Goal: Task Accomplishment & Management: Manage account settings

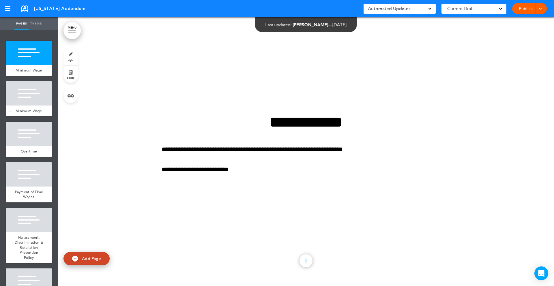
click at [21, 98] on div at bounding box center [29, 93] width 46 height 24
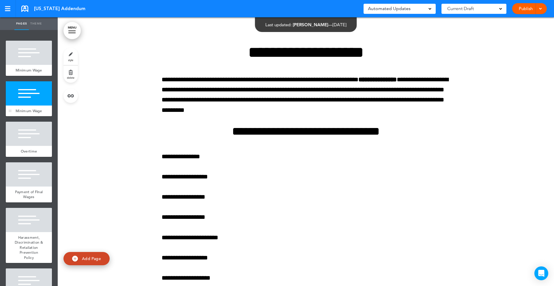
scroll to position [269, 0]
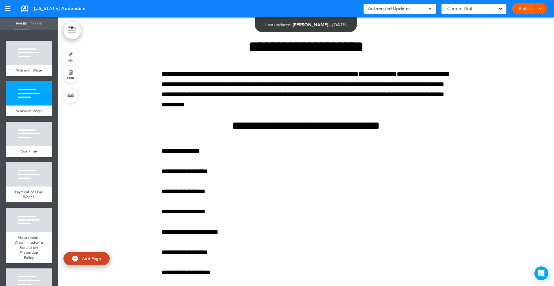
click at [29, 54] on div at bounding box center [29, 53] width 46 height 24
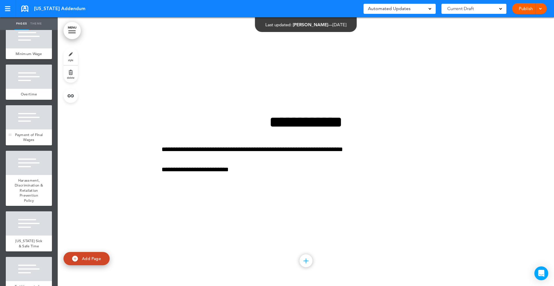
scroll to position [58, 0]
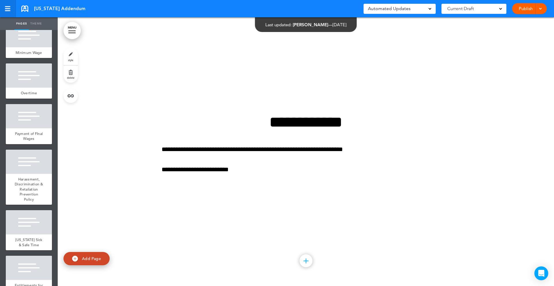
click at [10, 7] on div at bounding box center [7, 8] width 5 height 5
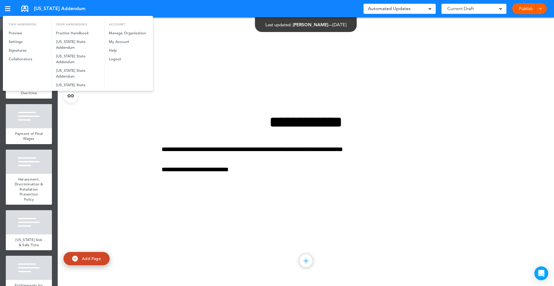
click at [89, 154] on div at bounding box center [277, 143] width 554 height 286
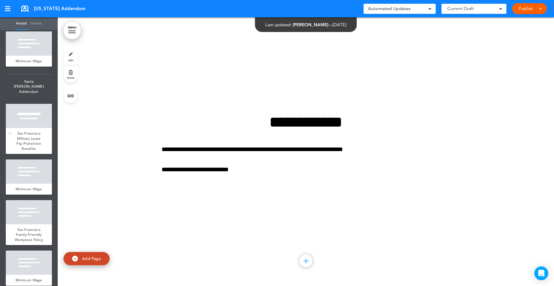
scroll to position [5825, 0]
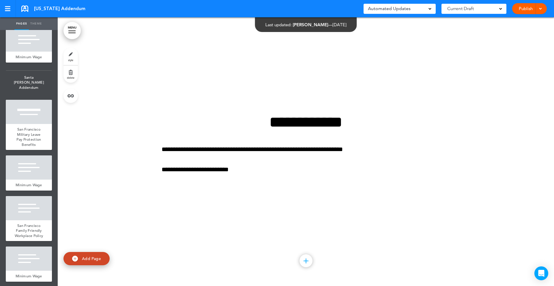
click at [71, 29] on link "MENU" at bounding box center [71, 30] width 17 height 17
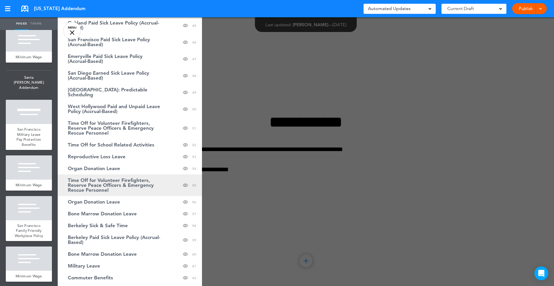
scroll to position [600, 0]
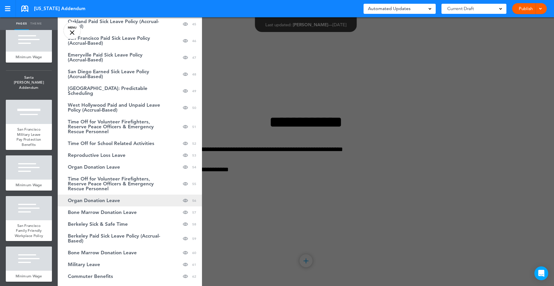
click at [106, 204] on link "Organ Donation Leave Hide page in table of contents 56" at bounding box center [130, 201] width 144 height 12
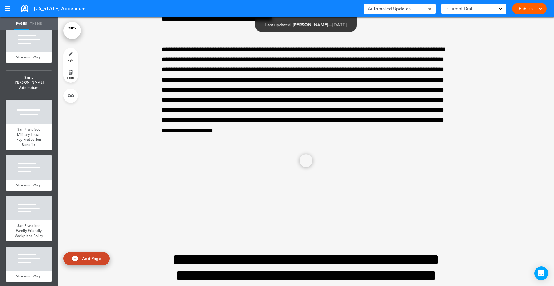
scroll to position [36402, 0]
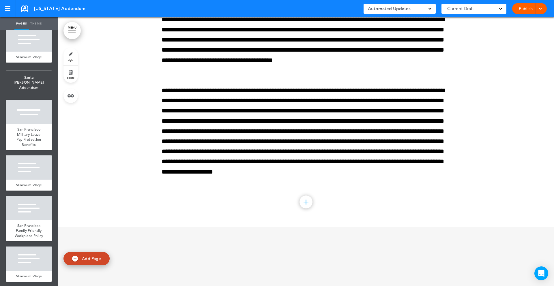
click at [65, 77] on link "delete" at bounding box center [70, 74] width 14 height 17
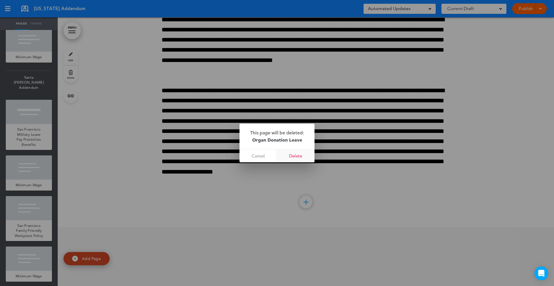
click at [295, 158] on link "Delete" at bounding box center [296, 155] width 38 height 13
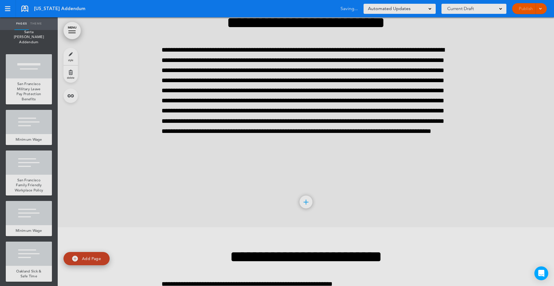
scroll to position [5779, 0]
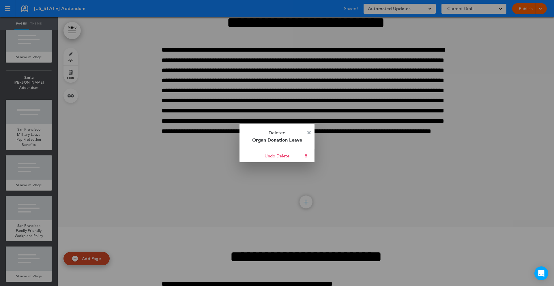
click at [311, 134] on p "Deleted Organ Donation Leave" at bounding box center [277, 136] width 75 height 25
click at [311, 133] on p "Deleted Organ Donation Leave" at bounding box center [277, 136] width 75 height 25
click at [310, 133] on img at bounding box center [308, 132] width 3 height 3
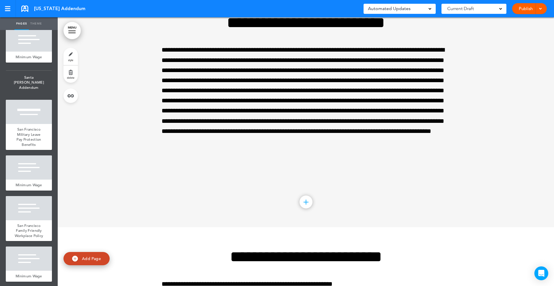
click at [76, 30] on link "MENU" at bounding box center [71, 30] width 17 height 17
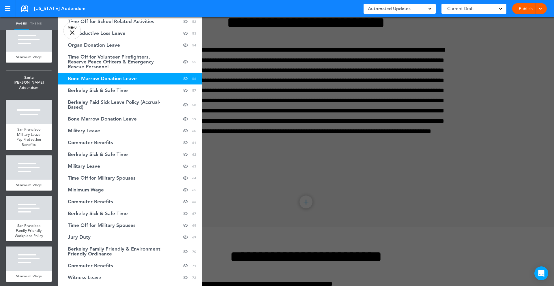
scroll to position [723, 0]
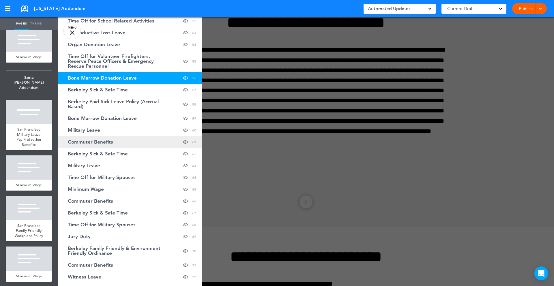
click at [110, 146] on link "Commuter Benefits hide page in table of contents 61" at bounding box center [130, 142] width 144 height 12
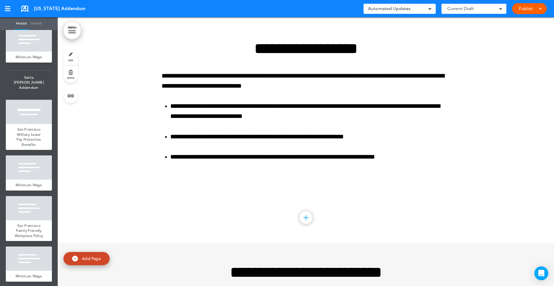
scroll to position [39577, 0]
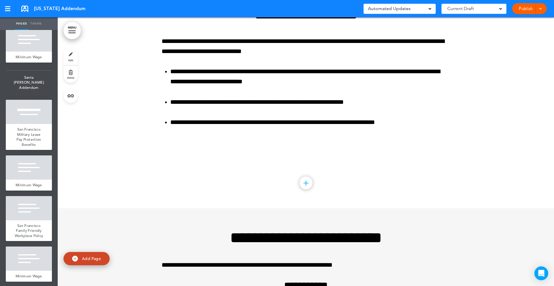
click at [73, 75] on link "delete" at bounding box center [70, 74] width 14 height 17
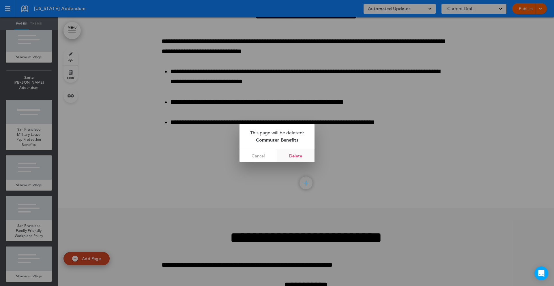
click at [292, 158] on link "Delete" at bounding box center [296, 155] width 38 height 13
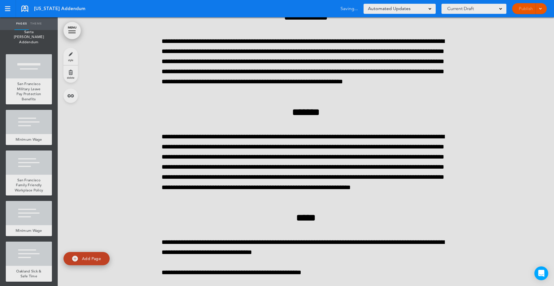
scroll to position [5733, 0]
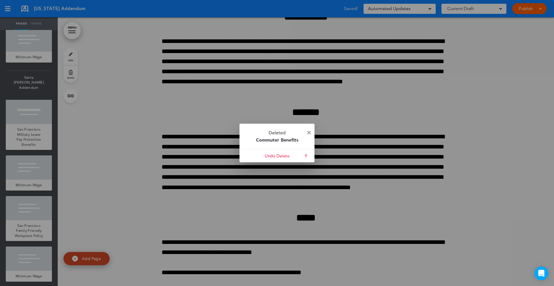
click at [308, 133] on img at bounding box center [308, 132] width 3 height 3
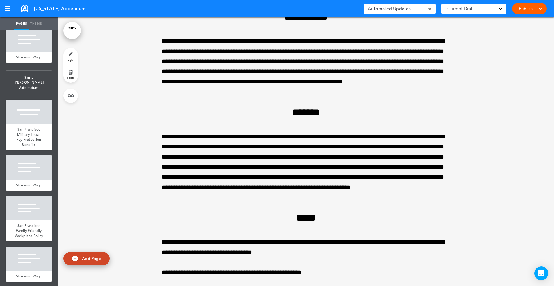
click at [76, 31] on link "MENU" at bounding box center [71, 30] width 17 height 17
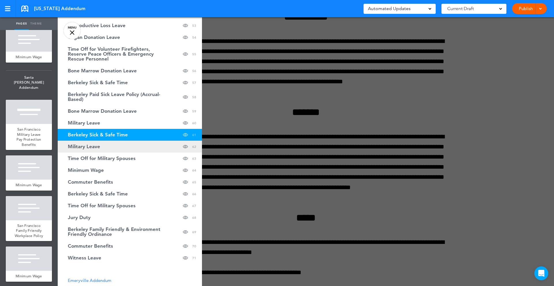
scroll to position [733, 0]
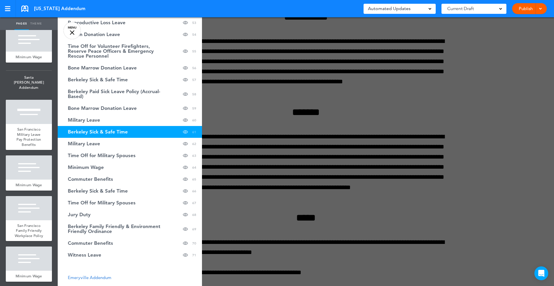
click at [136, 134] on link "Berkeley Sick & Safe Time hide page in table of contents 61" at bounding box center [130, 132] width 144 height 12
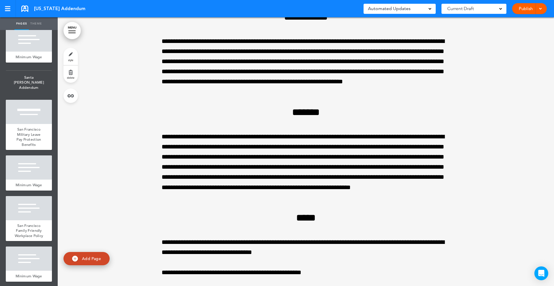
click at [70, 73] on link "delete" at bounding box center [70, 74] width 14 height 17
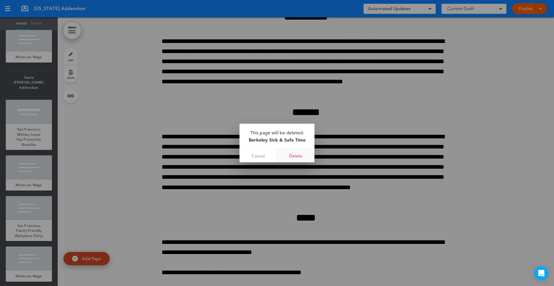
click at [295, 154] on link "Delete" at bounding box center [296, 155] width 38 height 13
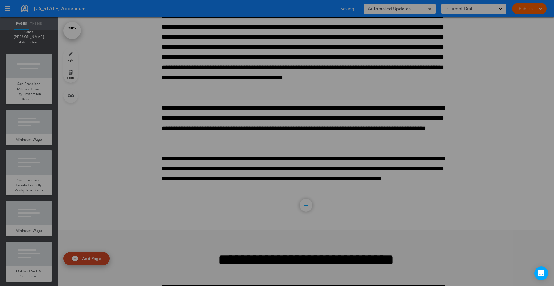
scroll to position [5688, 0]
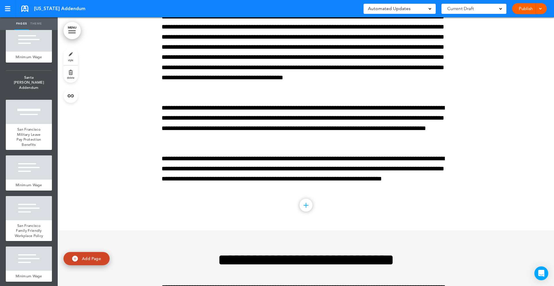
click at [74, 31] on link "MENU" at bounding box center [71, 30] width 17 height 17
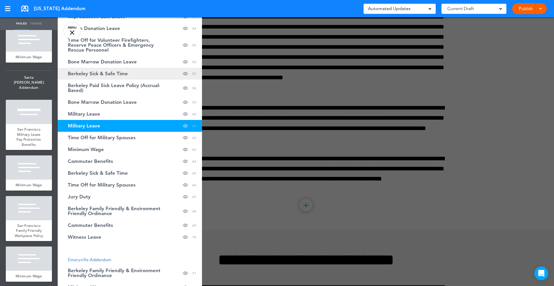
scroll to position [741, 0]
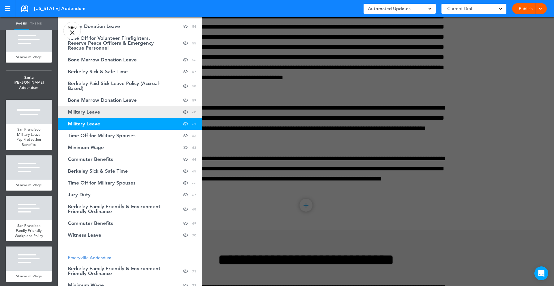
click at [108, 113] on link "Military Leave hide page in table of contents 60" at bounding box center [130, 112] width 144 height 12
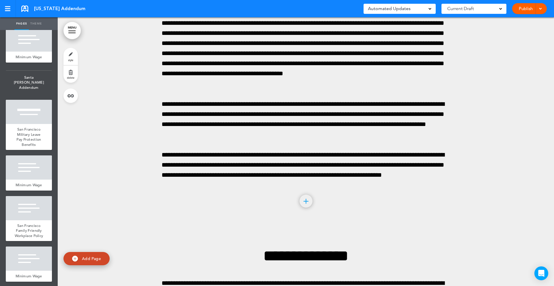
scroll to position [39286, 0]
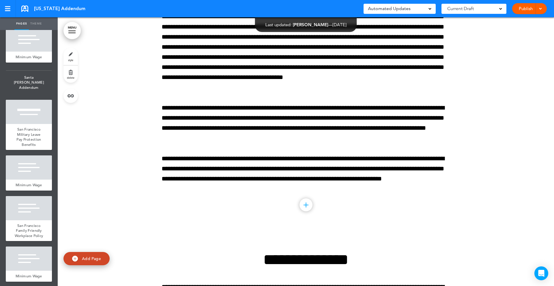
click at [70, 73] on link "delete" at bounding box center [70, 74] width 14 height 17
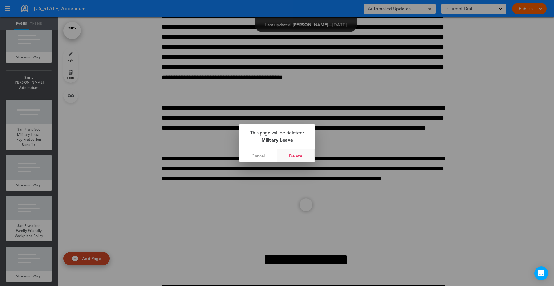
click at [292, 152] on link "Delete" at bounding box center [296, 155] width 38 height 13
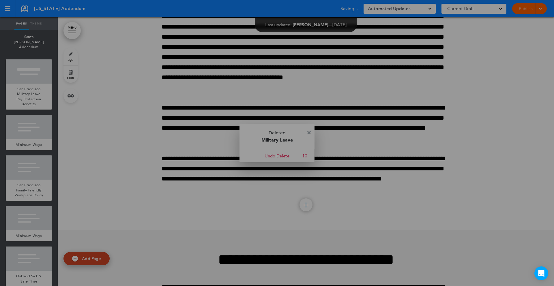
scroll to position [5647, 0]
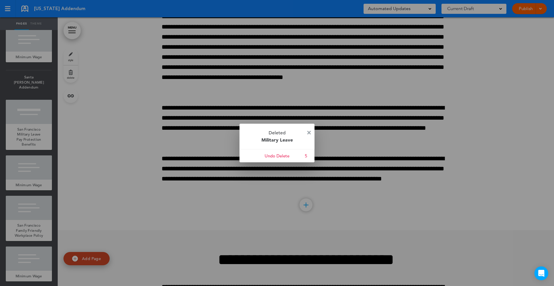
click at [310, 134] on link at bounding box center [308, 133] width 3 height 4
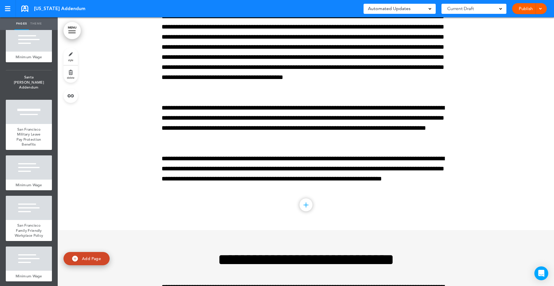
click at [73, 31] on link "MENU" at bounding box center [71, 30] width 17 height 17
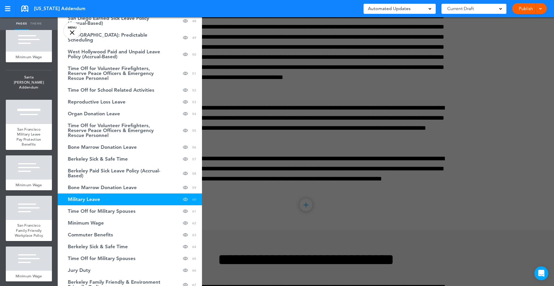
scroll to position [652, 0]
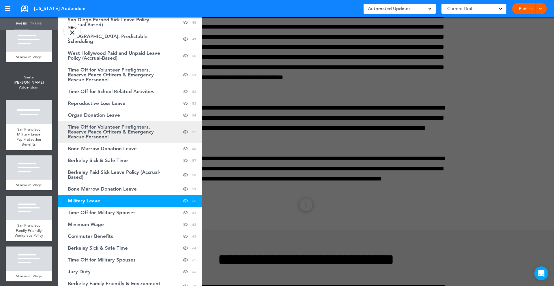
click at [136, 130] on span "Time Off for Volunteer Firefighters, Reserve Peace Officers & Emergency Rescue …" at bounding box center [115, 132] width 95 height 15
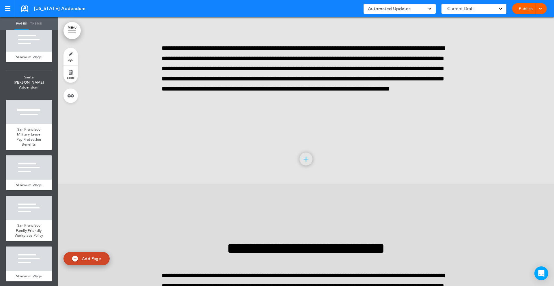
scroll to position [36133, 0]
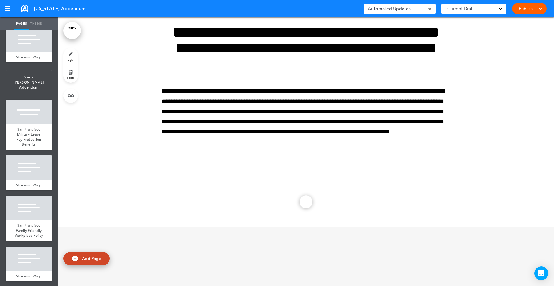
click at [71, 77] on span "delete" at bounding box center [71, 77] width 8 height 3
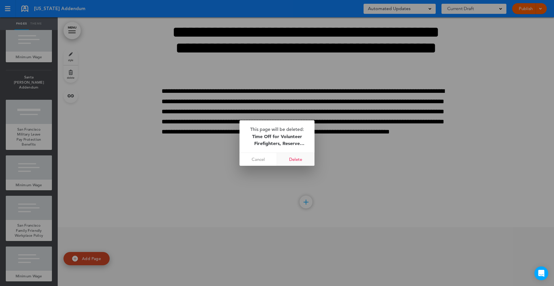
click at [297, 162] on link "Delete" at bounding box center [296, 159] width 38 height 13
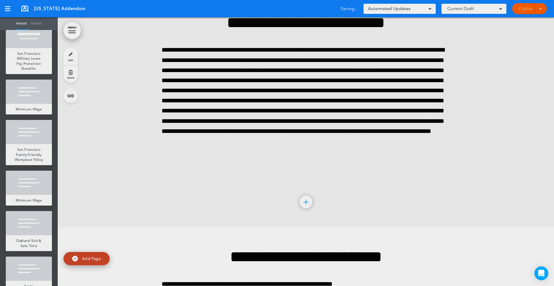
scroll to position [5571, 0]
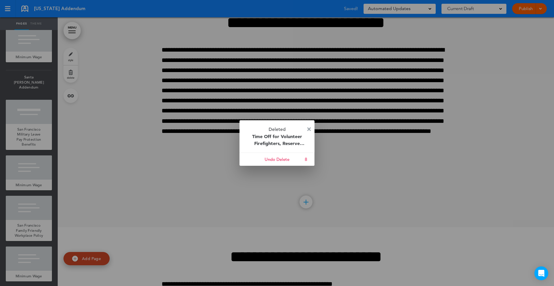
click at [308, 128] on img at bounding box center [308, 129] width 3 height 3
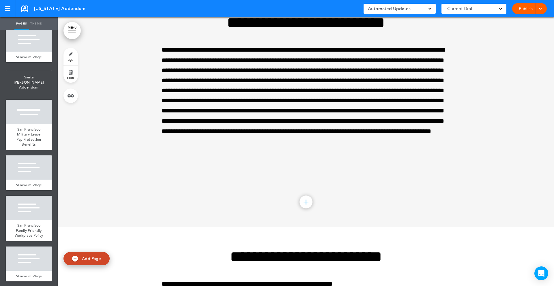
click at [67, 31] on link "MENU" at bounding box center [71, 30] width 17 height 17
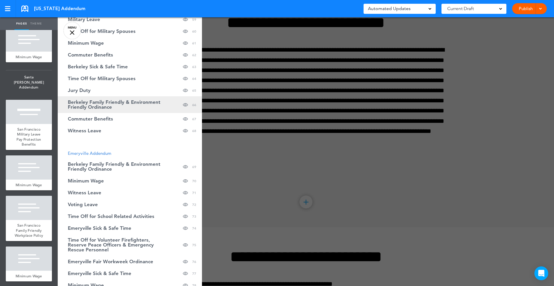
scroll to position [812, 0]
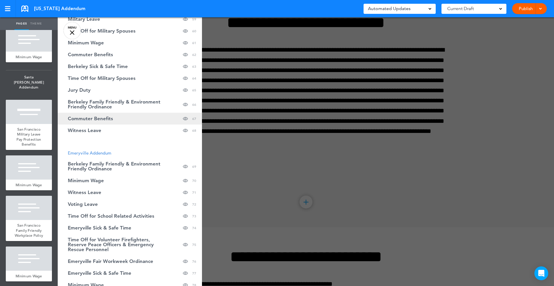
click at [98, 119] on span "Commuter Benefits" at bounding box center [90, 118] width 45 height 5
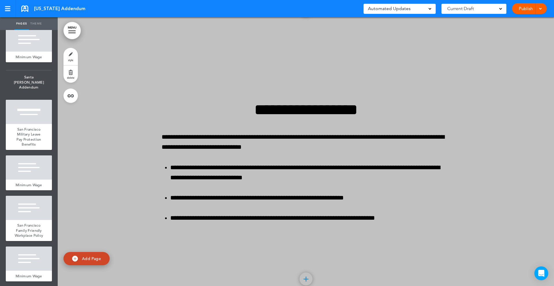
scroll to position [42699, 0]
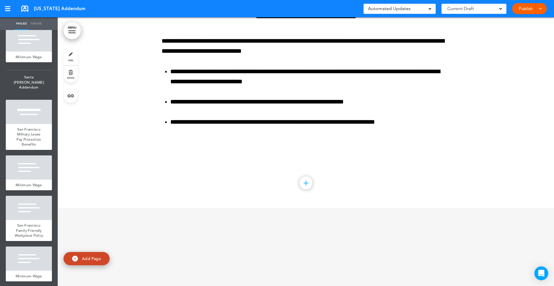
click at [72, 76] on link "delete" at bounding box center [70, 74] width 14 height 17
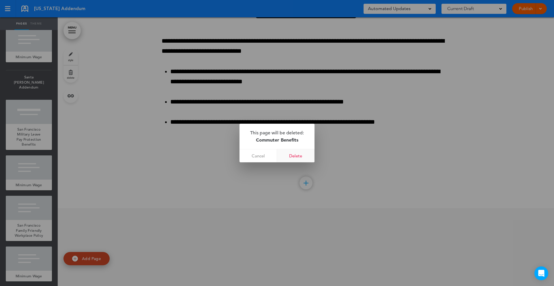
click at [294, 155] on link "Delete" at bounding box center [296, 155] width 38 height 13
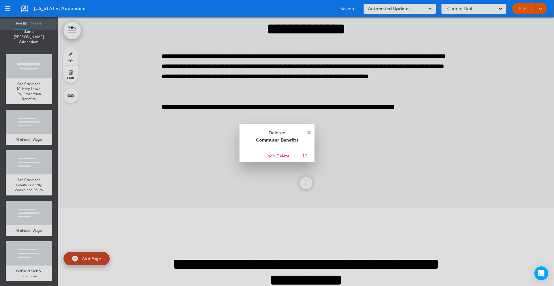
scroll to position [5526, 0]
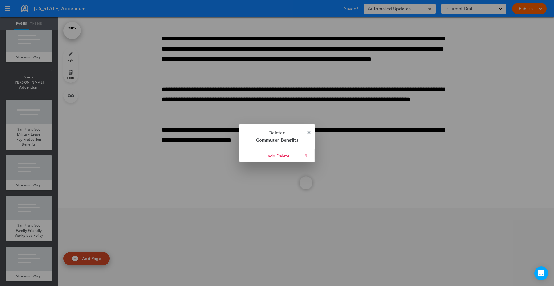
click at [311, 134] on p "Deleted Commuter Benefits" at bounding box center [277, 136] width 75 height 25
click at [308, 133] on img at bounding box center [308, 132] width 3 height 3
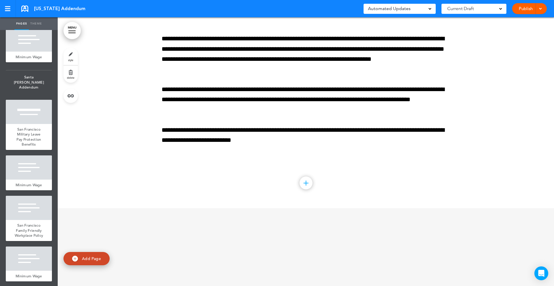
click at [74, 28] on link "MENU" at bounding box center [71, 30] width 17 height 17
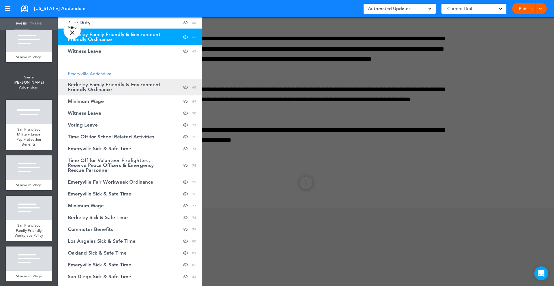
scroll to position [887, 0]
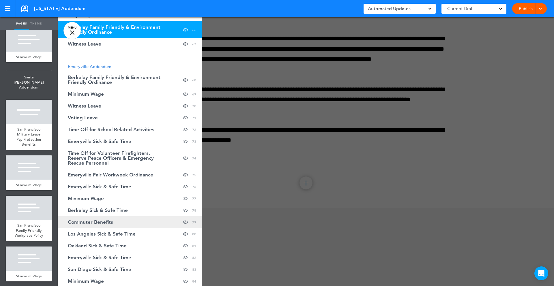
click at [113, 221] on link "Commuter Benefits hide page in table of contents 79" at bounding box center [130, 222] width 144 height 12
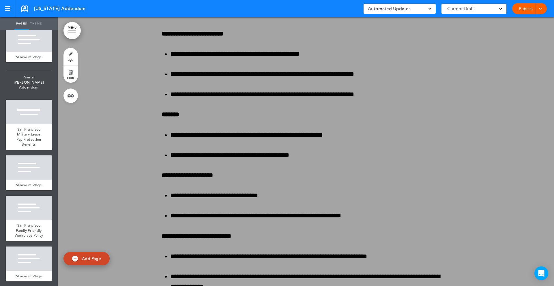
scroll to position [49184, 0]
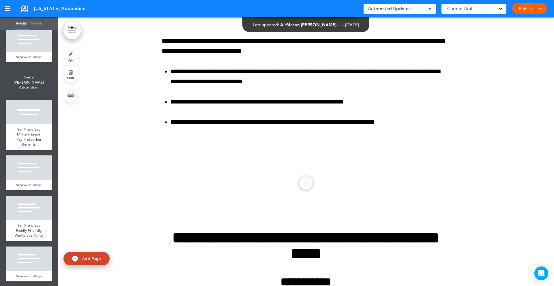
click at [72, 72] on link "delete" at bounding box center [70, 74] width 14 height 17
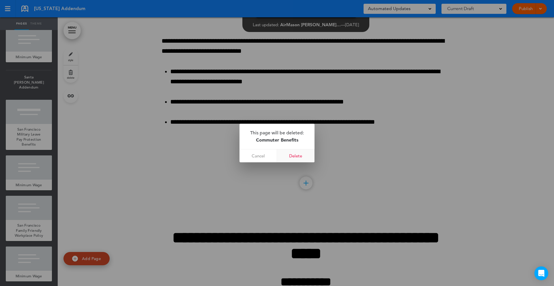
click at [299, 158] on link "Delete" at bounding box center [296, 155] width 38 height 13
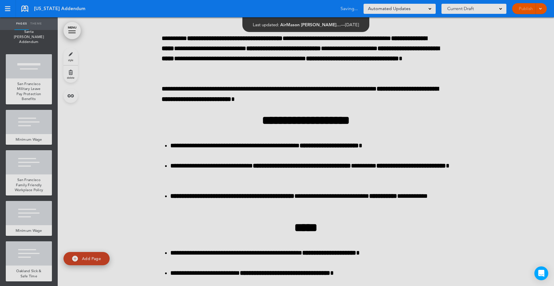
scroll to position [5480, 0]
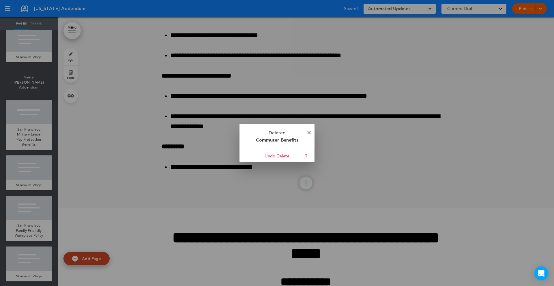
click at [311, 130] on p "Deleted Commuter Benefits" at bounding box center [277, 136] width 75 height 25
click at [309, 131] on img at bounding box center [308, 132] width 3 height 3
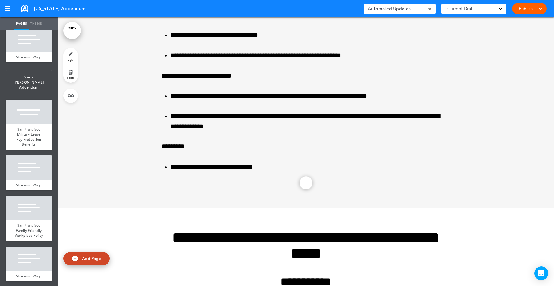
click at [72, 32] on link "MENU" at bounding box center [71, 30] width 17 height 17
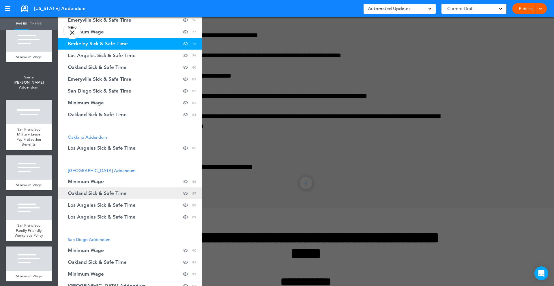
scroll to position [1054, 0]
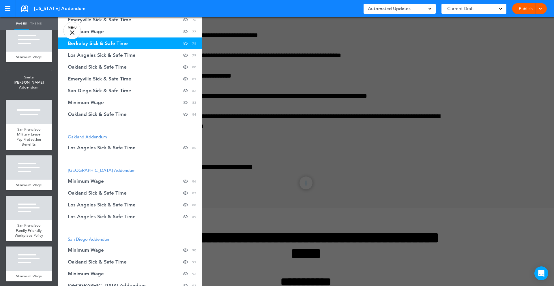
click at [102, 137] on span "Oakland Addendum" at bounding box center [87, 136] width 39 height 5
click at [104, 136] on span "Oakland Addendum" at bounding box center [87, 136] width 39 height 5
click at [100, 137] on span "Oakland Addendum" at bounding box center [87, 136] width 39 height 5
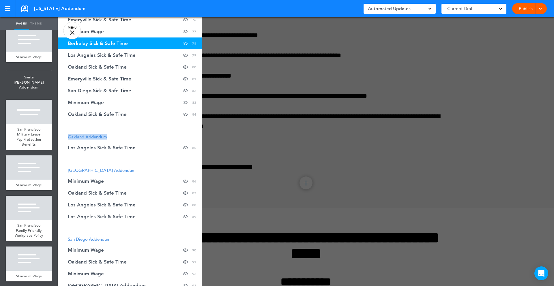
click at [121, 148] on span "Los Angeles Sick & Safe Time" at bounding box center [102, 147] width 68 height 5
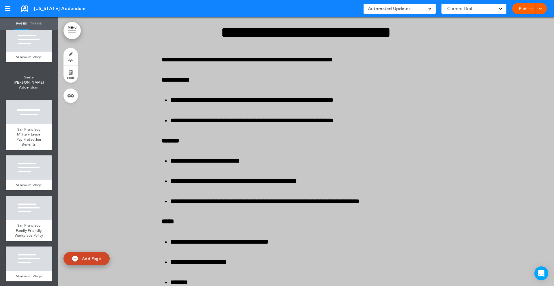
scroll to position [54955, 0]
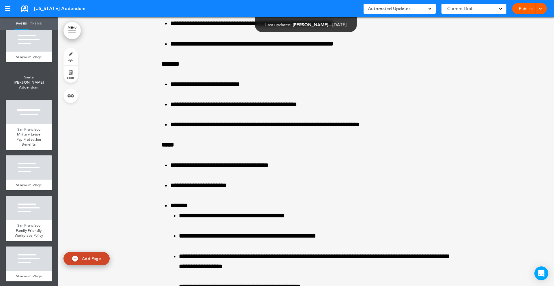
click at [72, 76] on link "delete" at bounding box center [70, 74] width 14 height 17
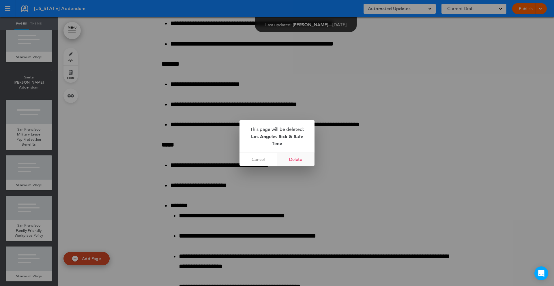
click at [292, 162] on link "Delete" at bounding box center [296, 159] width 38 height 13
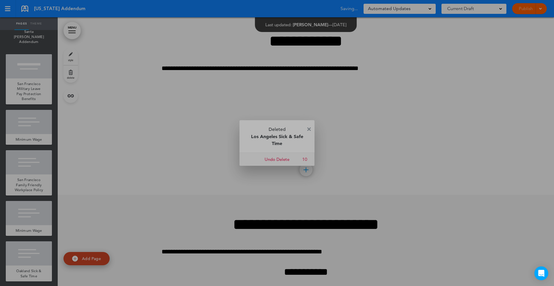
scroll to position [5435, 0]
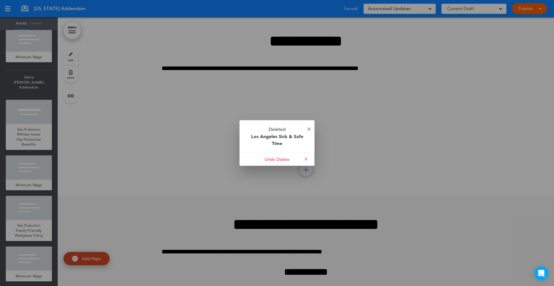
click at [32, 91] on div at bounding box center [277, 143] width 554 height 286
click at [309, 129] on img at bounding box center [308, 129] width 3 height 3
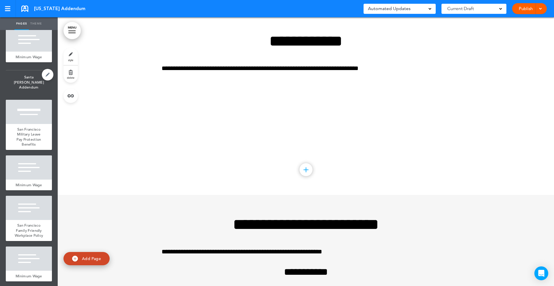
click at [21, 90] on span "Santa [PERSON_NAME] Addendum" at bounding box center [29, 82] width 46 height 24
click at [71, 76] on span "delete" at bounding box center [71, 77] width 8 height 3
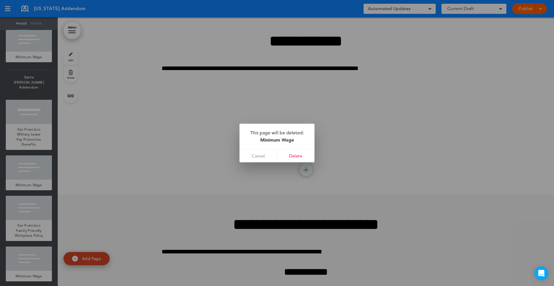
click at [46, 86] on div at bounding box center [277, 143] width 554 height 286
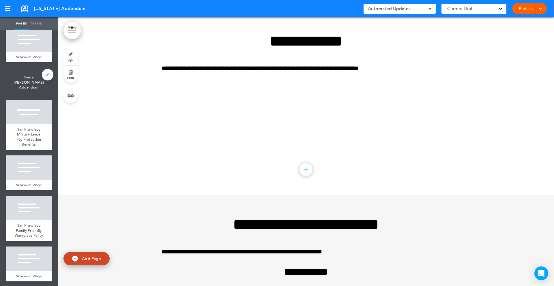
click at [46, 81] on link at bounding box center [48, 75] width 12 height 12
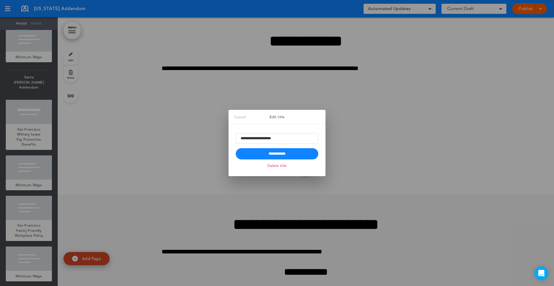
click at [280, 169] on link "Delete title" at bounding box center [277, 165] width 22 height 7
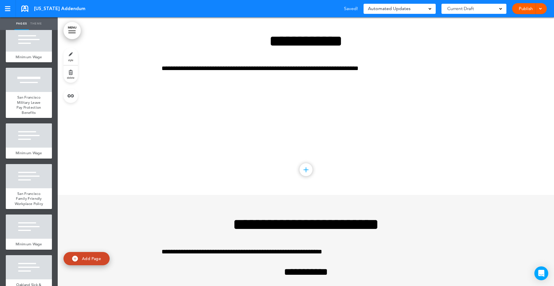
click at [71, 29] on link "MENU" at bounding box center [71, 30] width 17 height 17
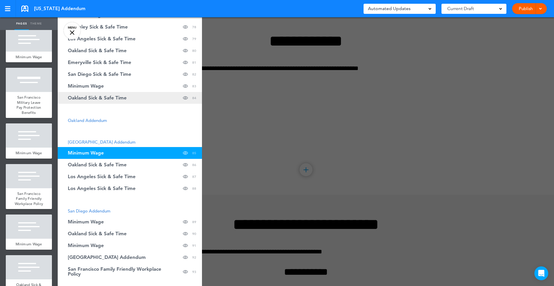
scroll to position [1072, 0]
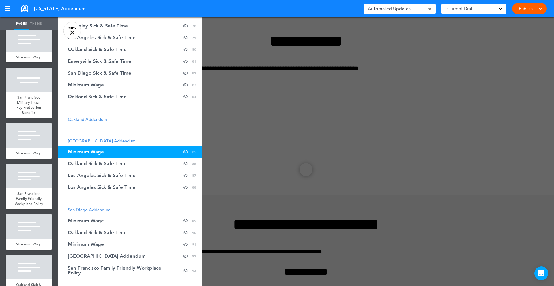
click at [94, 121] on span "Oakland Addendum" at bounding box center [87, 119] width 39 height 5
click at [132, 118] on li "Oakland Addendum" at bounding box center [130, 119] width 144 height 4
click at [94, 120] on span "Oakland Addendum" at bounding box center [87, 119] width 39 height 5
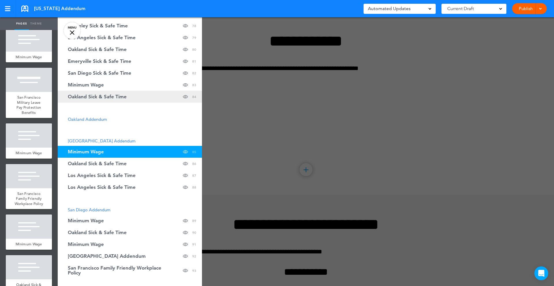
click at [100, 100] on link "Oakland Sick & Safe Time hide page in table of contents 84" at bounding box center [130, 97] width 144 height 12
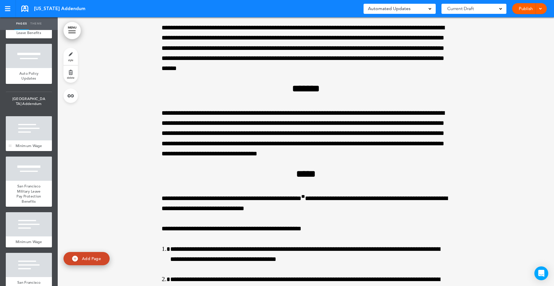
scroll to position [5345, 0]
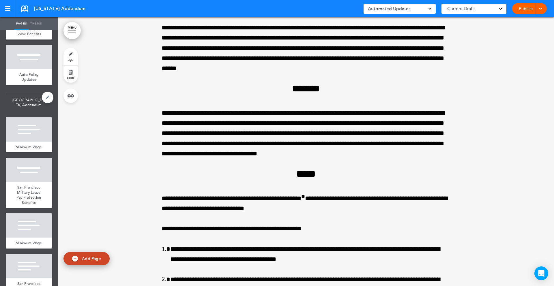
click at [32, 112] on span "[GEOGRAPHIC_DATA] Addendum" at bounding box center [29, 102] width 46 height 19
click at [48, 103] on link at bounding box center [48, 98] width 12 height 12
type input "**********"
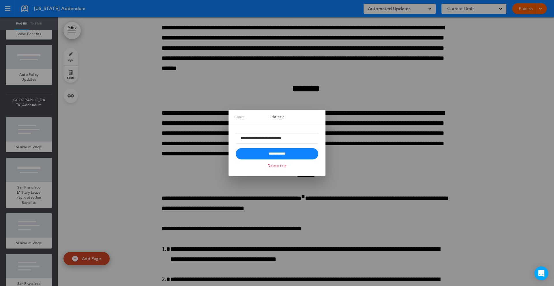
click at [285, 168] on link "Delete title" at bounding box center [277, 165] width 22 height 7
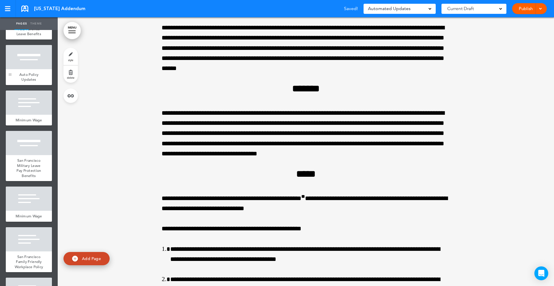
click at [10, 78] on div at bounding box center [10, 65] width 9 height 40
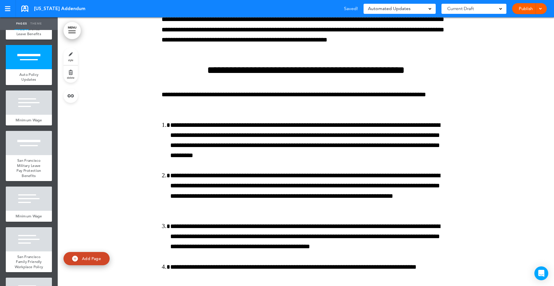
scroll to position [67818, 0]
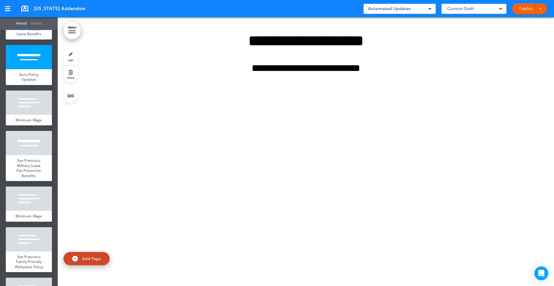
click at [70, 71] on link "delete" at bounding box center [70, 74] width 14 height 17
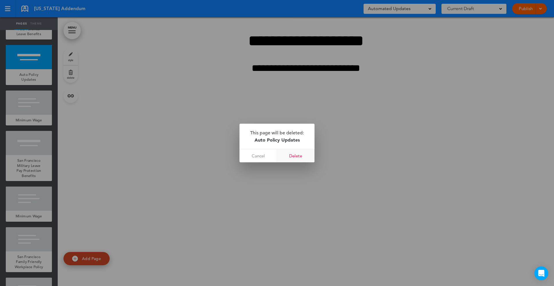
click at [297, 156] on link "Delete" at bounding box center [296, 155] width 38 height 13
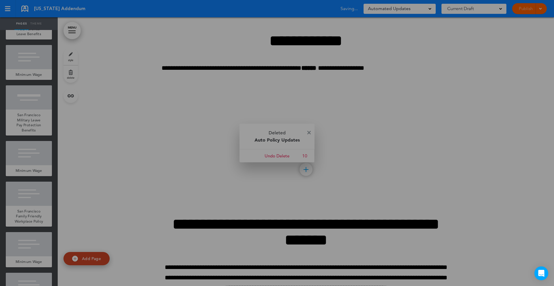
scroll to position [67549, 0]
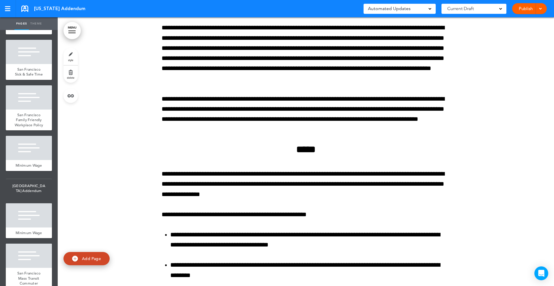
scroll to position [5882, 0]
click at [30, 179] on span "[GEOGRAPHIC_DATA] Addendum" at bounding box center [29, 188] width 46 height 19
click at [31, 209] on div at bounding box center [29, 215] width 46 height 24
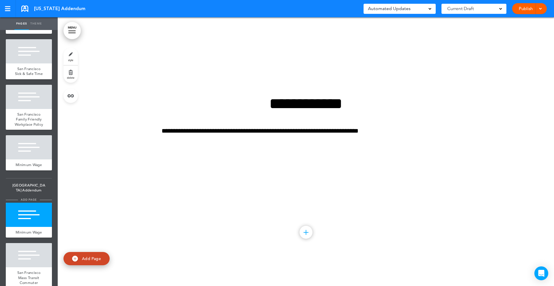
scroll to position [76661, 0]
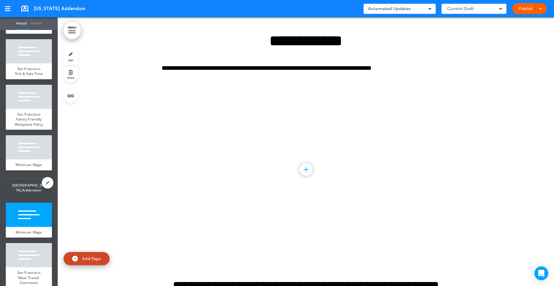
click at [34, 180] on span "[GEOGRAPHIC_DATA] Addendum" at bounding box center [29, 188] width 46 height 19
click at [49, 177] on link at bounding box center [48, 183] width 12 height 12
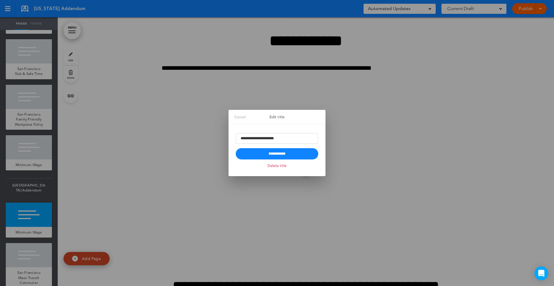
click at [276, 168] on link "Delete title" at bounding box center [277, 165] width 22 height 7
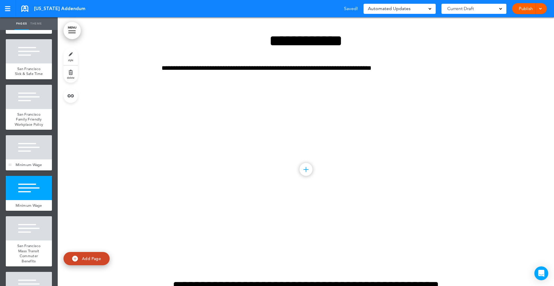
click at [37, 160] on div "Minimum Wage" at bounding box center [29, 165] width 46 height 11
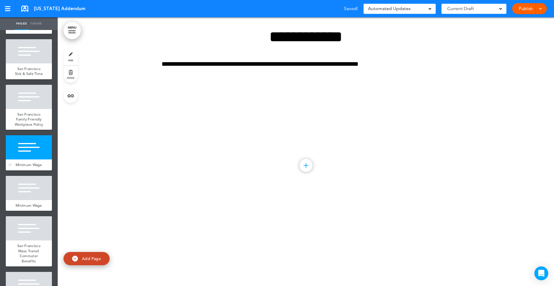
scroll to position [76392, 0]
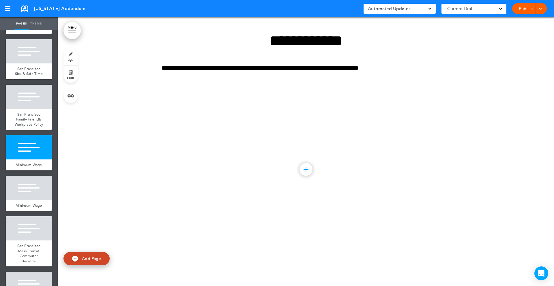
click at [71, 75] on link "delete" at bounding box center [70, 74] width 14 height 17
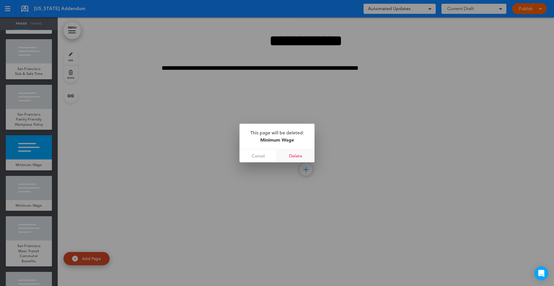
click at [297, 155] on link "Delete" at bounding box center [296, 155] width 38 height 13
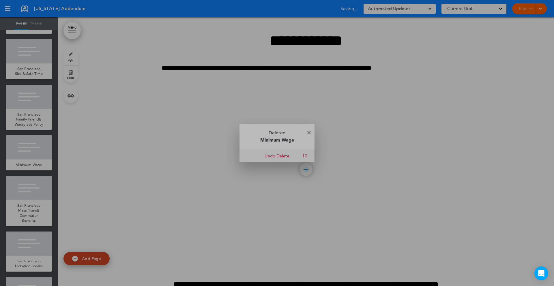
scroll to position [76123, 0]
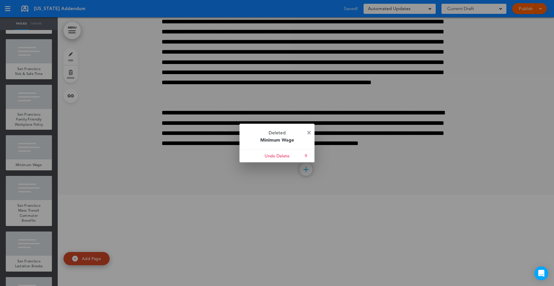
click at [310, 132] on img at bounding box center [308, 132] width 3 height 3
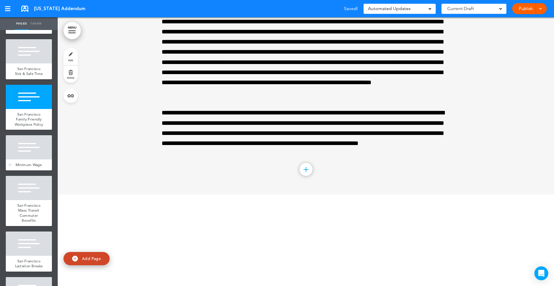
click at [33, 140] on div at bounding box center [29, 147] width 46 height 24
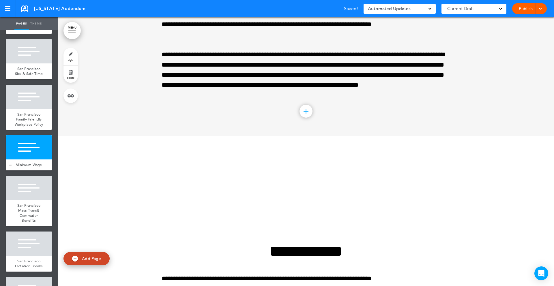
scroll to position [76392, 0]
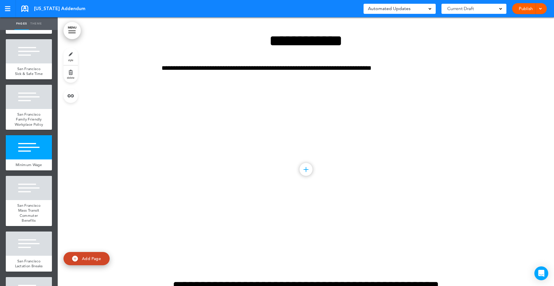
click at [70, 70] on link "delete" at bounding box center [70, 74] width 14 height 17
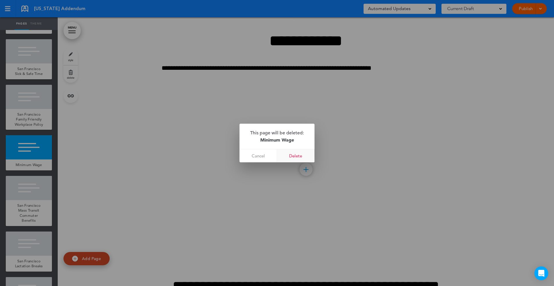
click at [295, 156] on link "Delete" at bounding box center [296, 155] width 38 height 13
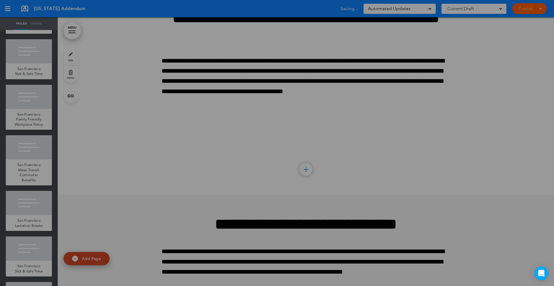
scroll to position [76123, 0]
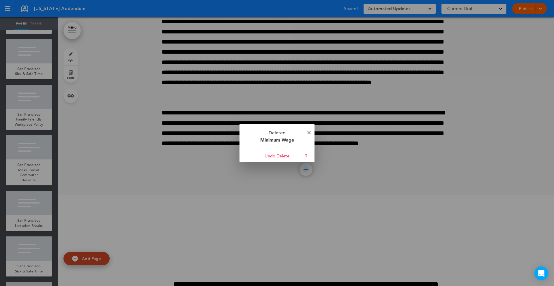
click at [312, 133] on p "Deleted Minimum Wage" at bounding box center [277, 136] width 75 height 25
click at [309, 133] on img at bounding box center [308, 132] width 3 height 3
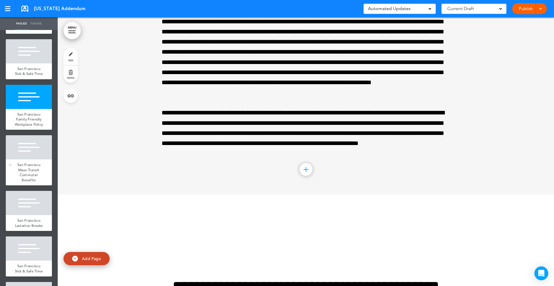
click at [32, 160] on div "San Francisco Mass Transit Commuter Benefits" at bounding box center [29, 173] width 46 height 26
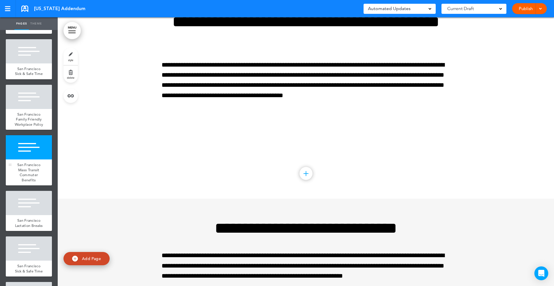
scroll to position [76392, 0]
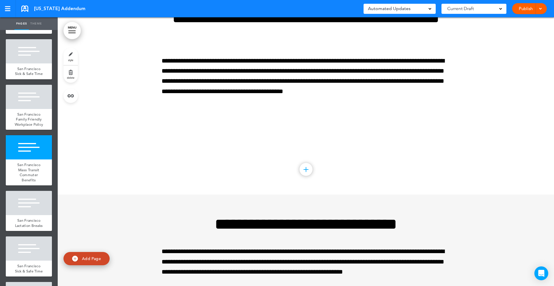
click at [71, 72] on link "delete" at bounding box center [70, 74] width 14 height 17
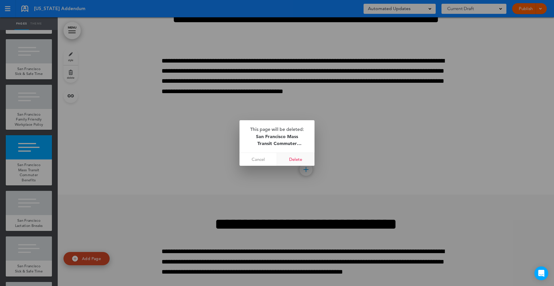
click at [298, 161] on link "Delete" at bounding box center [296, 159] width 38 height 13
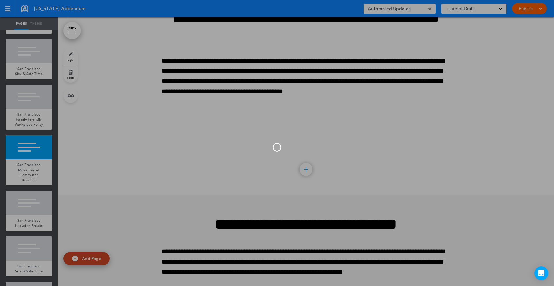
scroll to position [76123, 0]
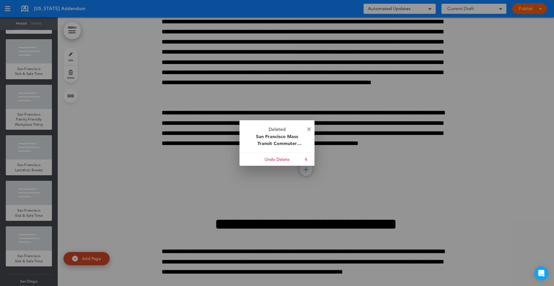
click at [307, 129] on img at bounding box center [308, 129] width 3 height 3
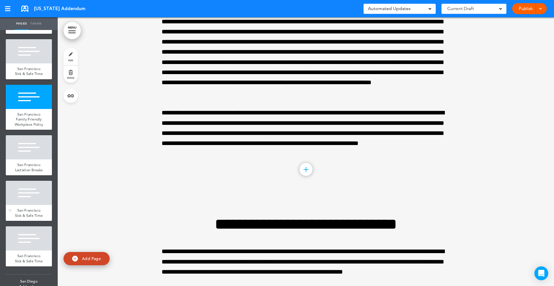
click at [42, 197] on div at bounding box center [29, 193] width 46 height 24
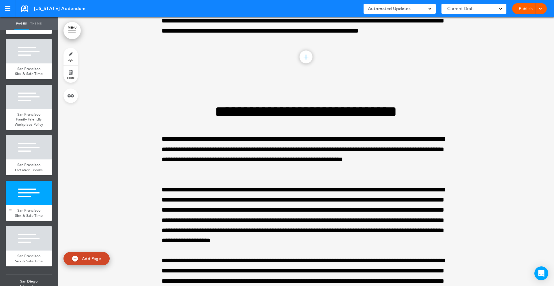
scroll to position [76784, 0]
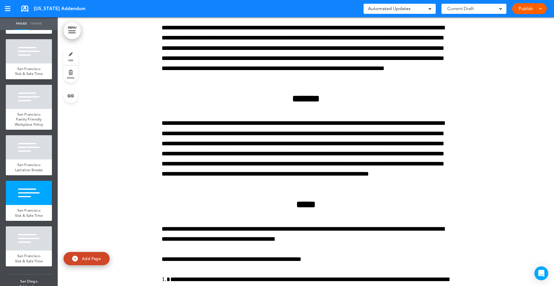
click at [70, 69] on link "delete" at bounding box center [70, 74] width 14 height 17
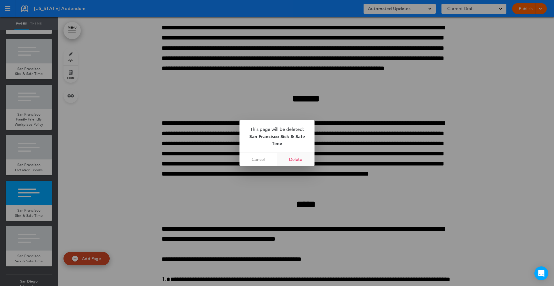
click at [300, 160] on link "Delete" at bounding box center [296, 159] width 38 height 13
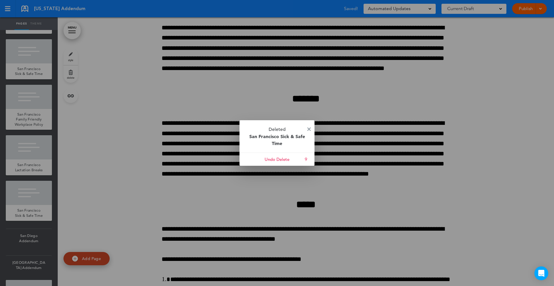
click at [307, 128] on p "Deleted San Francisco Sick & Safe Time" at bounding box center [277, 136] width 75 height 32
click at [309, 130] on img at bounding box center [308, 129] width 3 height 3
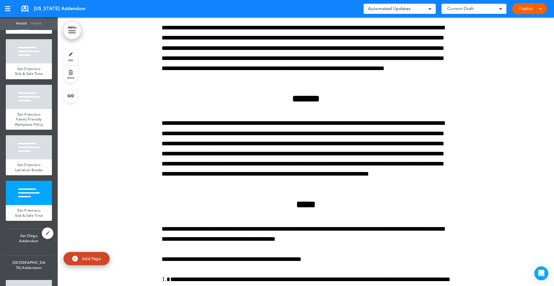
click at [19, 240] on span "San Diego Addendum" at bounding box center [29, 238] width 46 height 19
click at [45, 228] on link at bounding box center [48, 234] width 12 height 12
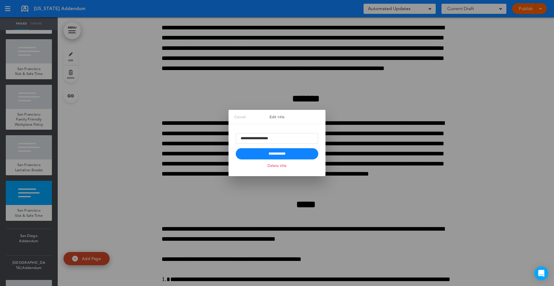
click at [284, 164] on link "Delete title" at bounding box center [277, 165] width 22 height 7
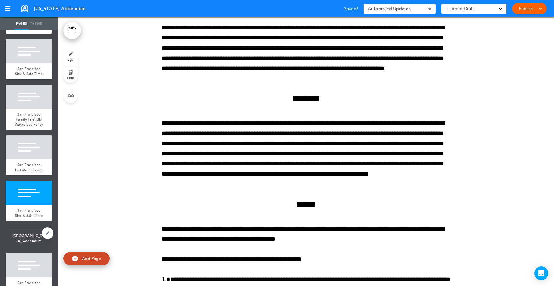
click at [31, 237] on span "[GEOGRAPHIC_DATA] Addendum" at bounding box center [29, 238] width 46 height 19
click at [44, 229] on link at bounding box center [48, 234] width 12 height 12
type input "**********"
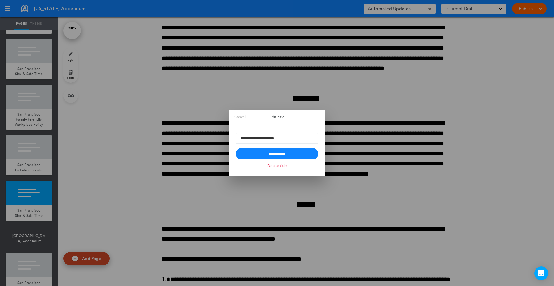
click at [287, 165] on link "Delete title" at bounding box center [277, 165] width 22 height 7
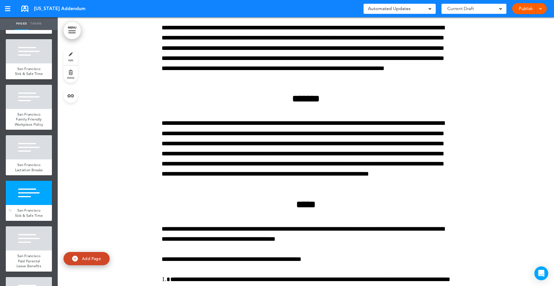
click at [38, 192] on div at bounding box center [29, 193] width 46 height 24
click at [69, 70] on link "delete" at bounding box center [70, 74] width 14 height 17
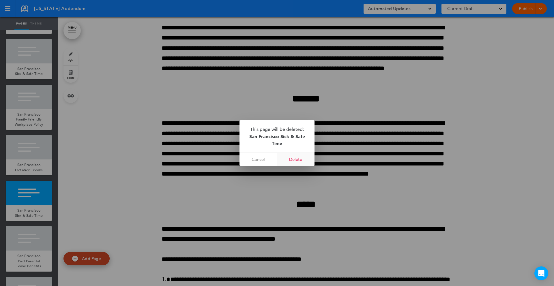
click at [291, 159] on link "Delete" at bounding box center [296, 159] width 38 height 13
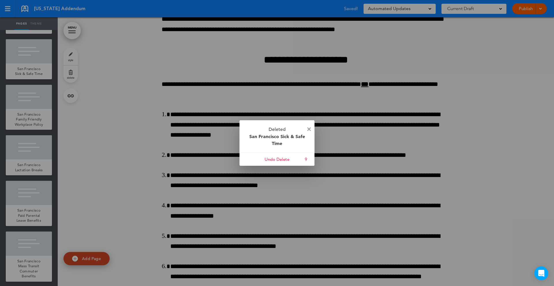
click at [308, 128] on img at bounding box center [308, 129] width 3 height 3
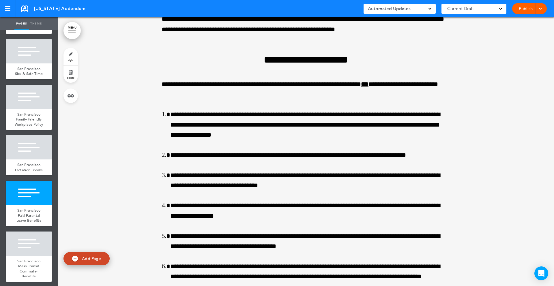
click at [19, 259] on span "San Francisco Mass Transit Commuter Benefits" at bounding box center [28, 269] width 23 height 20
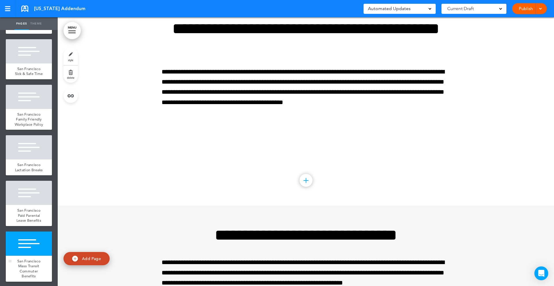
scroll to position [77844, 0]
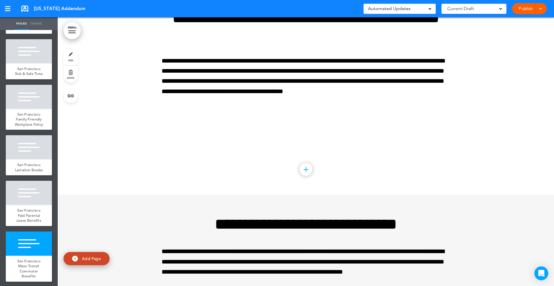
click at [72, 69] on link "delete" at bounding box center [70, 74] width 14 height 17
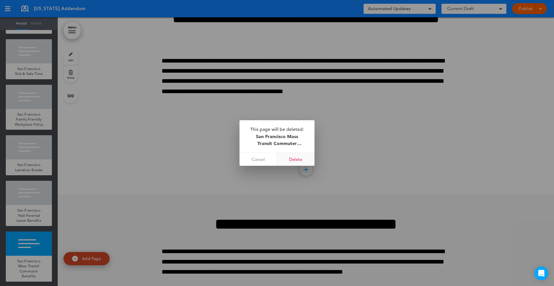
click at [294, 158] on link "Delete" at bounding box center [296, 159] width 38 height 13
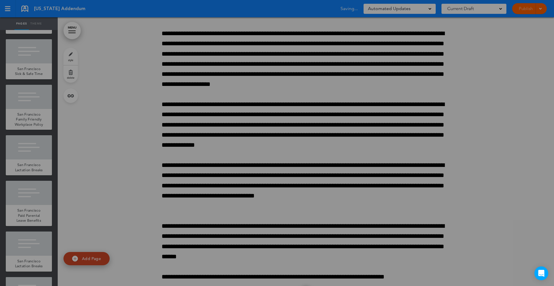
scroll to position [77575, 0]
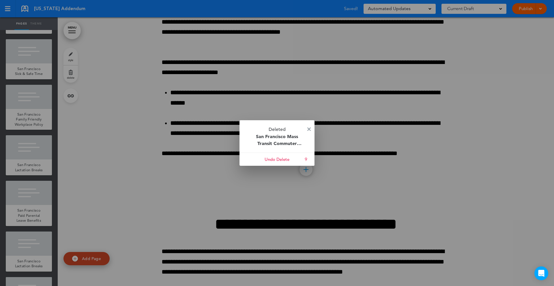
click at [306, 130] on p "Deleted San Francisco Mass Transit Commuter Benefits" at bounding box center [277, 136] width 75 height 32
click at [309, 128] on img at bounding box center [308, 129] width 3 height 3
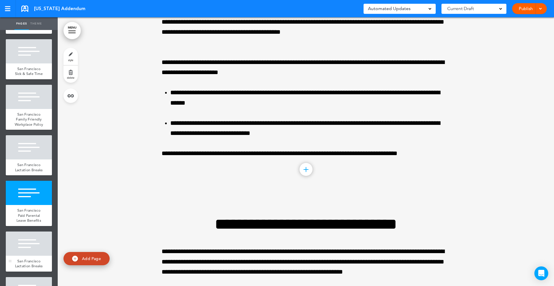
click at [23, 259] on span "San Francisco Lactation Breaks" at bounding box center [29, 264] width 28 height 10
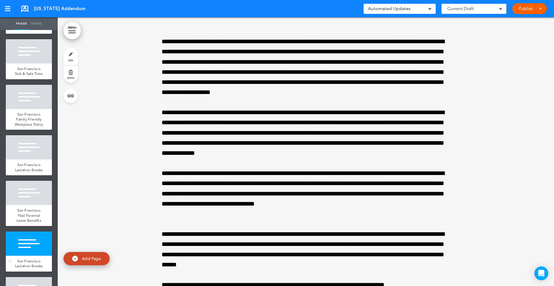
scroll to position [77844, 0]
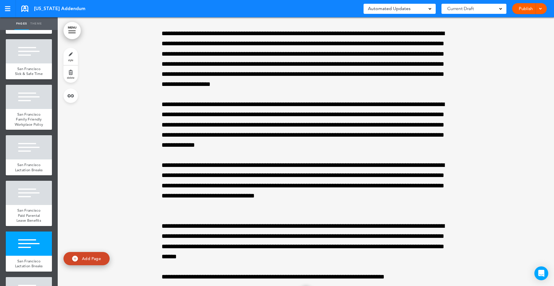
click at [72, 75] on link "delete" at bounding box center [70, 74] width 14 height 17
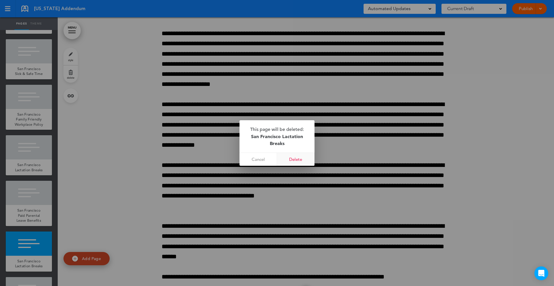
click at [298, 159] on link "Delete" at bounding box center [296, 159] width 38 height 13
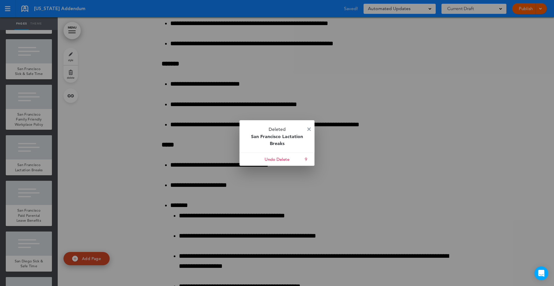
click at [306, 130] on p "Deleted San Francisco Lactation Breaks" at bounding box center [277, 136] width 75 height 32
click at [310, 130] on img at bounding box center [308, 129] width 3 height 3
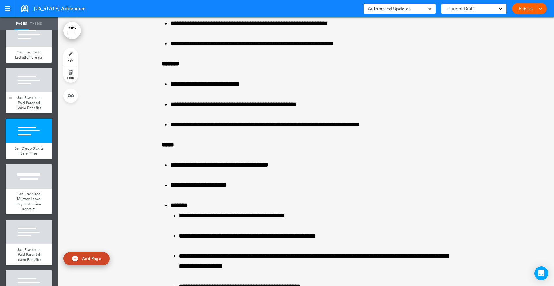
scroll to position [5997, 0]
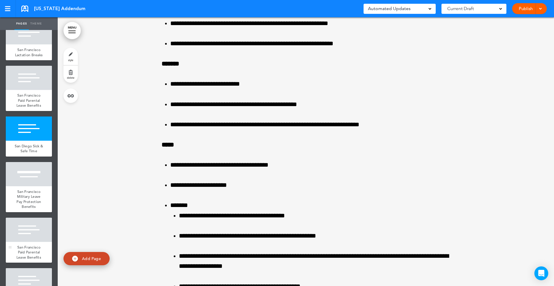
click at [36, 227] on div at bounding box center [29, 230] width 46 height 24
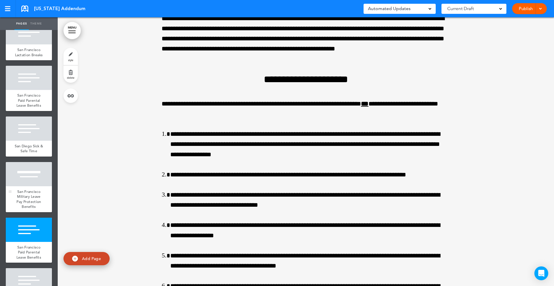
scroll to position [79197, 0]
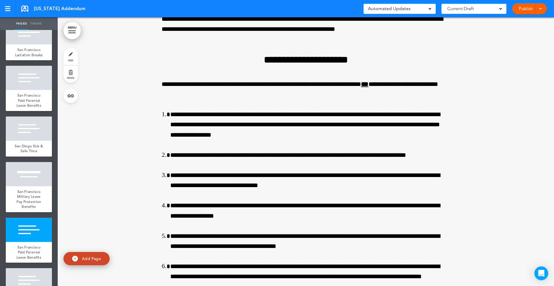
click at [72, 73] on link "delete" at bounding box center [70, 74] width 14 height 17
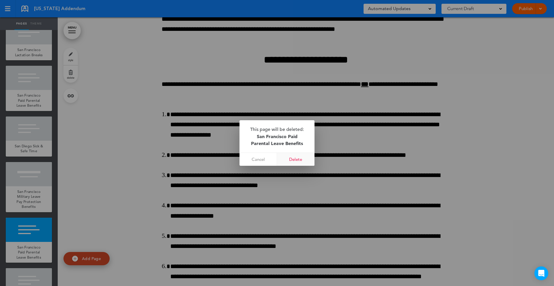
click at [295, 157] on link "Delete" at bounding box center [296, 159] width 38 height 13
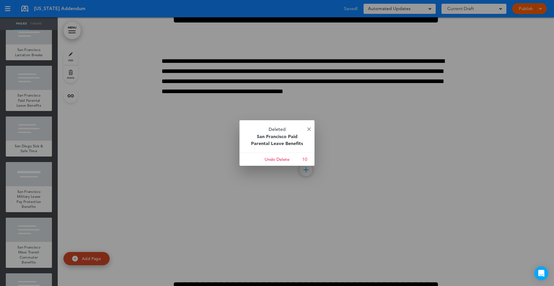
click at [308, 132] on p "Deleted San Francisco Paid Parental Leave Benefits" at bounding box center [277, 136] width 75 height 32
click at [308, 131] on link at bounding box center [308, 129] width 3 height 4
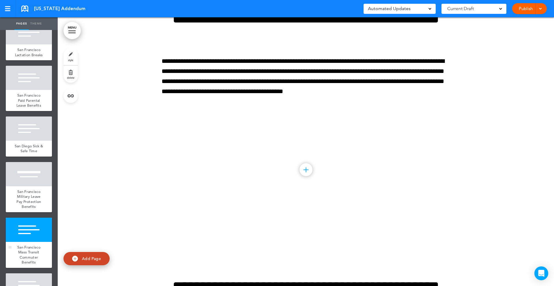
click at [33, 247] on span "San Francisco Mass Transit Commuter Benefits" at bounding box center [28, 255] width 23 height 20
click at [72, 74] on link "delete" at bounding box center [70, 74] width 14 height 17
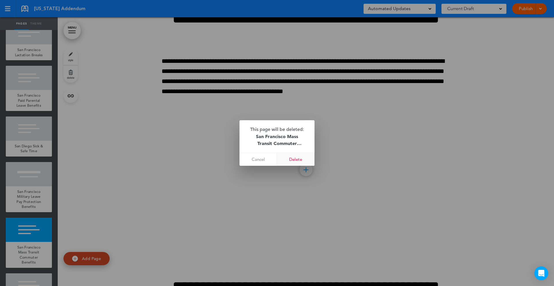
click at [293, 158] on link "Delete" at bounding box center [296, 159] width 38 height 13
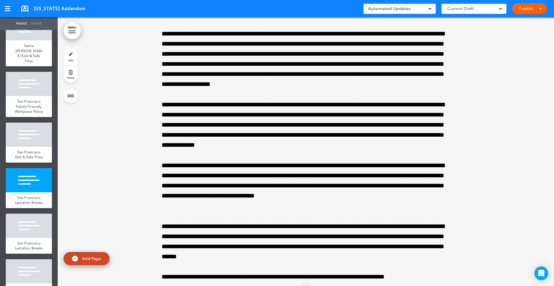
scroll to position [6306, 0]
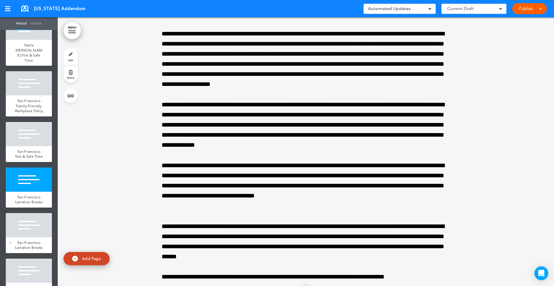
click at [32, 222] on div at bounding box center [29, 225] width 46 height 24
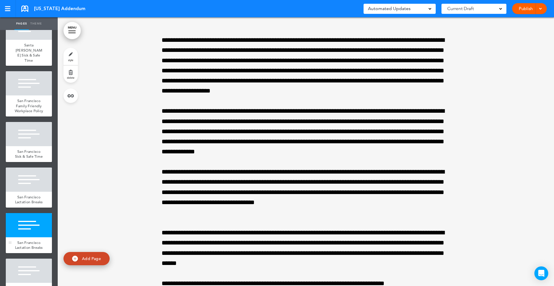
scroll to position [83911, 0]
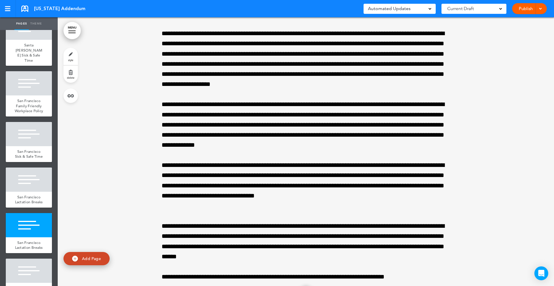
click at [70, 71] on link "delete" at bounding box center [70, 74] width 14 height 17
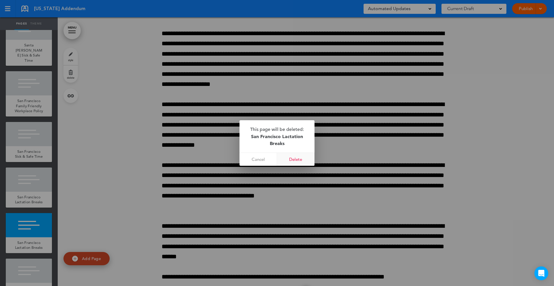
click at [297, 156] on link "Delete" at bounding box center [296, 159] width 38 height 13
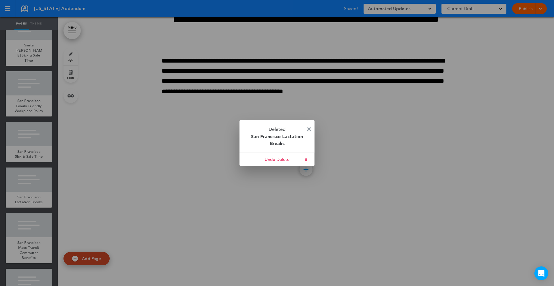
click at [309, 129] on img at bounding box center [308, 129] width 3 height 3
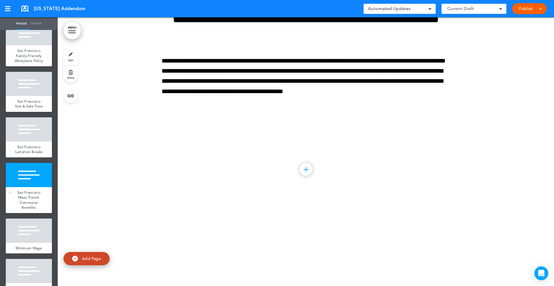
scroll to position [6358, 0]
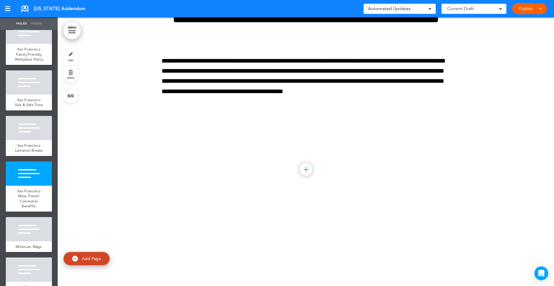
click at [74, 79] on link "delete" at bounding box center [70, 74] width 14 height 17
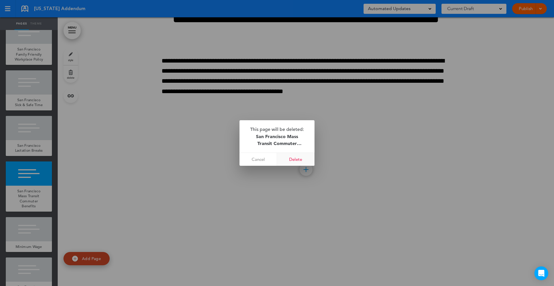
click at [296, 161] on link "Delete" at bounding box center [296, 159] width 38 height 13
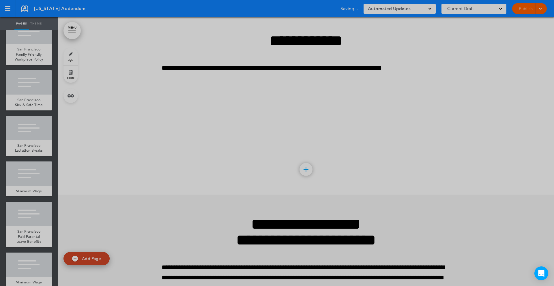
scroll to position [83642, 0]
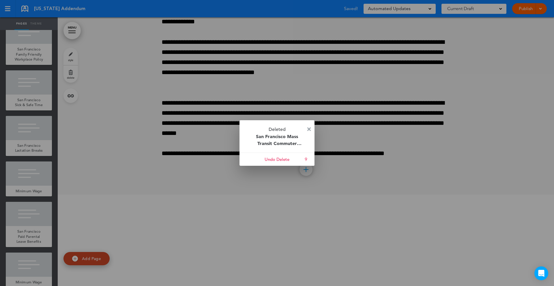
click at [308, 130] on img at bounding box center [308, 129] width 3 height 3
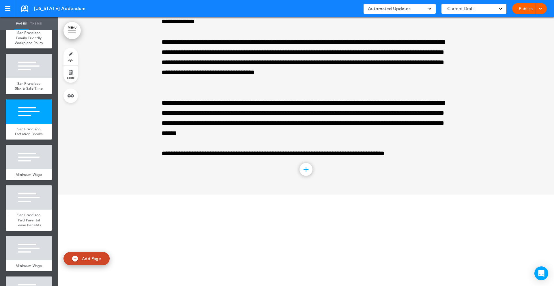
scroll to position [6375, 0]
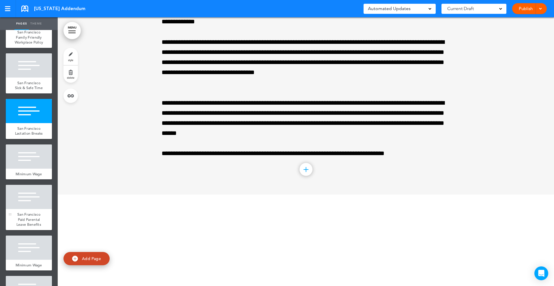
click at [34, 212] on span "San Francisco Paid Parental Leave Benefits" at bounding box center [28, 219] width 25 height 15
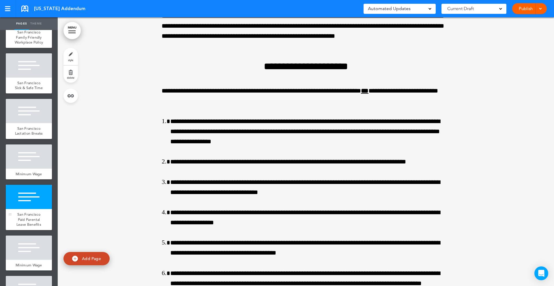
scroll to position [84180, 0]
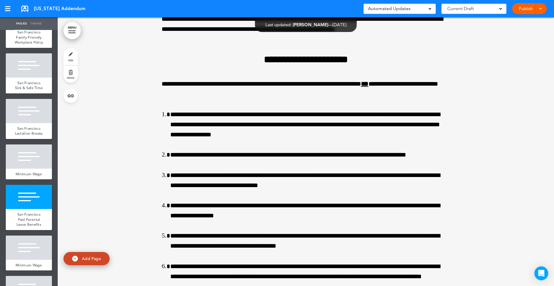
click at [72, 74] on link "delete" at bounding box center [70, 74] width 14 height 17
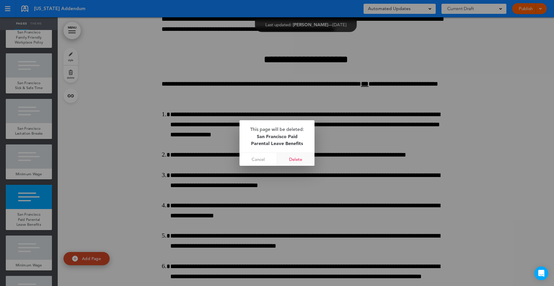
click at [300, 154] on link "Delete" at bounding box center [296, 159] width 38 height 13
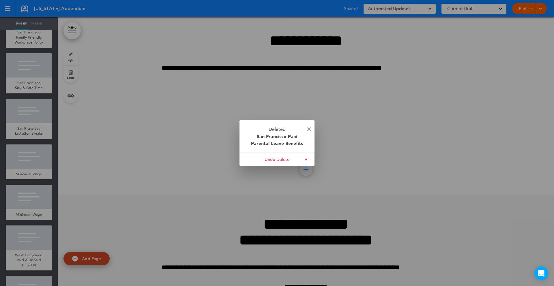
click at [311, 130] on img at bounding box center [308, 129] width 3 height 3
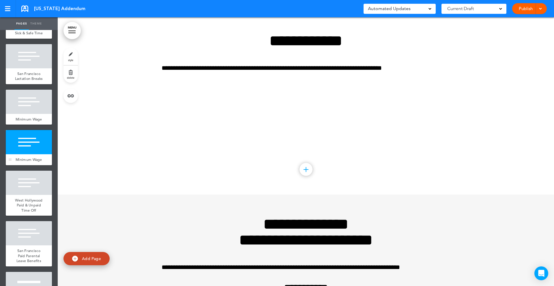
scroll to position [6434, 0]
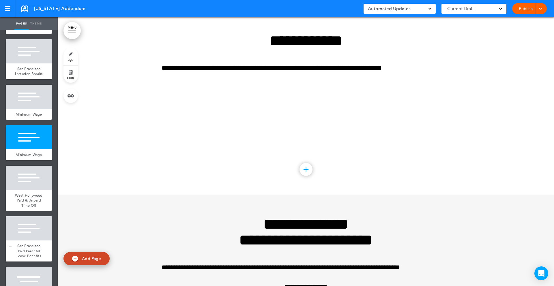
click at [31, 230] on div at bounding box center [29, 228] width 46 height 24
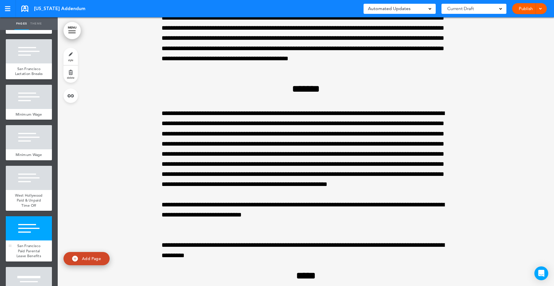
scroll to position [85932, 0]
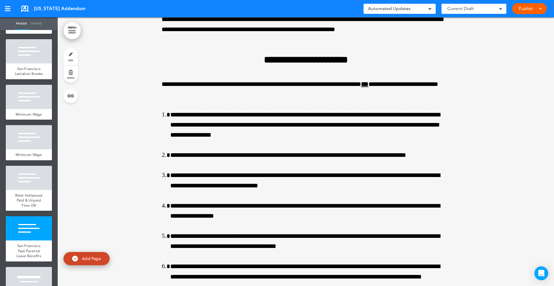
click at [72, 75] on link "delete" at bounding box center [70, 74] width 14 height 17
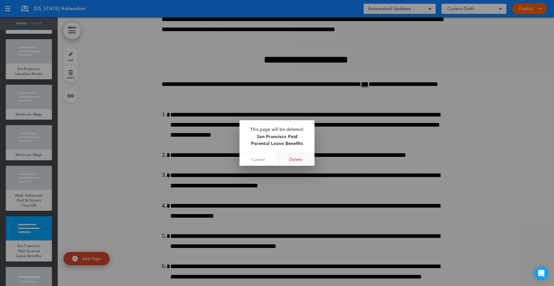
click at [301, 156] on link "Delete" at bounding box center [296, 159] width 38 height 13
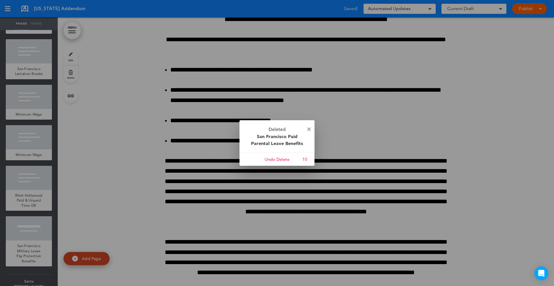
click at [309, 130] on img at bounding box center [308, 129] width 3 height 3
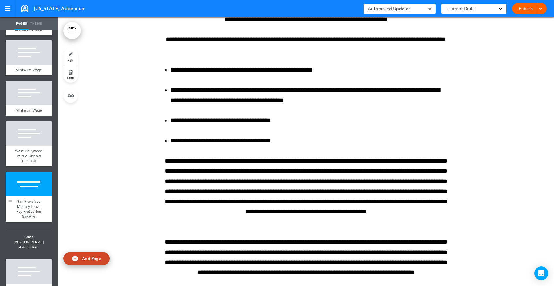
scroll to position [6479, 0]
click at [31, 230] on span "Santa [PERSON_NAME] Addendum" at bounding box center [29, 242] width 46 height 24
click at [51, 229] on link at bounding box center [48, 235] width 12 height 12
type input "**********"
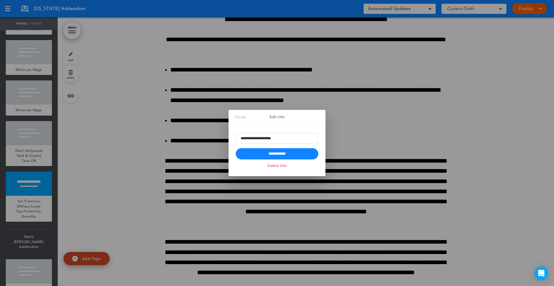
click at [177, 147] on div at bounding box center [277, 143] width 554 height 286
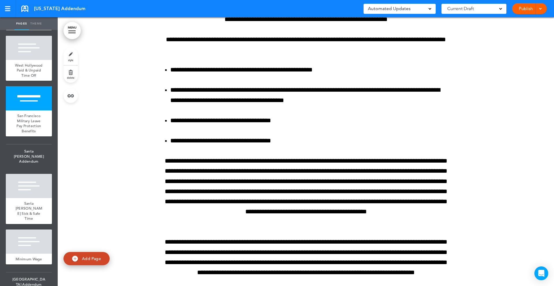
scroll to position [6564, 0]
click at [37, 63] on span "West Hollywood Paid & Unpaid Time Off" at bounding box center [28, 70] width 27 height 15
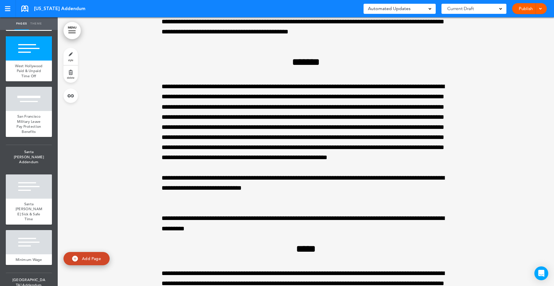
scroll to position [84449, 0]
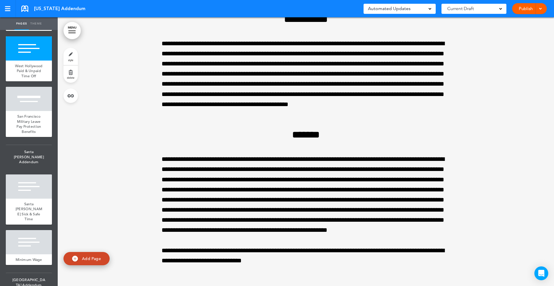
click at [70, 71] on link "delete" at bounding box center [70, 74] width 14 height 17
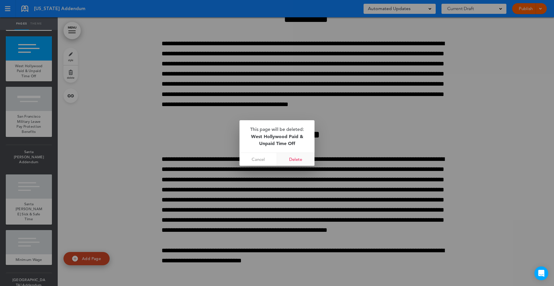
click at [302, 156] on link "Delete" at bounding box center [296, 159] width 38 height 13
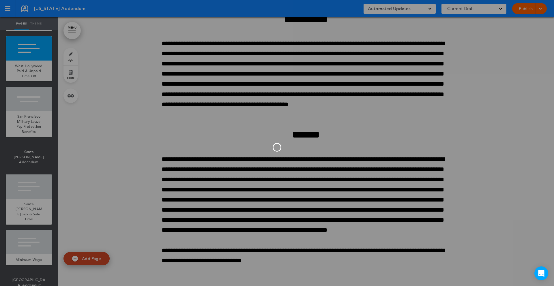
scroll to position [6551, 0]
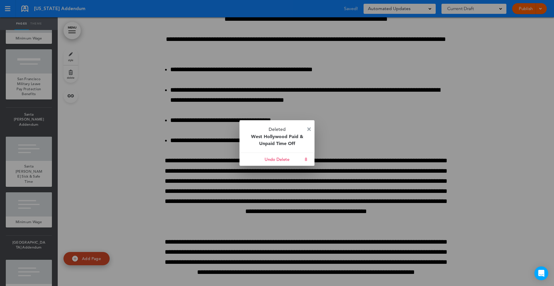
click at [308, 129] on img at bounding box center [308, 129] width 3 height 3
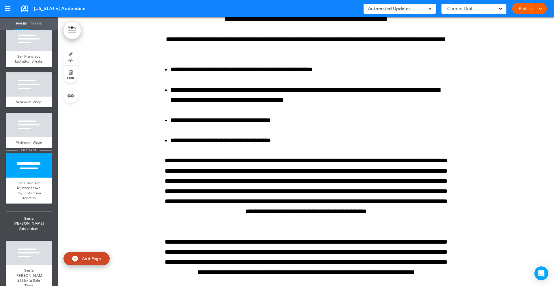
scroll to position [6441, 0]
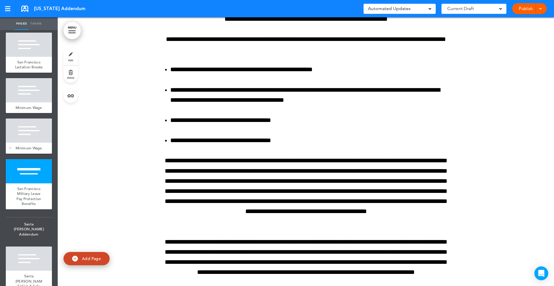
click at [28, 146] on span "Minimum Wage" at bounding box center [29, 148] width 27 height 5
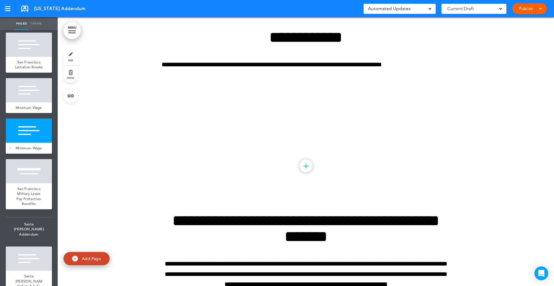
scroll to position [84180, 0]
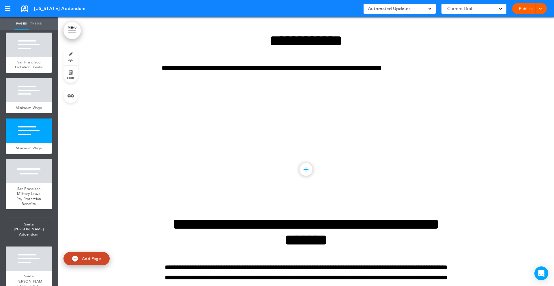
click at [72, 75] on link "delete" at bounding box center [70, 74] width 14 height 17
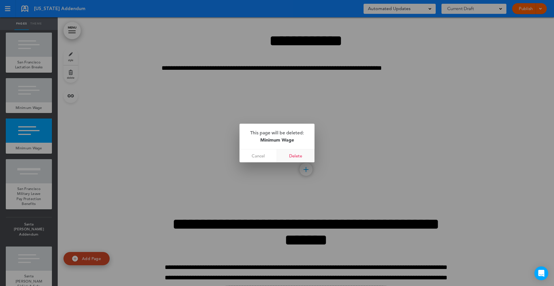
click at [300, 158] on link "Delete" at bounding box center [296, 155] width 38 height 13
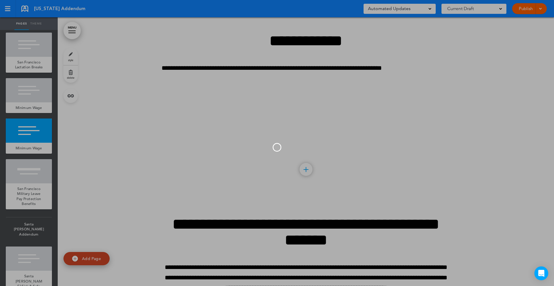
scroll to position [83911, 0]
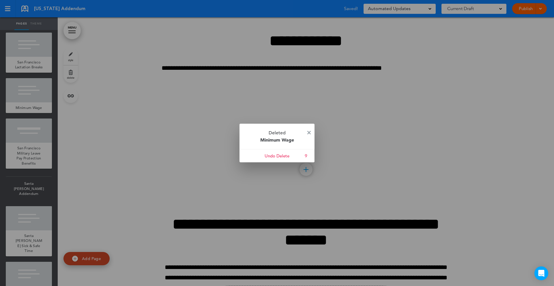
click at [307, 130] on p "Deleted Minimum Wage" at bounding box center [277, 136] width 75 height 25
click at [308, 133] on img at bounding box center [308, 132] width 3 height 3
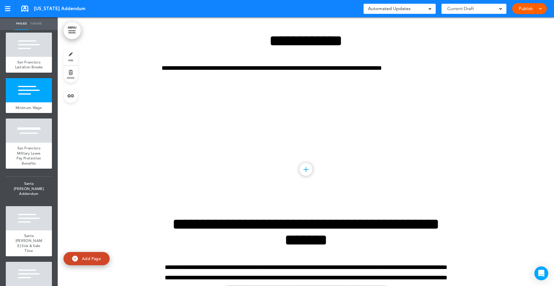
click at [67, 76] on span "delete" at bounding box center [71, 77] width 8 height 3
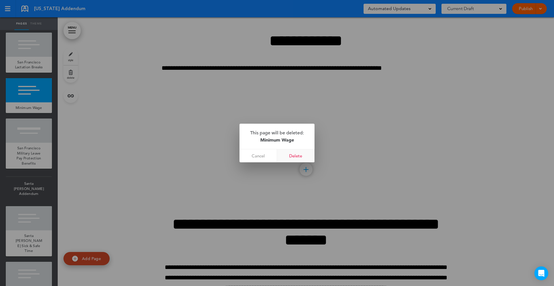
click at [294, 157] on link "Delete" at bounding box center [296, 155] width 38 height 13
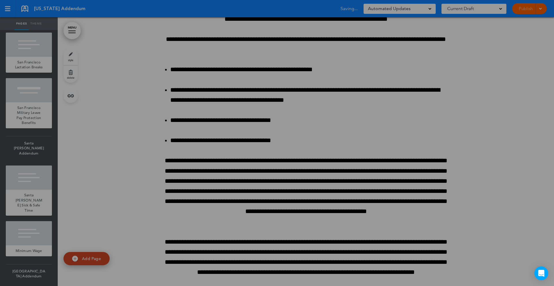
scroll to position [83642, 0]
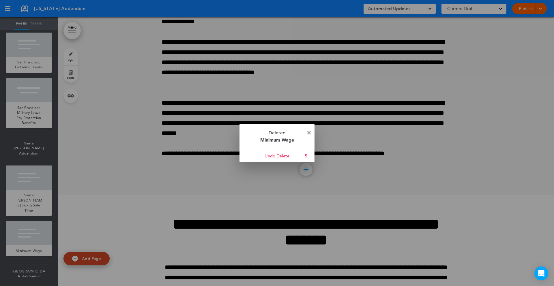
click at [308, 131] on img at bounding box center [308, 132] width 3 height 3
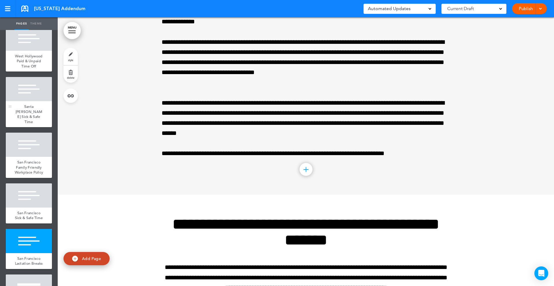
scroll to position [6237, 0]
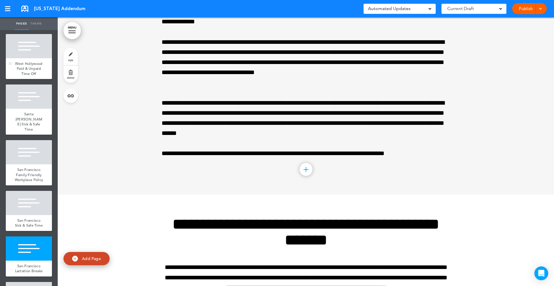
click at [37, 52] on div at bounding box center [29, 46] width 46 height 24
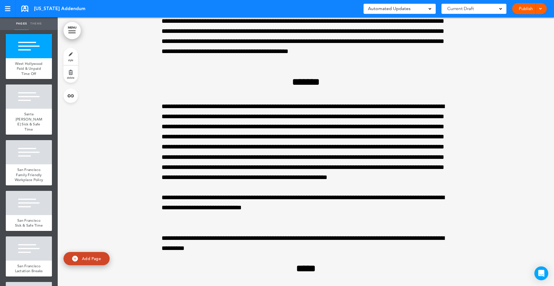
scroll to position [79466, 0]
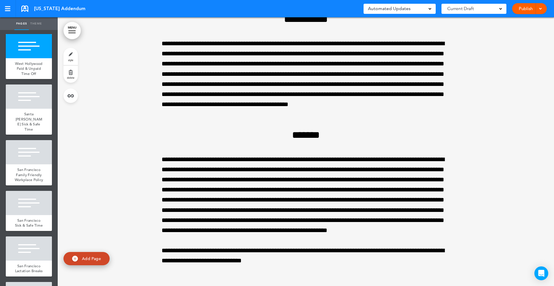
click at [70, 77] on span "delete" at bounding box center [71, 77] width 8 height 3
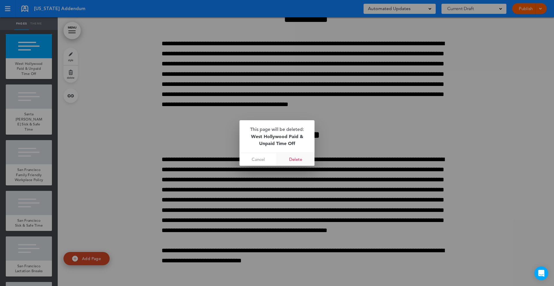
click at [294, 161] on link "Delete" at bounding box center [296, 159] width 38 height 13
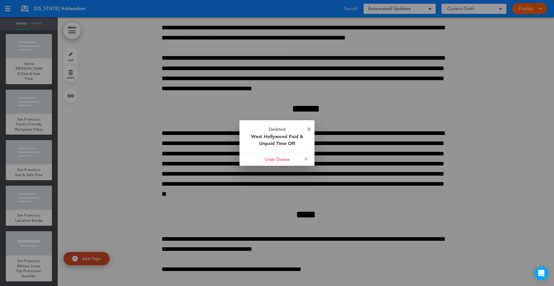
click at [311, 129] on img at bounding box center [308, 129] width 3 height 3
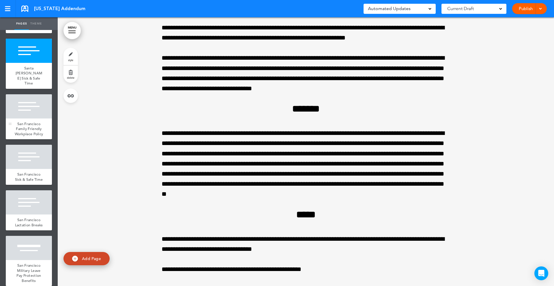
scroll to position [6233, 0]
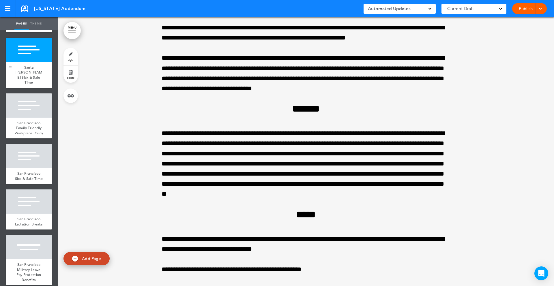
click at [51, 51] on div at bounding box center [29, 50] width 46 height 24
click at [73, 74] on link "delete" at bounding box center [70, 74] width 14 height 17
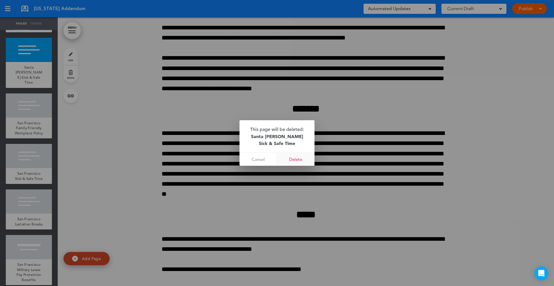
click at [292, 165] on link "Delete" at bounding box center [296, 159] width 38 height 13
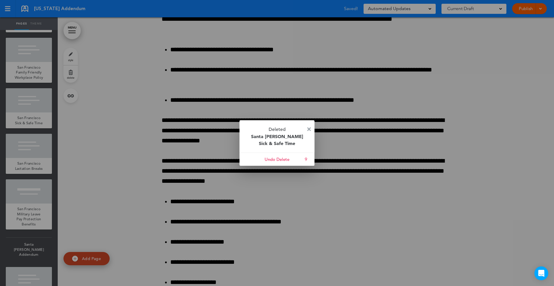
click at [310, 128] on img at bounding box center [308, 129] width 3 height 3
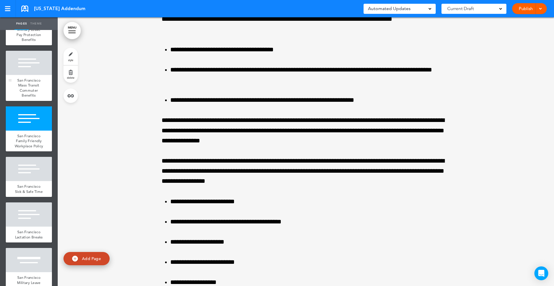
scroll to position [6164, 0]
click at [25, 78] on span "San Francisco Mass Transit Commuter Benefits" at bounding box center [28, 88] width 23 height 20
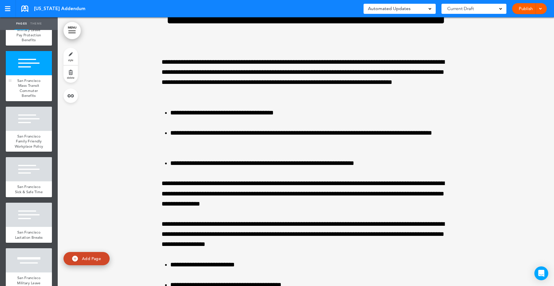
scroll to position [79197, 0]
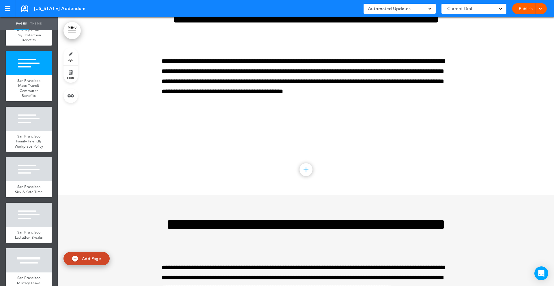
click at [74, 73] on link "delete" at bounding box center [70, 74] width 14 height 17
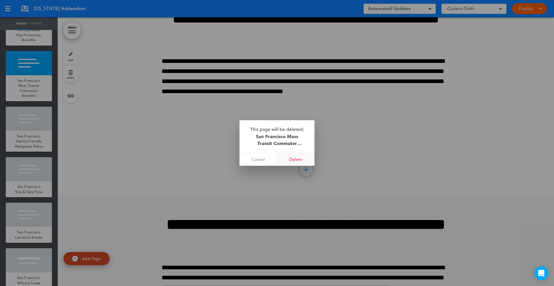
click at [296, 161] on link "Delete" at bounding box center [296, 159] width 38 height 13
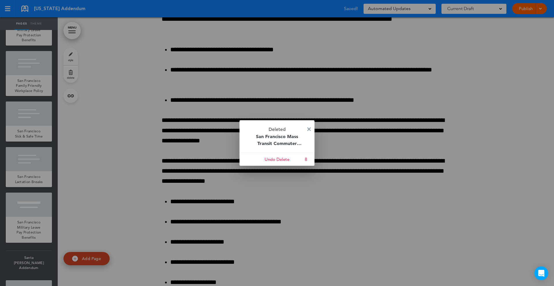
click at [310, 128] on img at bounding box center [308, 129] width 3 height 3
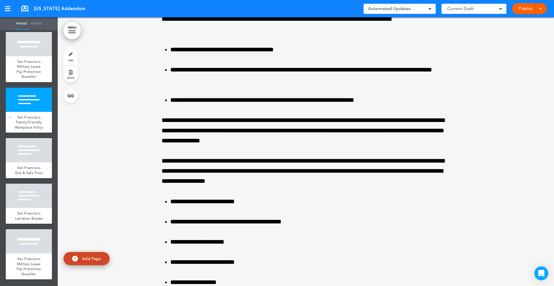
scroll to position [6128, 0]
click at [33, 115] on span "San Francisco Family Friendly Workplace Policy" at bounding box center [29, 122] width 29 height 15
click at [69, 75] on link "delete" at bounding box center [70, 74] width 14 height 17
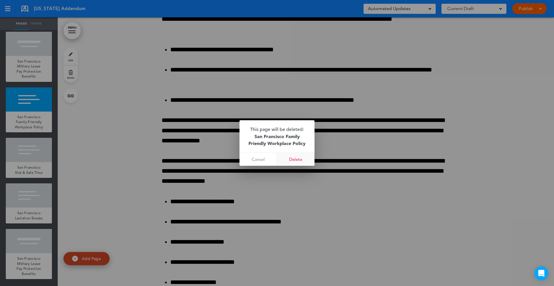
click at [296, 161] on link "Delete" at bounding box center [296, 159] width 38 height 13
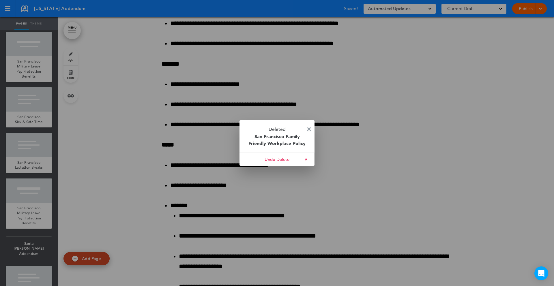
click at [308, 128] on img at bounding box center [308, 129] width 3 height 3
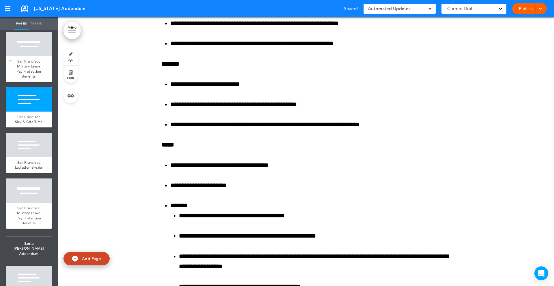
click at [21, 60] on span "San Francisco Military Leave Pay Protection Benefits" at bounding box center [28, 69] width 25 height 20
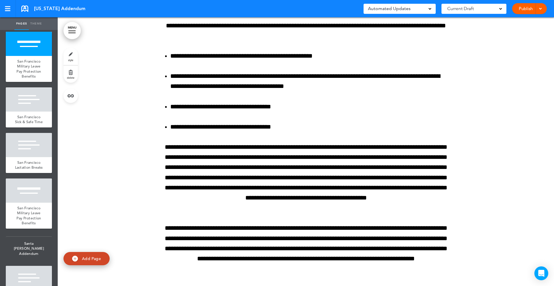
scroll to position [78611, 0]
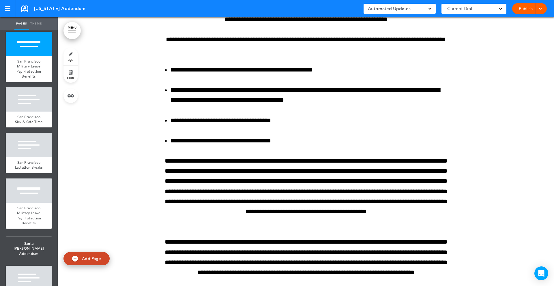
click at [70, 74] on link "delete" at bounding box center [70, 74] width 14 height 17
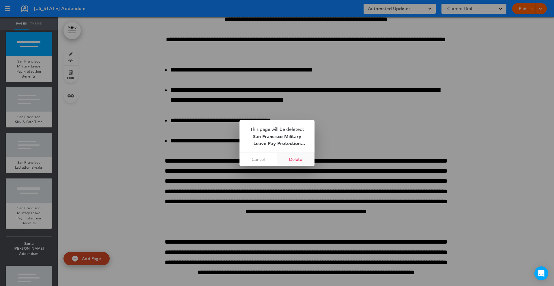
click at [295, 156] on link "Delete" at bounding box center [296, 159] width 38 height 13
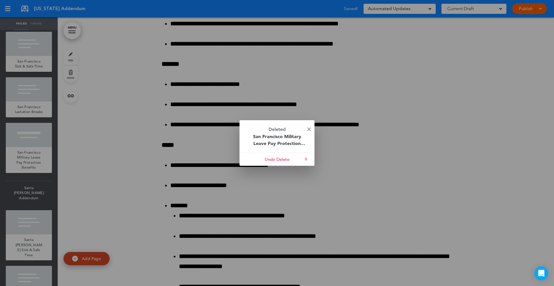
click at [308, 132] on div "Deleted San Francisco Military Leave Pay Protection Benefits Cancel Undo Delete…" at bounding box center [277, 143] width 75 height 46
click at [310, 130] on img at bounding box center [308, 129] width 3 height 3
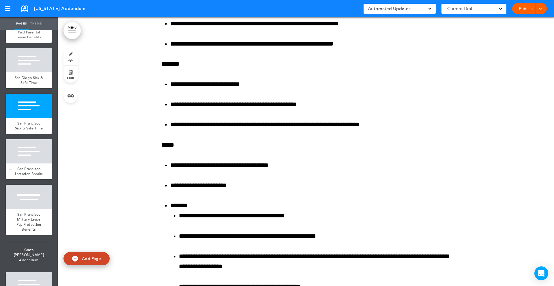
scroll to position [6066, 0]
click at [11, 213] on div at bounding box center [10, 214] width 3 height 2
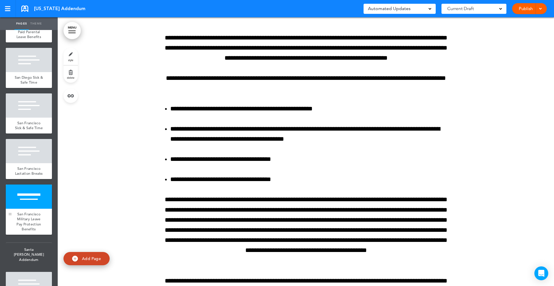
scroll to position [79770, 0]
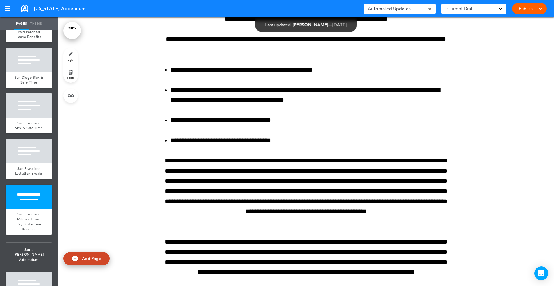
click at [11, 213] on div at bounding box center [10, 214] width 3 height 2
click at [72, 39] on link "MENU" at bounding box center [71, 30] width 17 height 17
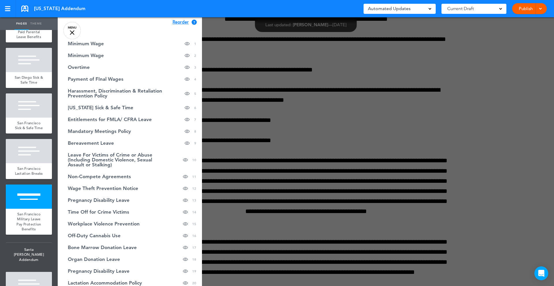
scroll to position [0, 0]
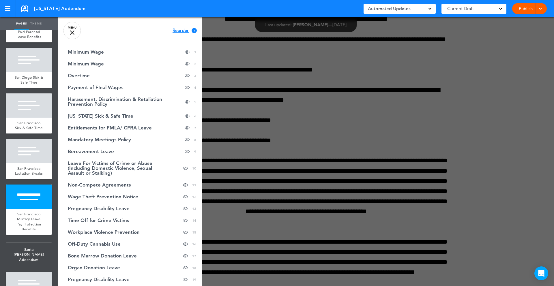
click at [182, 31] on span "Reorder" at bounding box center [181, 31] width 16 height 4
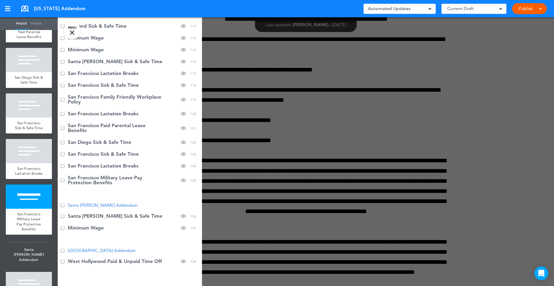
scroll to position [1710, 0]
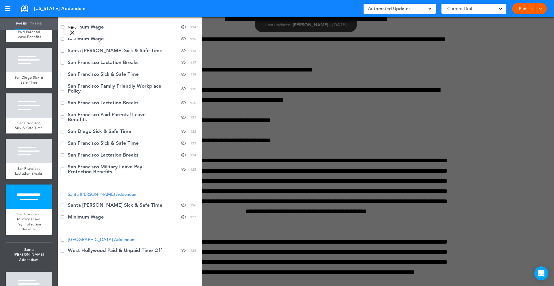
scroll to position [1731, 0]
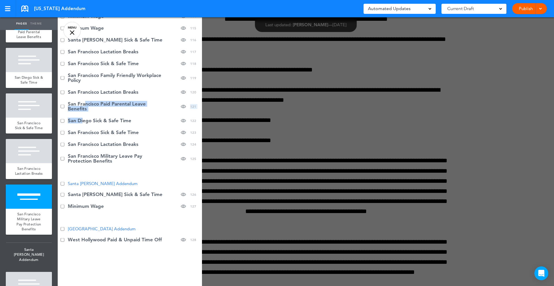
drag, startPoint x: 83, startPoint y: 120, endPoint x: 86, endPoint y: 104, distance: 15.9
click at [113, 116] on li "San Diego Sick & Safe Time hide page in table of contents 122" at bounding box center [130, 121] width 144 height 12
click at [109, 120] on li "San Diego Sick & Safe Time hide page in table of contents 122" at bounding box center [130, 121] width 144 height 12
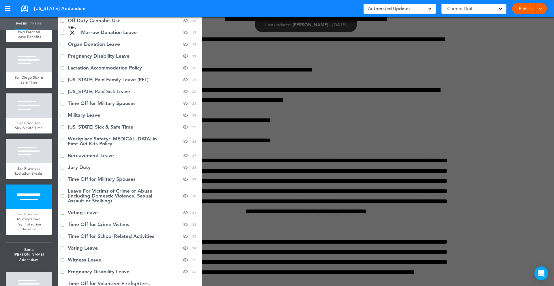
scroll to position [0, 0]
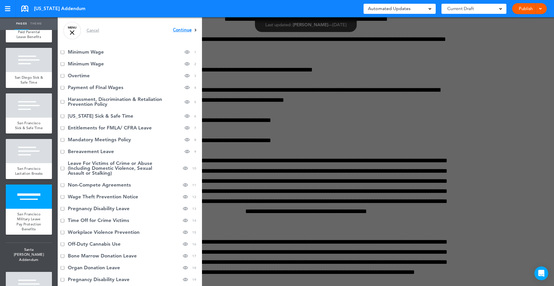
click at [185, 29] on span "Continue" at bounding box center [182, 30] width 19 height 4
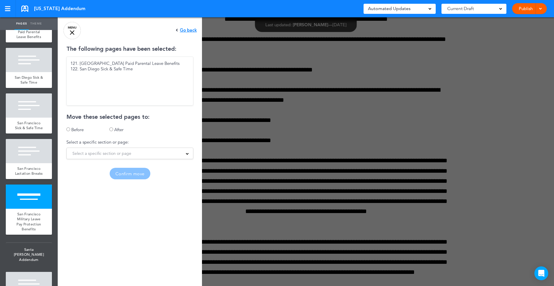
click at [115, 152] on span "Select a specific section or page" at bounding box center [101, 153] width 59 height 8
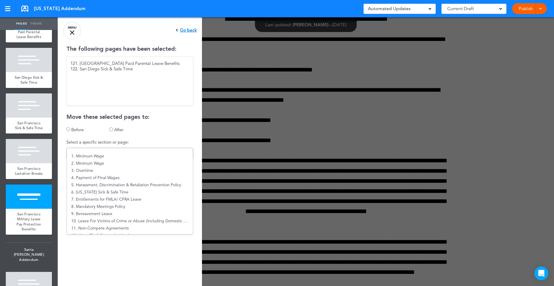
click at [188, 30] on div "Go back" at bounding box center [186, 30] width 21 height 5
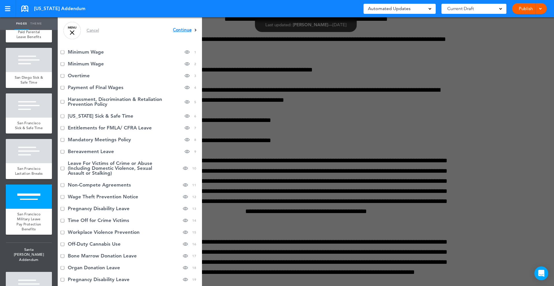
click at [90, 33] on div "Cancel Continue ? Move or rearrange pages easily by selecting whole sections or…" at bounding box center [130, 160] width 144 height 286
click at [90, 30] on div "Cancel" at bounding box center [93, 30] width 12 height 4
click at [70, 30] on div at bounding box center [72, 32] width 5 height 5
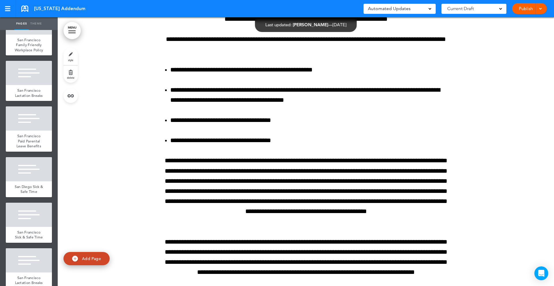
scroll to position [5952, 0]
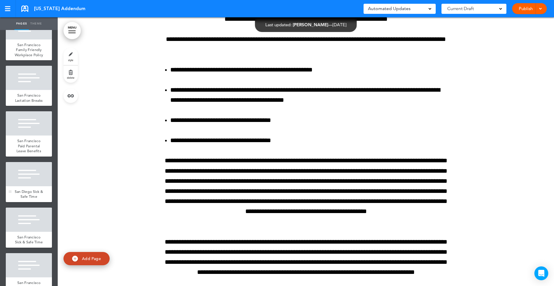
click at [36, 193] on span "San Diego Sick & Safe Time" at bounding box center [29, 194] width 29 height 10
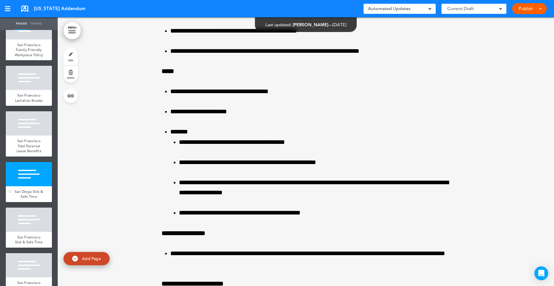
scroll to position [77844, 0]
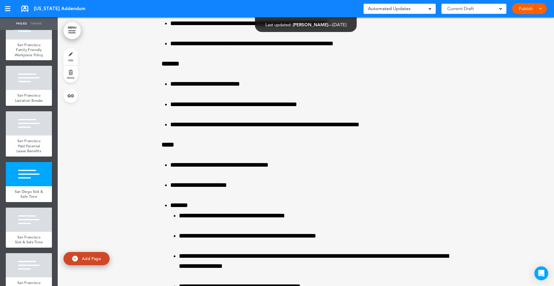
click at [71, 70] on link "delete" at bounding box center [70, 74] width 14 height 17
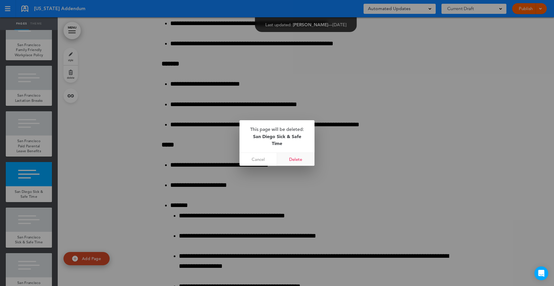
click at [292, 158] on link "Delete" at bounding box center [296, 159] width 38 height 13
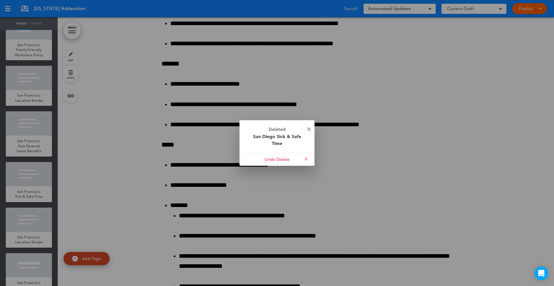
click at [310, 128] on img at bounding box center [308, 129] width 3 height 3
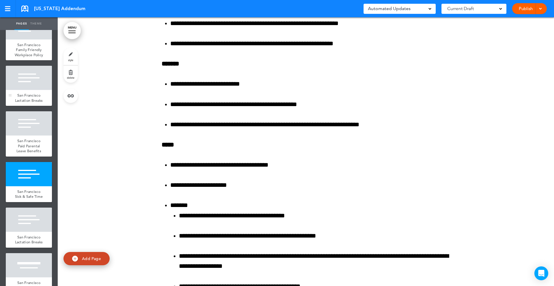
click at [33, 72] on div at bounding box center [29, 78] width 46 height 24
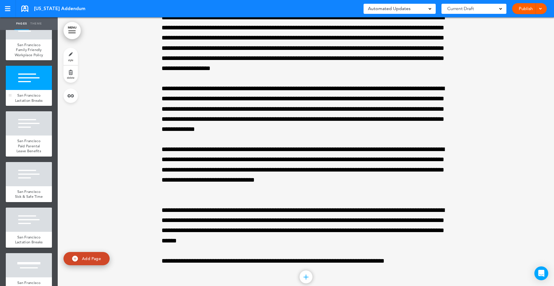
scroll to position [76392, 0]
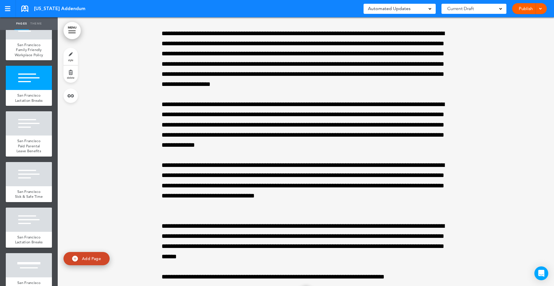
click at [70, 72] on link "delete" at bounding box center [70, 74] width 14 height 17
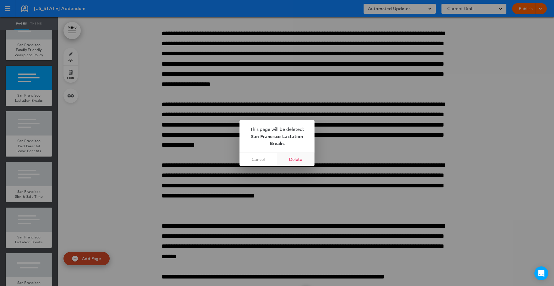
click at [290, 160] on link "Delete" at bounding box center [296, 159] width 38 height 13
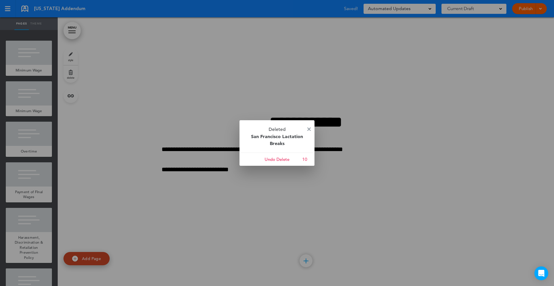
scroll to position [76392, 0]
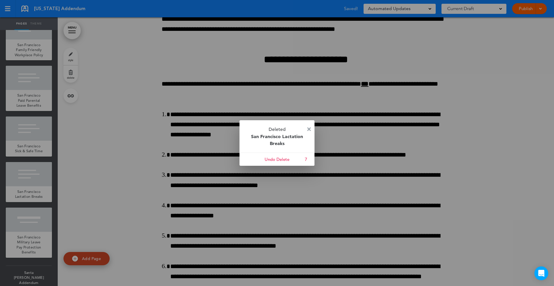
click at [308, 128] on img at bounding box center [308, 129] width 3 height 3
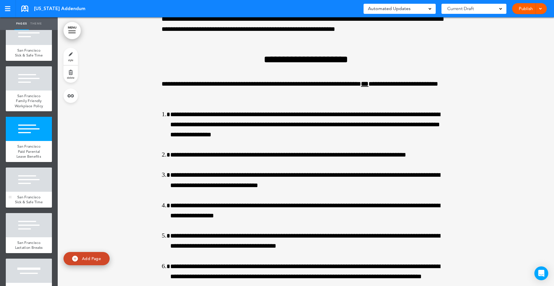
scroll to position [5900, 0]
click at [34, 185] on div at bounding box center [29, 180] width 46 height 24
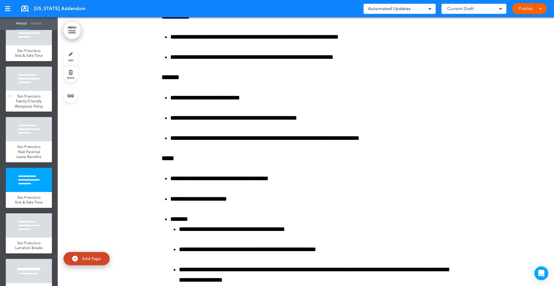
scroll to position [77452, 0]
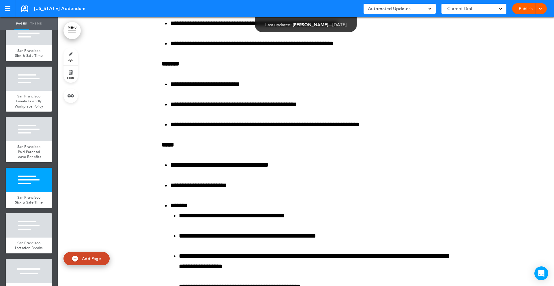
click at [73, 72] on link "delete" at bounding box center [70, 74] width 14 height 17
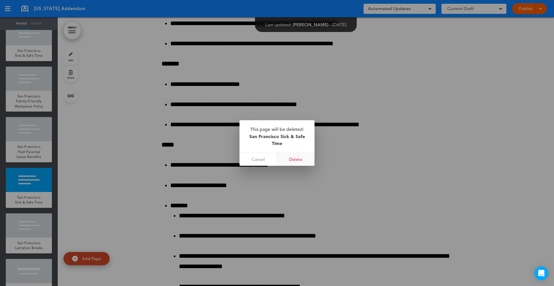
click at [292, 160] on link "Delete" at bounding box center [296, 159] width 38 height 13
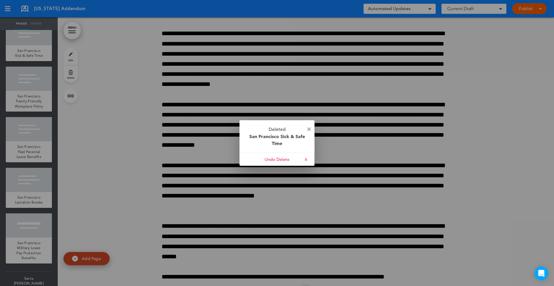
click at [309, 128] on img at bounding box center [308, 129] width 3 height 3
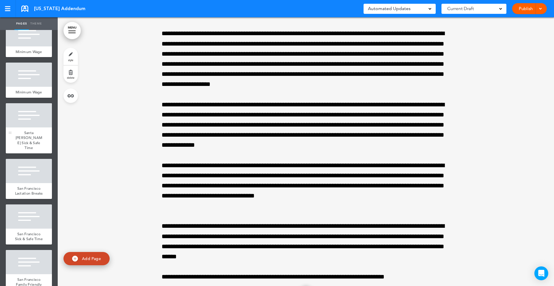
scroll to position [5716, 0]
click at [42, 88] on div "Minimum Wage" at bounding box center [29, 92] width 46 height 11
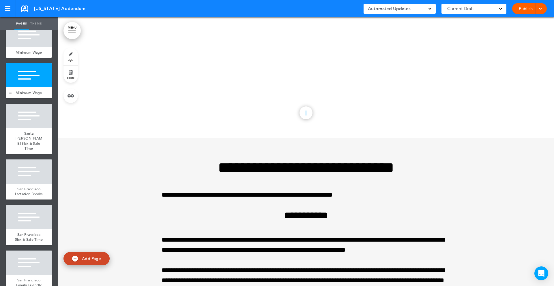
scroll to position [72660, 0]
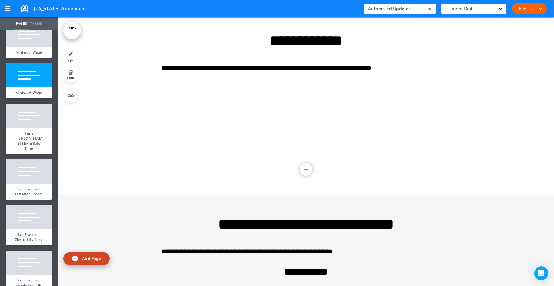
click at [69, 74] on link "delete" at bounding box center [70, 74] width 14 height 17
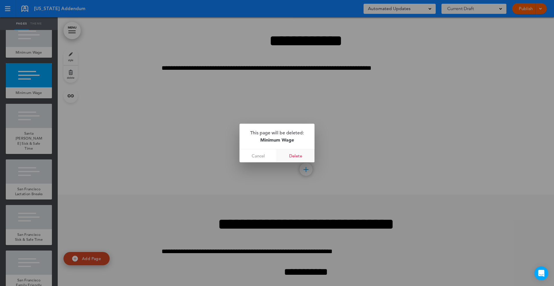
click at [298, 156] on link "Delete" at bounding box center [296, 155] width 38 height 13
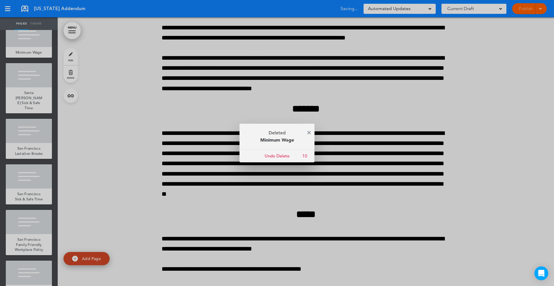
scroll to position [72391, 0]
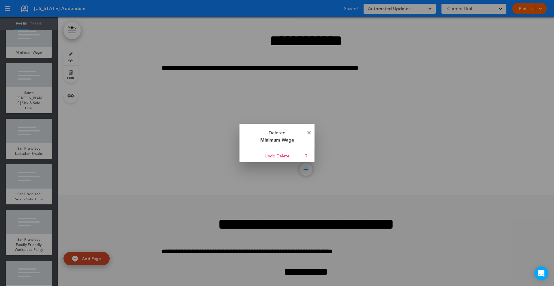
click at [307, 132] on p "Deleted Minimum Wage" at bounding box center [277, 136] width 75 height 25
click at [310, 133] on img at bounding box center [308, 132] width 3 height 3
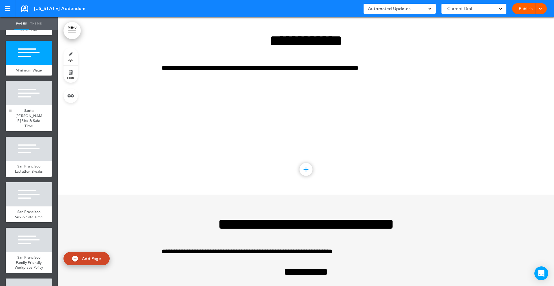
scroll to position [5693, 0]
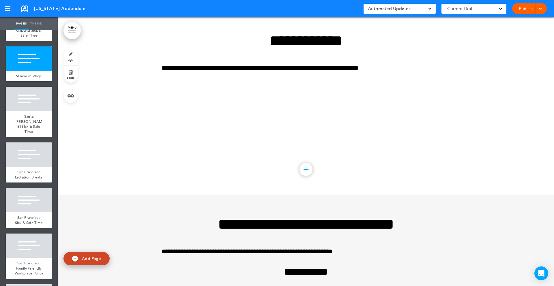
click at [31, 68] on div at bounding box center [29, 58] width 46 height 24
click at [74, 74] on link "delete" at bounding box center [70, 74] width 14 height 17
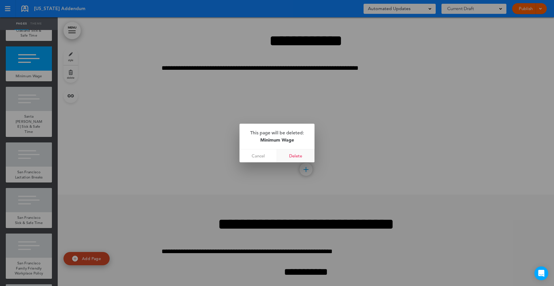
click at [292, 160] on link "Delete" at bounding box center [296, 155] width 38 height 13
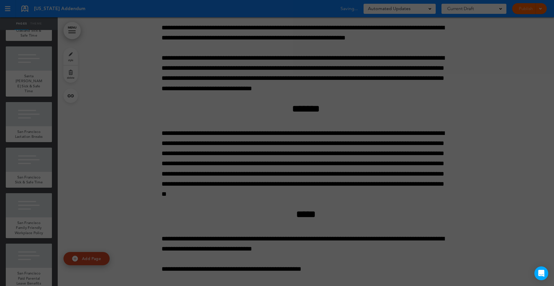
scroll to position [72122, 0]
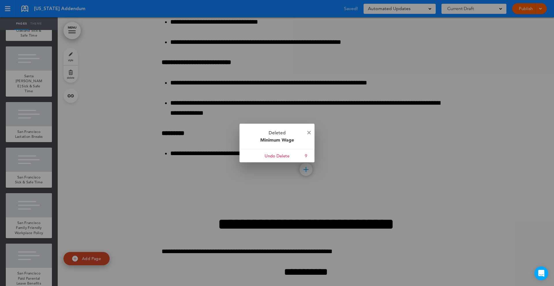
click at [310, 130] on p "Deleted Minimum Wage" at bounding box center [277, 136] width 75 height 25
click at [309, 133] on img at bounding box center [308, 132] width 3 height 3
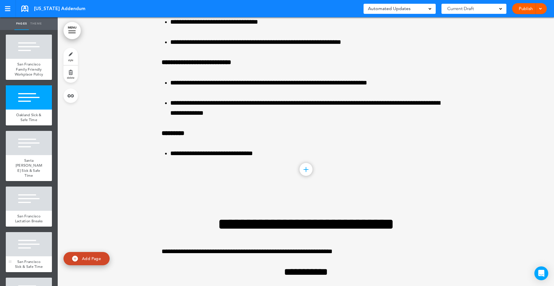
scroll to position [5607, 0]
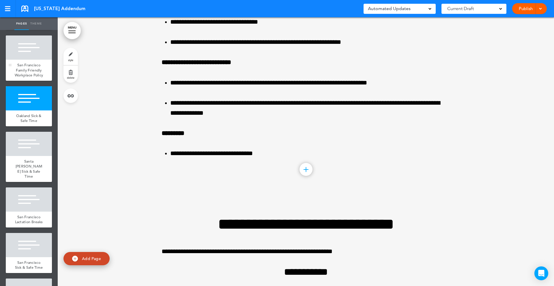
click at [29, 65] on span "San Francisco Family Friendly Workplace Policy" at bounding box center [29, 70] width 29 height 15
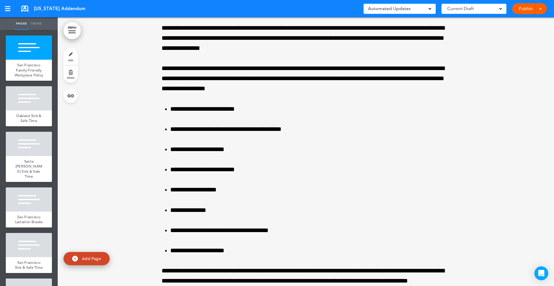
scroll to position [70932, 0]
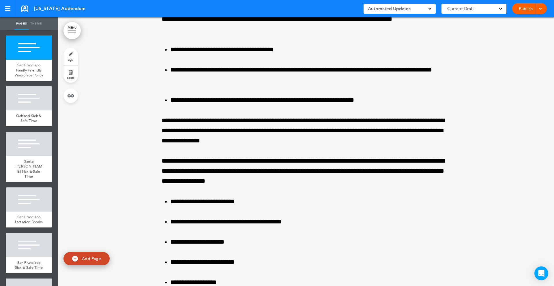
click at [71, 70] on link "delete" at bounding box center [70, 74] width 14 height 17
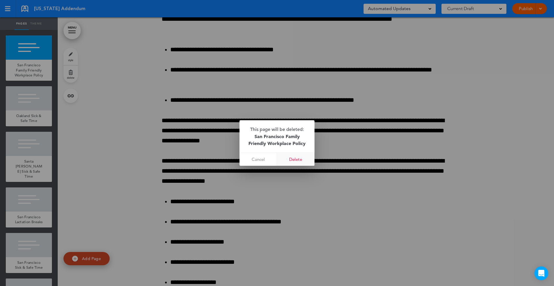
click at [301, 162] on link "Delete" at bounding box center [296, 159] width 38 height 13
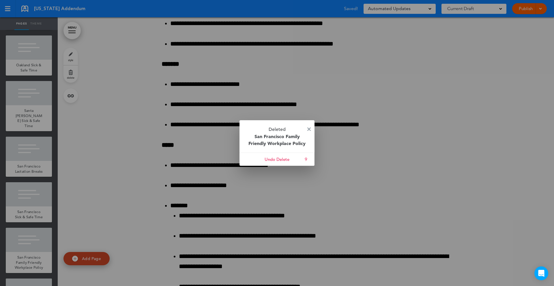
click at [307, 131] on p "Deleted San Francisco Family Friendly Workplace Policy" at bounding box center [277, 136] width 75 height 32
click at [307, 130] on img at bounding box center [308, 129] width 3 height 3
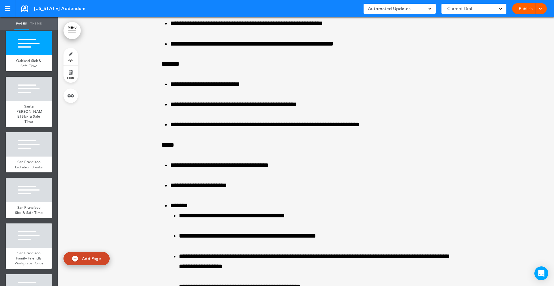
scroll to position [5609, 0]
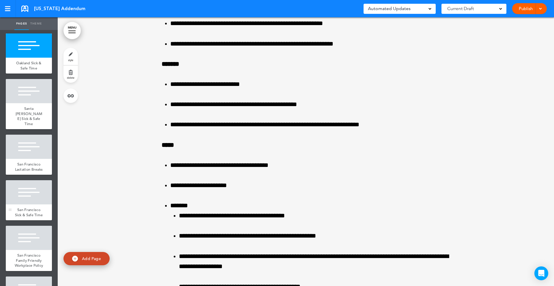
click at [19, 181] on div at bounding box center [29, 192] width 46 height 24
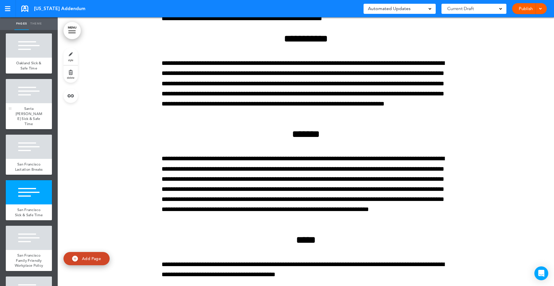
scroll to position [73202, 0]
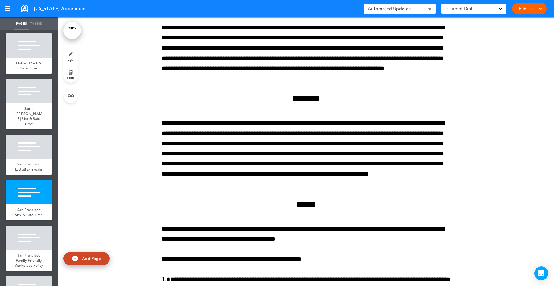
click at [70, 74] on link "delete" at bounding box center [70, 74] width 14 height 17
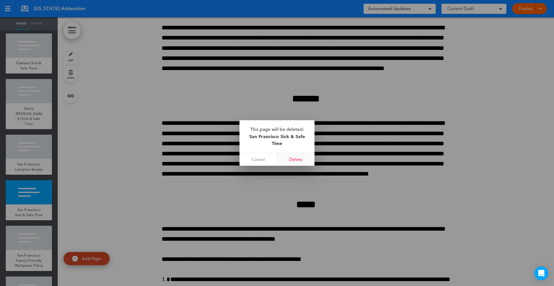
click at [300, 160] on link "Delete" at bounding box center [296, 159] width 38 height 13
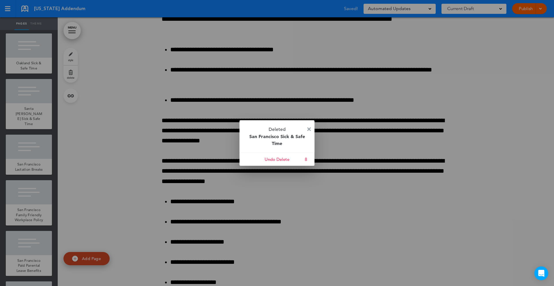
click at [310, 130] on img at bounding box center [308, 129] width 3 height 3
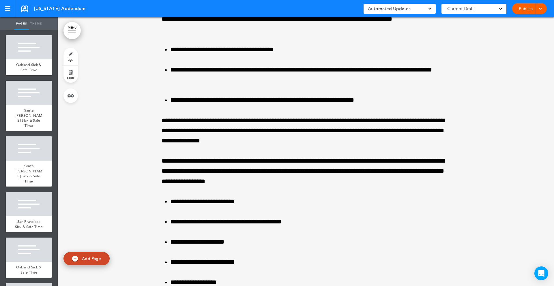
scroll to position [5404, 0]
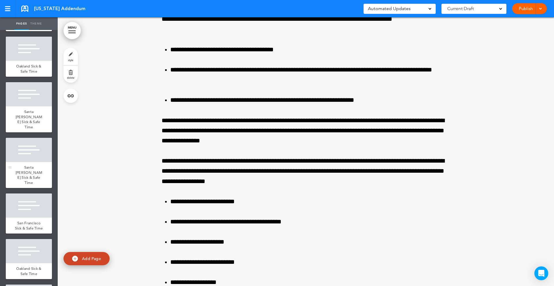
click at [34, 162] on div at bounding box center [29, 150] width 46 height 24
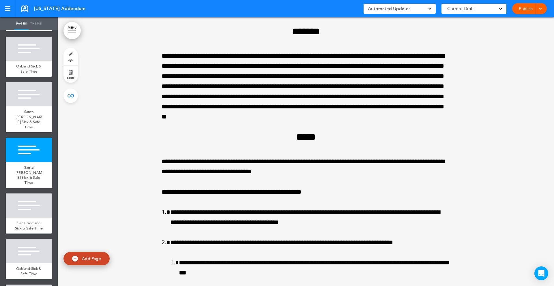
scroll to position [68553, 0]
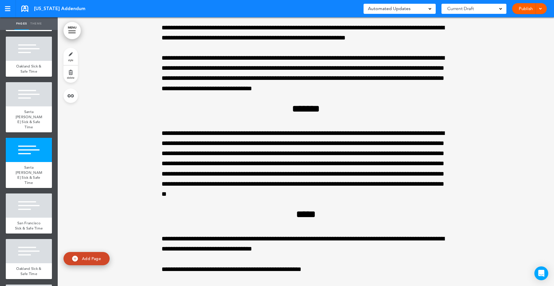
click at [72, 73] on link "delete" at bounding box center [70, 74] width 14 height 17
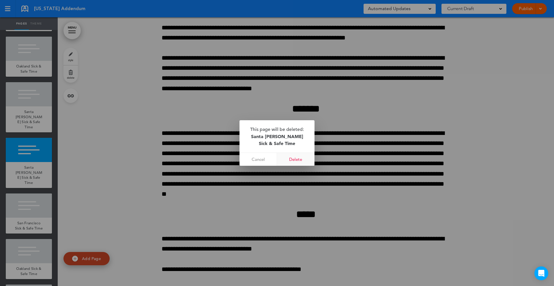
click at [293, 160] on link "Delete" at bounding box center [296, 159] width 38 height 13
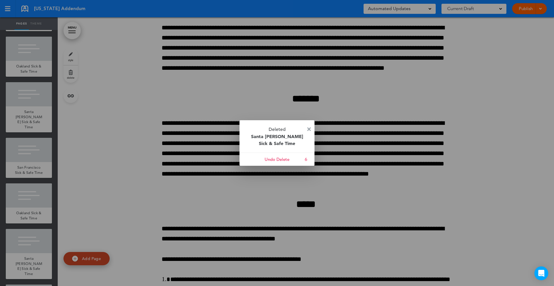
click at [309, 128] on img at bounding box center [308, 129] width 3 height 3
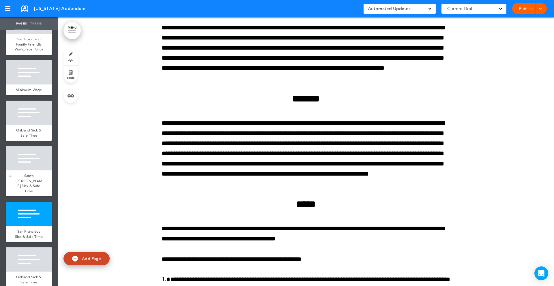
scroll to position [5337, 0]
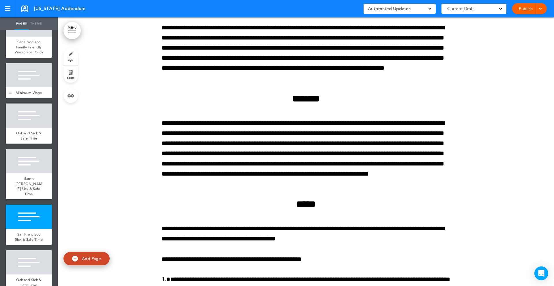
click at [38, 98] on div "Minimum Wage" at bounding box center [29, 92] width 46 height 11
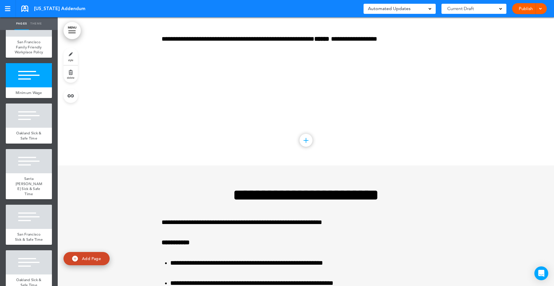
scroll to position [66405, 0]
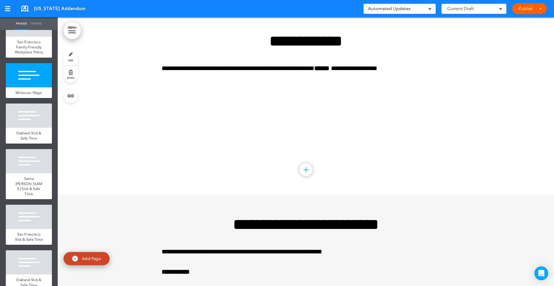
click at [67, 75] on link "delete" at bounding box center [70, 74] width 14 height 17
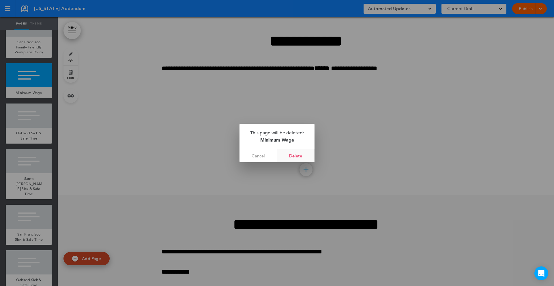
click at [293, 157] on link "Delete" at bounding box center [296, 155] width 38 height 13
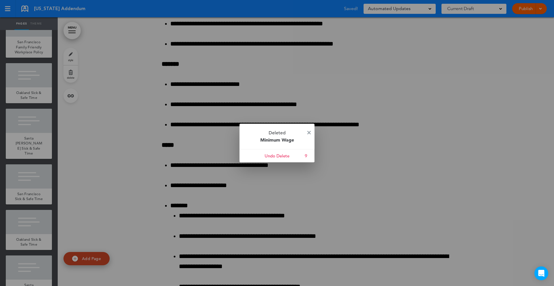
click at [310, 129] on p "Deleted Minimum Wage" at bounding box center [277, 136] width 75 height 25
click at [305, 131] on p "Deleted Minimum Wage" at bounding box center [277, 136] width 75 height 25
click at [308, 132] on img at bounding box center [308, 132] width 3 height 3
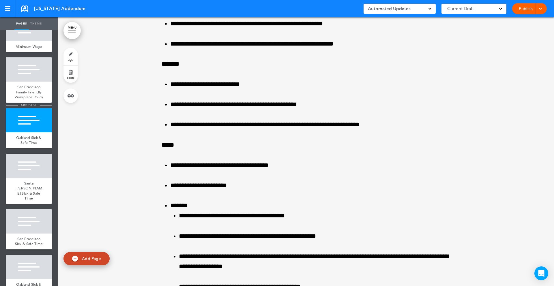
scroll to position [5291, 0]
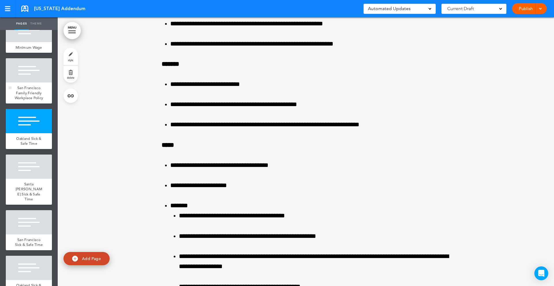
click at [23, 94] on div "San Francisco Family Friendly Workplace Policy" at bounding box center [29, 93] width 46 height 21
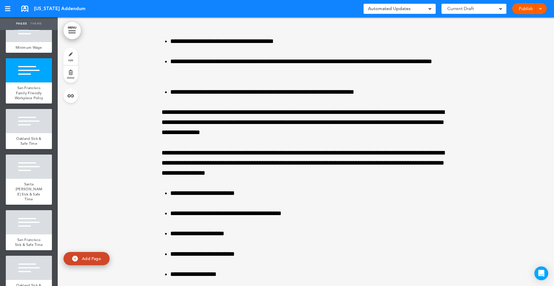
scroll to position [65714, 0]
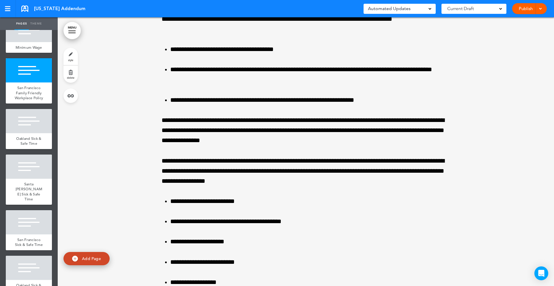
click at [73, 73] on link "delete" at bounding box center [70, 74] width 14 height 17
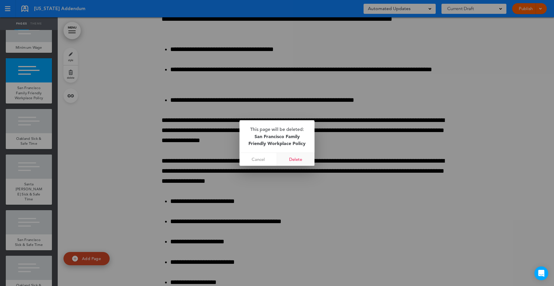
click at [293, 157] on link "Delete" at bounding box center [296, 159] width 38 height 13
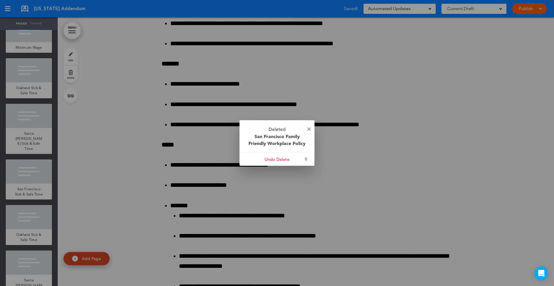
click at [308, 130] on img at bounding box center [308, 129] width 3 height 3
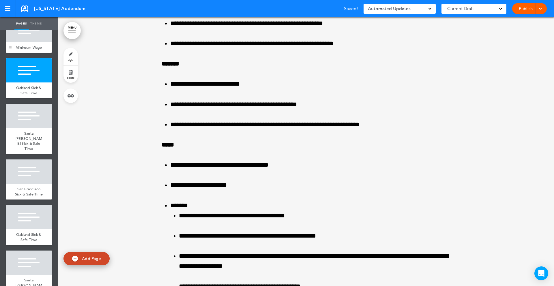
click at [32, 53] on div "Minimum Wage" at bounding box center [29, 47] width 46 height 11
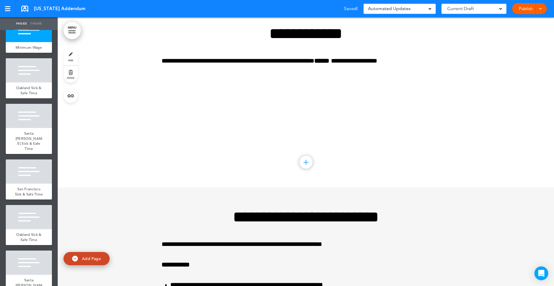
scroll to position [65445, 0]
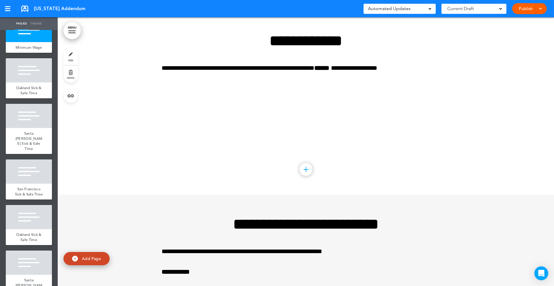
click at [69, 73] on link "delete" at bounding box center [70, 74] width 14 height 17
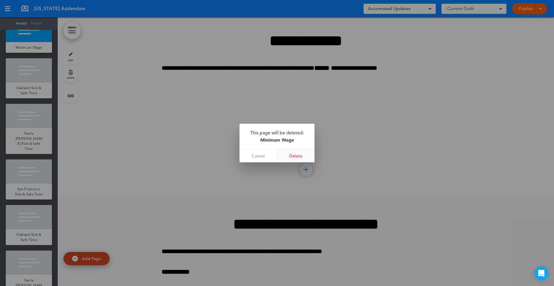
click at [291, 155] on link "Delete" at bounding box center [296, 155] width 38 height 13
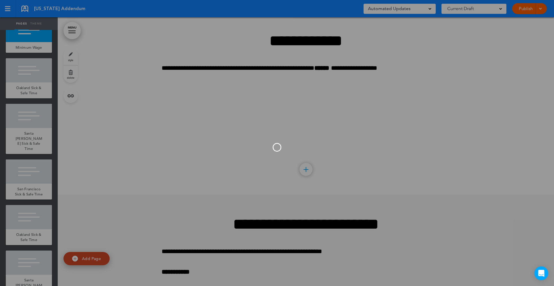
scroll to position [65176, 0]
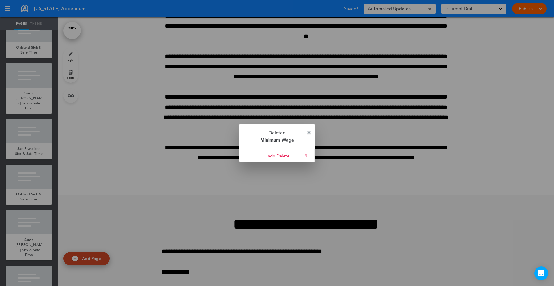
click at [308, 131] on img at bounding box center [308, 132] width 3 height 3
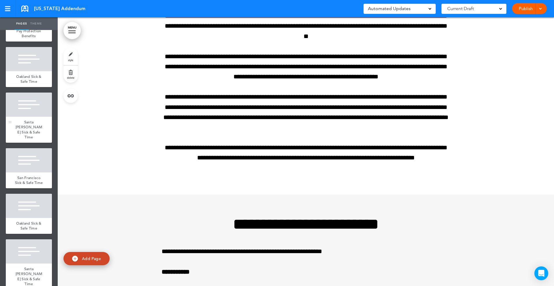
scroll to position [5260, 0]
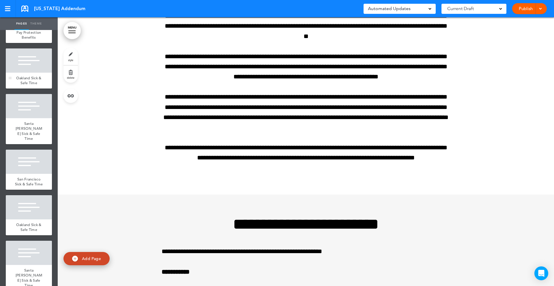
click at [37, 83] on div "Oakland Sick & Safe Time" at bounding box center [29, 81] width 46 height 16
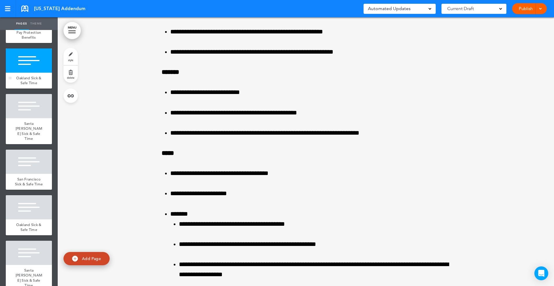
scroll to position [65445, 0]
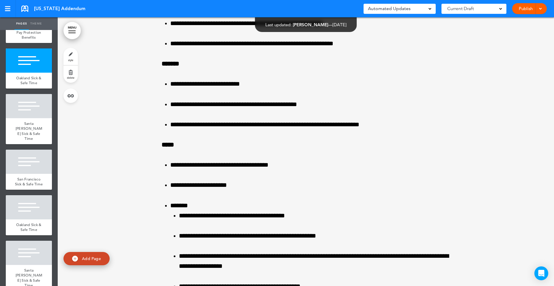
click at [72, 73] on link "delete" at bounding box center [70, 74] width 14 height 17
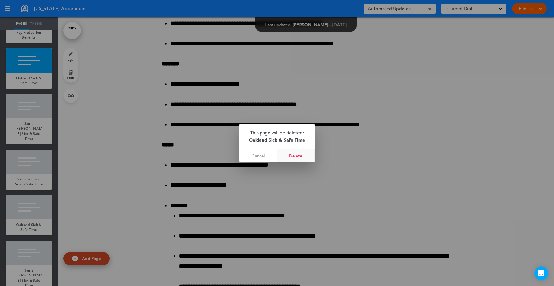
click at [298, 154] on link "Delete" at bounding box center [296, 155] width 38 height 13
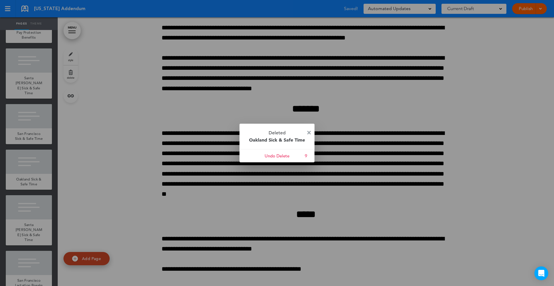
click at [308, 133] on img at bounding box center [308, 132] width 3 height 3
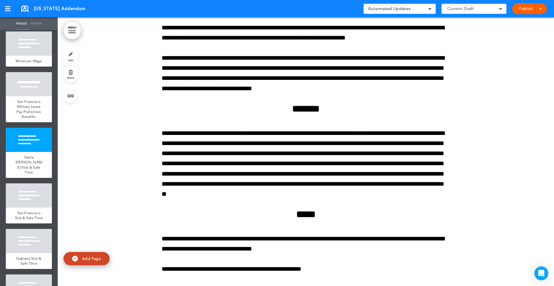
scroll to position [5179, 0]
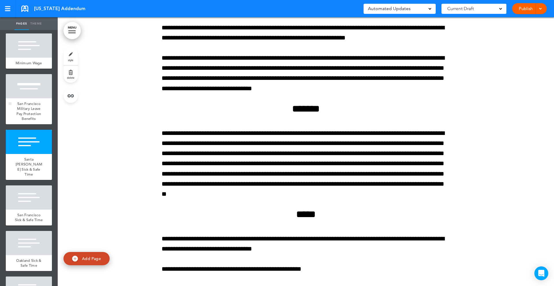
click at [30, 121] on span "San Francisco Military Leave Pay Protection Benefits" at bounding box center [28, 111] width 25 height 20
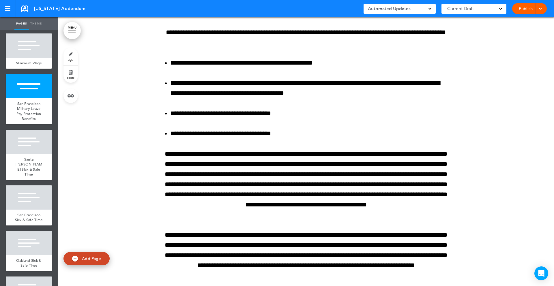
scroll to position [64858, 0]
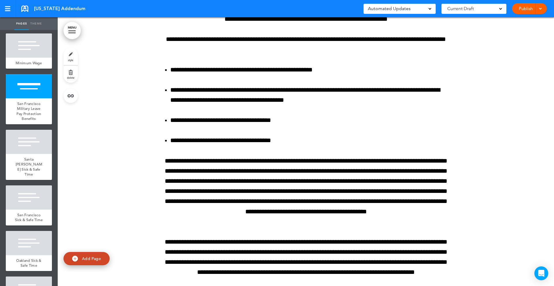
click at [68, 76] on span "delete" at bounding box center [71, 77] width 8 height 3
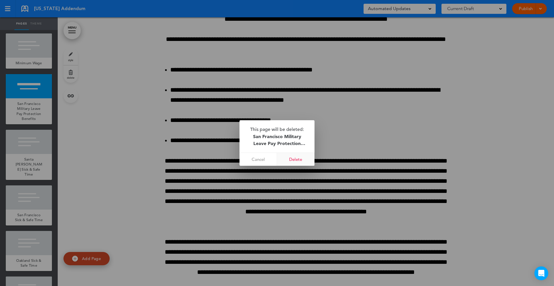
click at [295, 161] on link "Delete" at bounding box center [296, 159] width 38 height 13
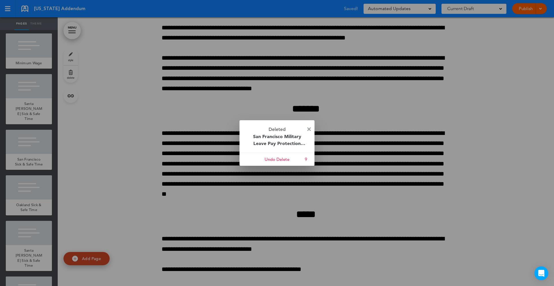
click at [308, 129] on img at bounding box center [308, 129] width 3 height 3
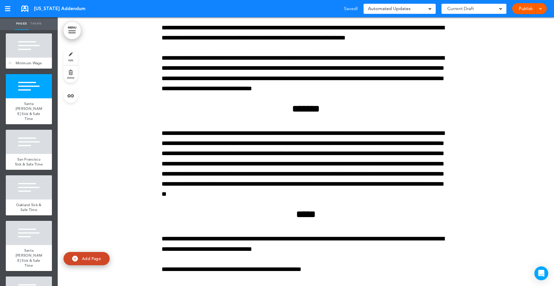
click at [34, 68] on div "Minimum Wage" at bounding box center [29, 63] width 46 height 11
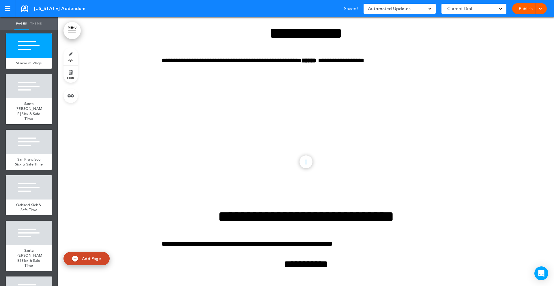
scroll to position [64589, 0]
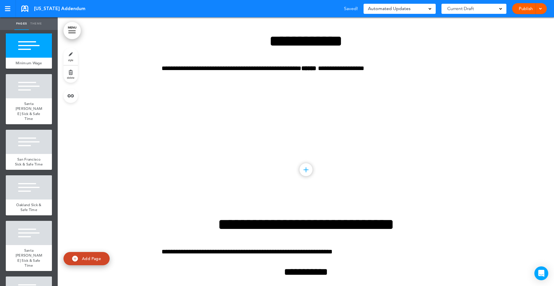
click at [76, 74] on link "delete" at bounding box center [70, 74] width 14 height 17
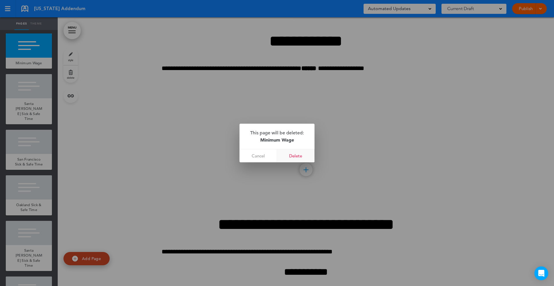
click at [296, 159] on link "Delete" at bounding box center [296, 155] width 38 height 13
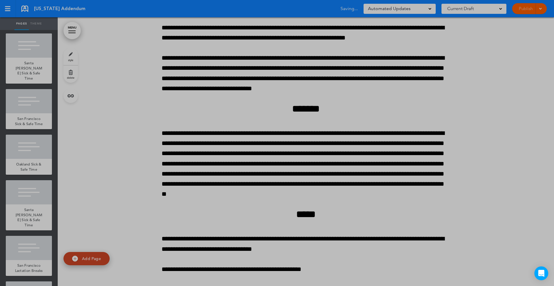
scroll to position [64320, 0]
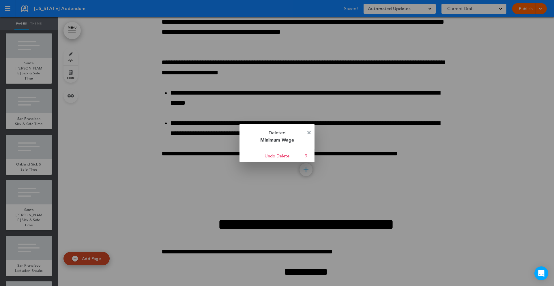
click at [307, 132] on p "Deleted Minimum Wage" at bounding box center [277, 136] width 75 height 25
click at [306, 132] on p "Deleted Minimum Wage" at bounding box center [277, 136] width 75 height 25
click at [310, 132] on img at bounding box center [308, 132] width 3 height 3
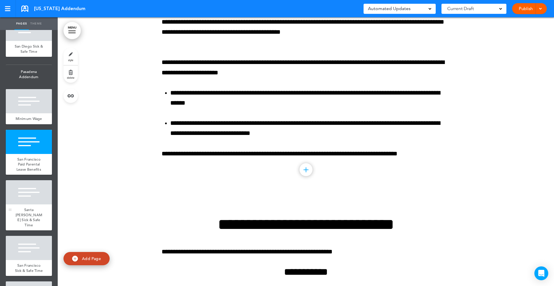
scroll to position [5029, 0]
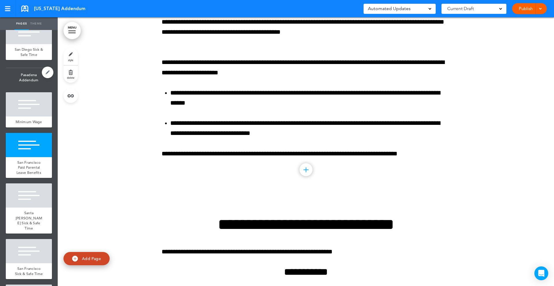
click at [34, 86] on span "Pasadena Addendum" at bounding box center [29, 77] width 46 height 19
click at [48, 78] on link at bounding box center [48, 73] width 12 height 12
type input "**********"
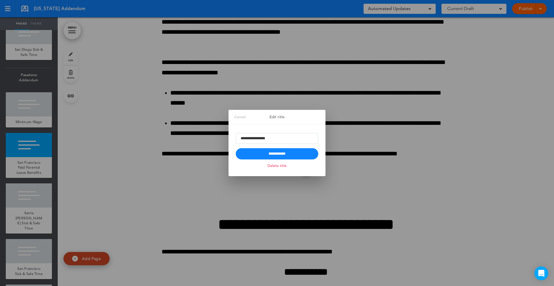
click at [271, 169] on link "Delete title" at bounding box center [277, 165] width 22 height 7
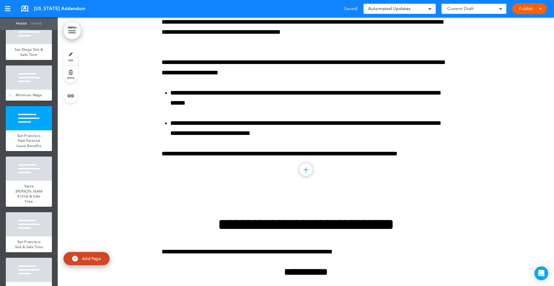
click at [21, 90] on div at bounding box center [29, 78] width 46 height 24
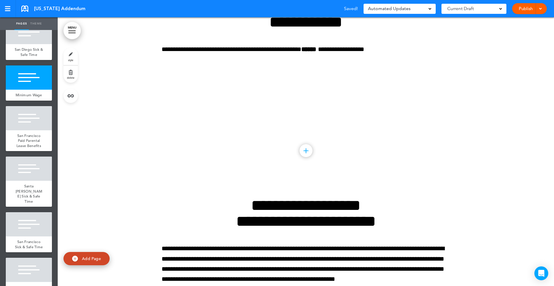
scroll to position [63261, 0]
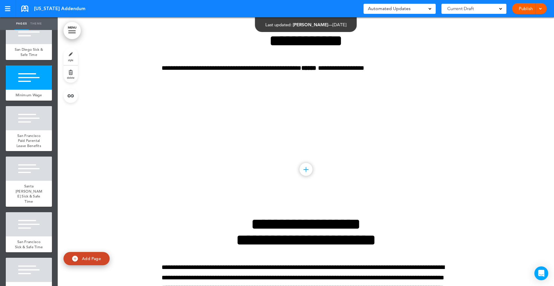
click at [74, 74] on link "delete" at bounding box center [70, 74] width 14 height 17
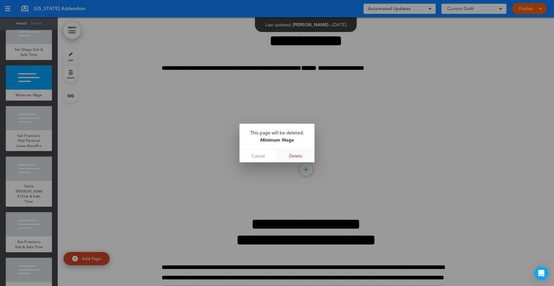
click at [293, 156] on link "Delete" at bounding box center [296, 155] width 38 height 13
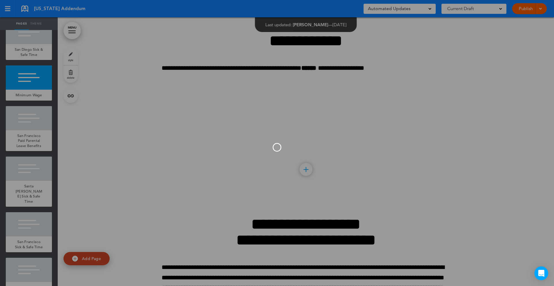
scroll to position [62992, 0]
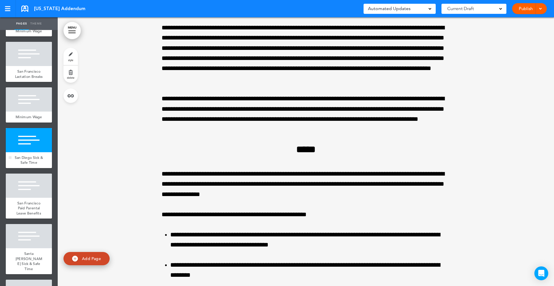
scroll to position [4678, 0]
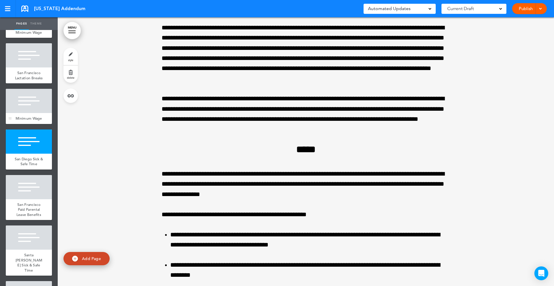
click at [32, 113] on div at bounding box center [29, 101] width 46 height 24
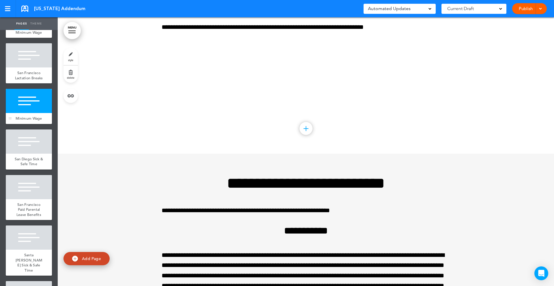
scroll to position [59828, 0]
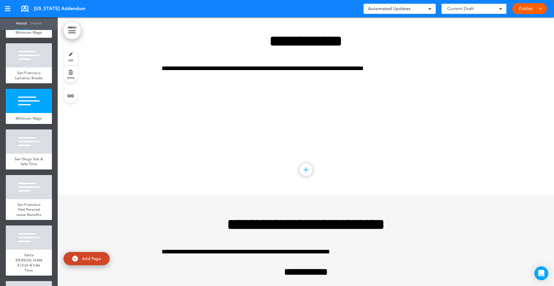
click at [72, 71] on link "delete" at bounding box center [70, 74] width 14 height 17
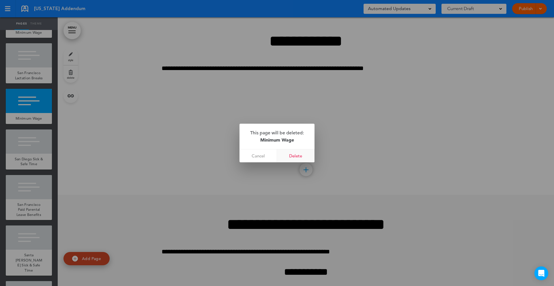
click at [298, 155] on link "Delete" at bounding box center [296, 155] width 38 height 13
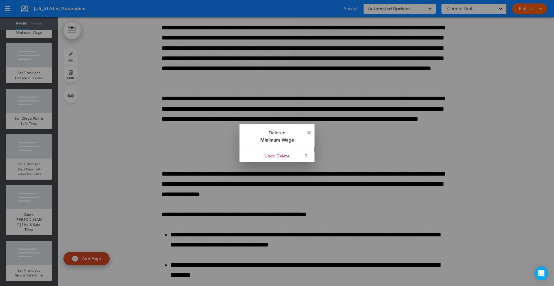
click at [308, 132] on img at bounding box center [308, 132] width 3 height 3
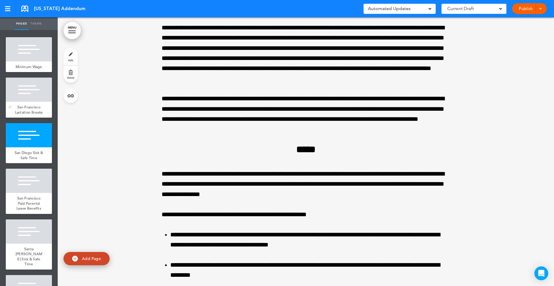
scroll to position [4637, 0]
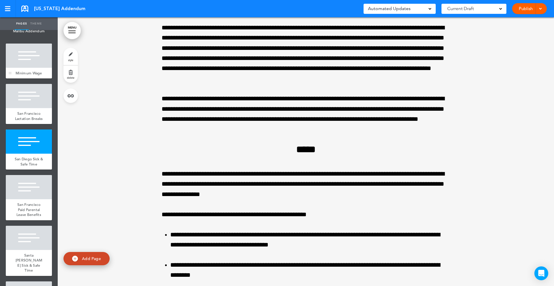
click at [37, 68] on div at bounding box center [29, 56] width 46 height 24
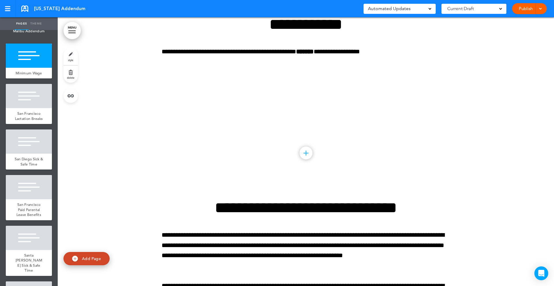
scroll to position [59167, 0]
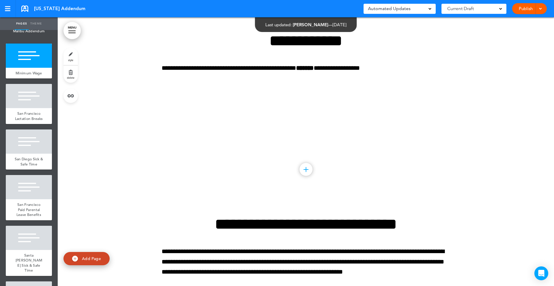
click at [74, 75] on link "delete" at bounding box center [70, 74] width 14 height 17
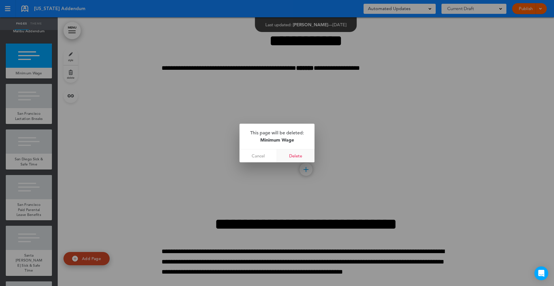
click at [299, 157] on link "Delete" at bounding box center [296, 155] width 38 height 13
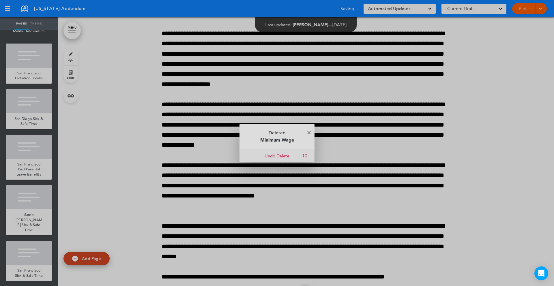
scroll to position [58898, 0]
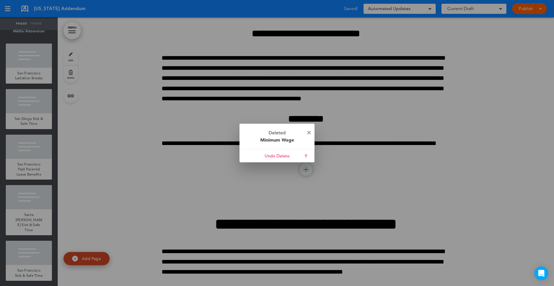
click at [310, 131] on img at bounding box center [308, 132] width 3 height 3
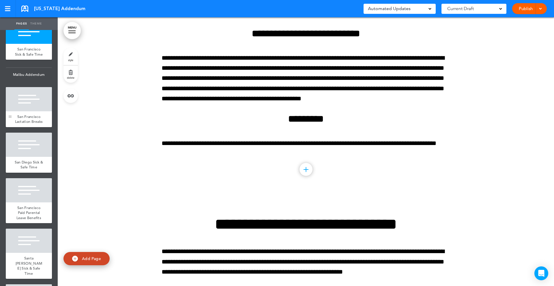
scroll to position [4586, 0]
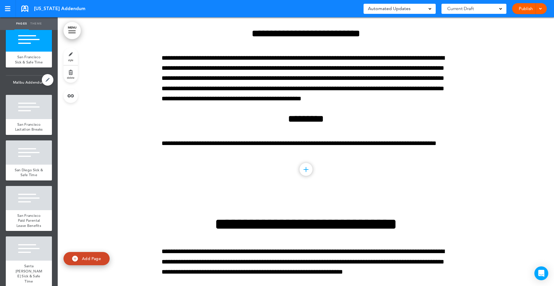
click at [27, 89] on span "Malibu Addendum" at bounding box center [29, 83] width 46 height 14
click at [51, 86] on link at bounding box center [48, 80] width 12 height 12
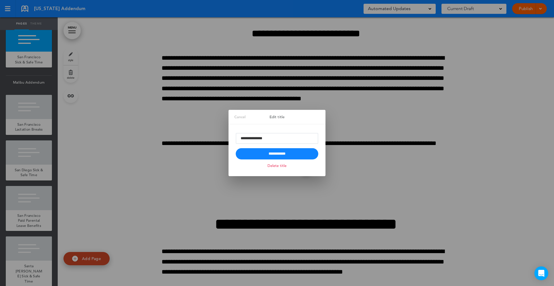
click at [272, 166] on link "Delete title" at bounding box center [277, 165] width 22 height 7
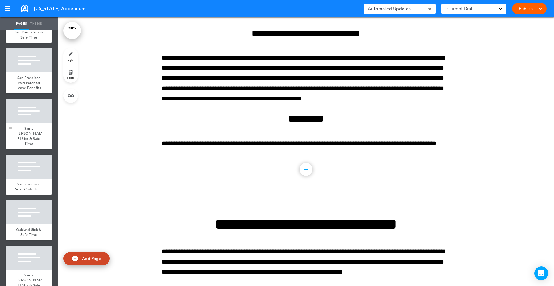
scroll to position [4702, 0]
click at [27, 170] on div at bounding box center [29, 166] width 46 height 24
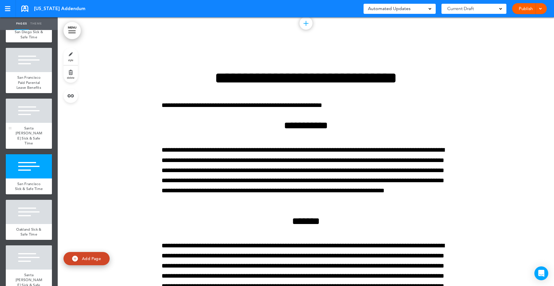
scroll to position [62909, 0]
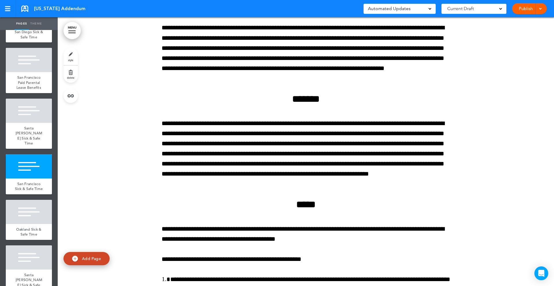
click at [69, 71] on link "delete" at bounding box center [70, 74] width 14 height 17
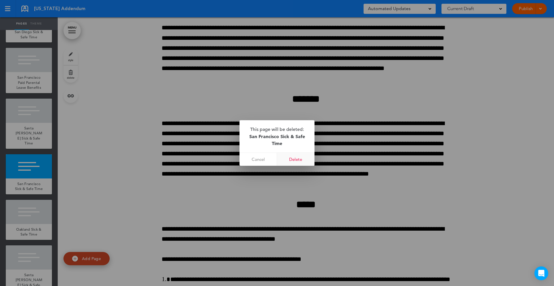
click at [295, 159] on link "Delete" at bounding box center [296, 159] width 38 height 13
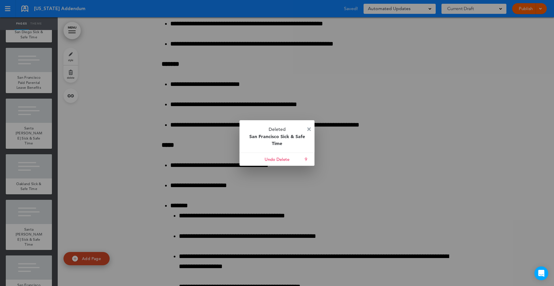
click at [308, 131] on link at bounding box center [308, 129] width 3 height 4
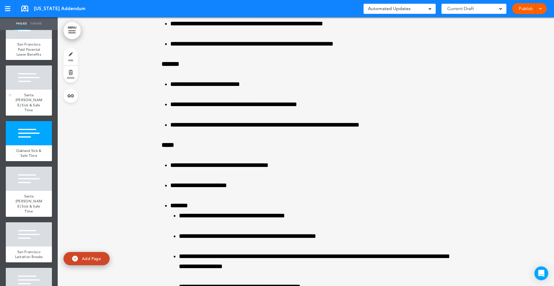
scroll to position [4733, 0]
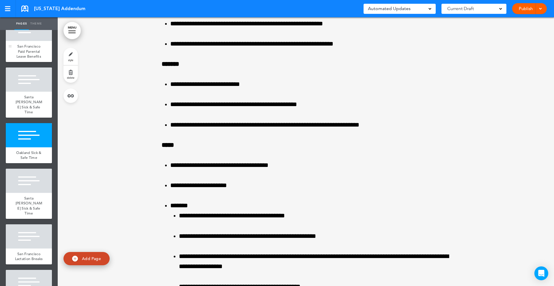
click at [38, 59] on span "San Francisco Paid Parental Leave Benefits" at bounding box center [28, 51] width 25 height 15
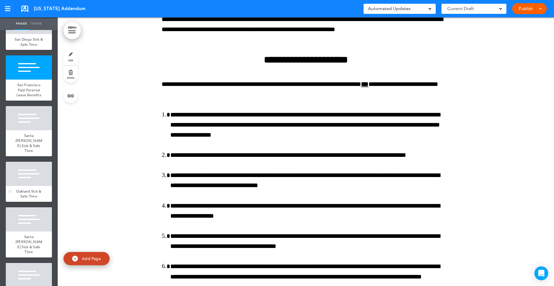
scroll to position [4692, 0]
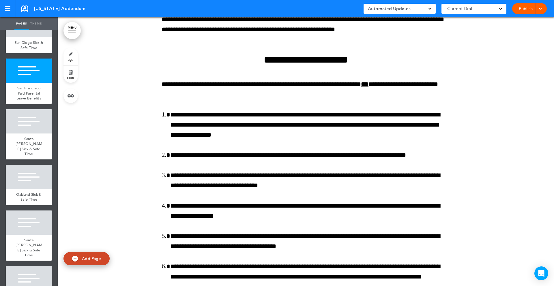
click at [76, 72] on link "delete" at bounding box center [70, 74] width 14 height 17
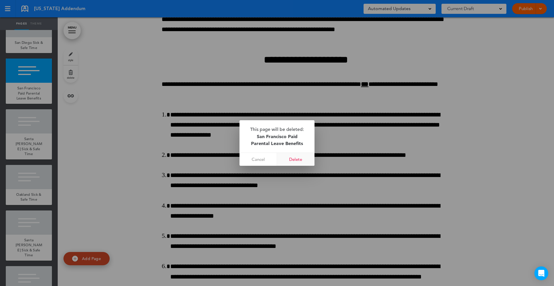
click at [290, 160] on link "Delete" at bounding box center [296, 159] width 38 height 13
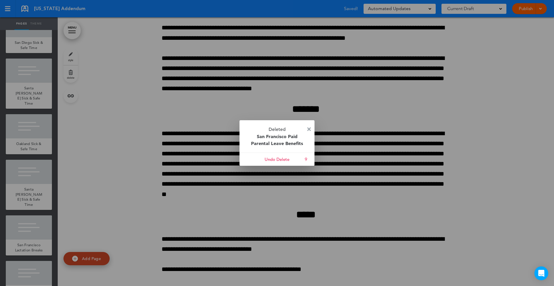
click at [309, 128] on img at bounding box center [308, 129] width 3 height 3
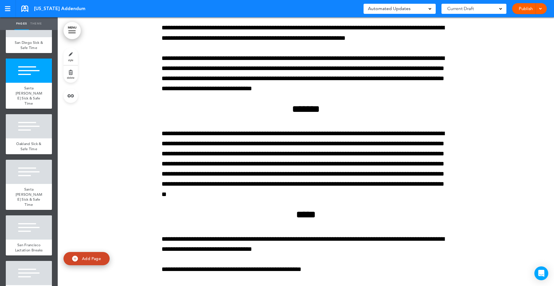
click at [71, 75] on link "delete" at bounding box center [70, 74] width 14 height 17
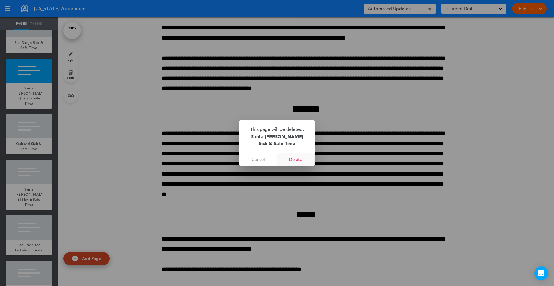
click at [293, 163] on link "Delete" at bounding box center [296, 159] width 38 height 13
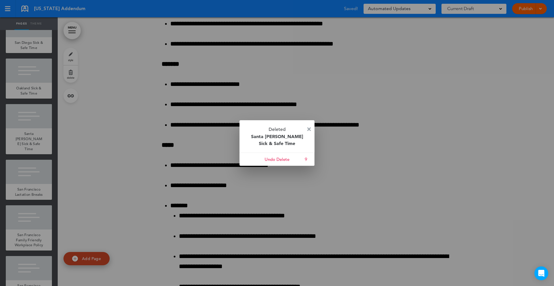
click at [309, 129] on img at bounding box center [308, 129] width 3 height 3
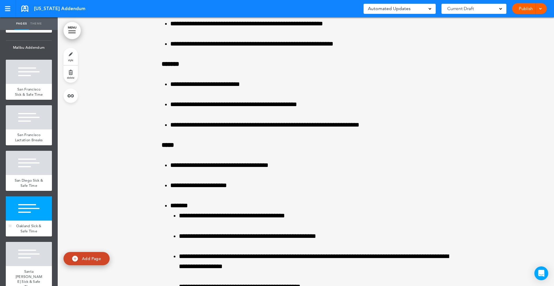
scroll to position [4553, 0]
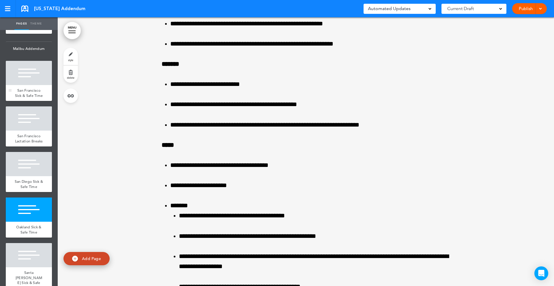
click at [33, 96] on div "San Francisco Sick & Safe Time" at bounding box center [29, 93] width 46 height 16
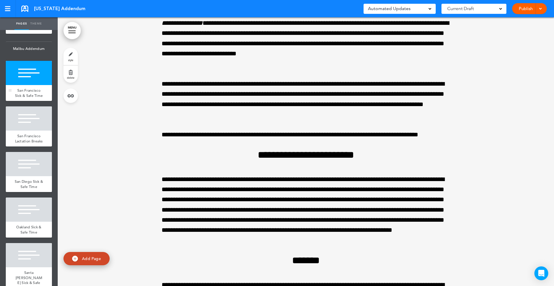
scroll to position [57899, 0]
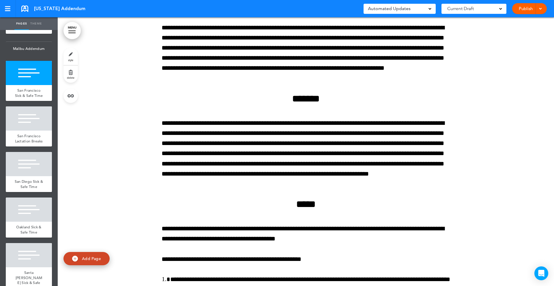
click at [71, 72] on link "delete" at bounding box center [70, 74] width 14 height 17
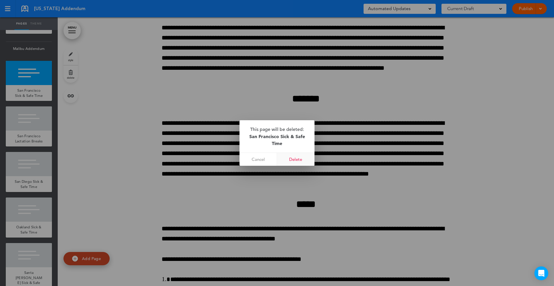
click at [291, 157] on link "Delete" at bounding box center [296, 159] width 38 height 13
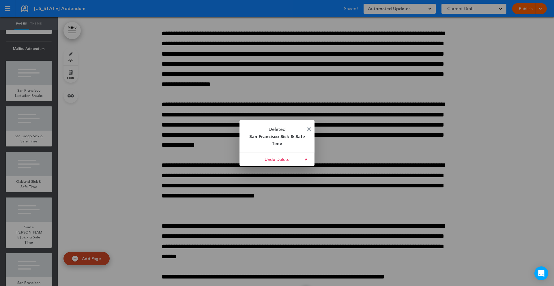
click at [310, 128] on img at bounding box center [308, 129] width 3 height 3
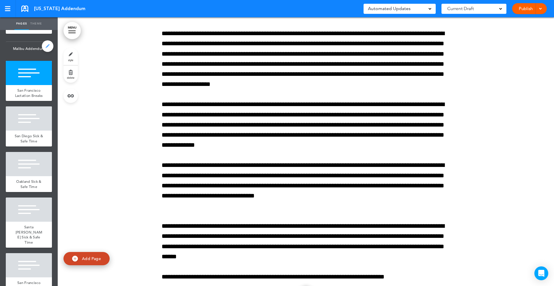
click at [44, 52] on link at bounding box center [48, 46] width 12 height 12
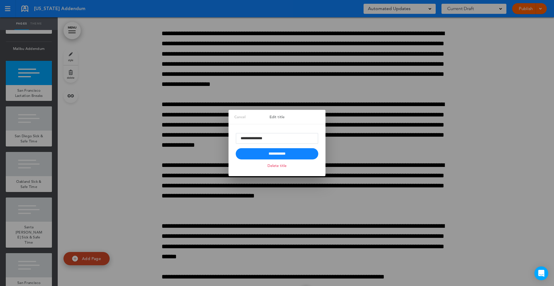
click at [286, 167] on link "Delete title" at bounding box center [277, 165] width 22 height 7
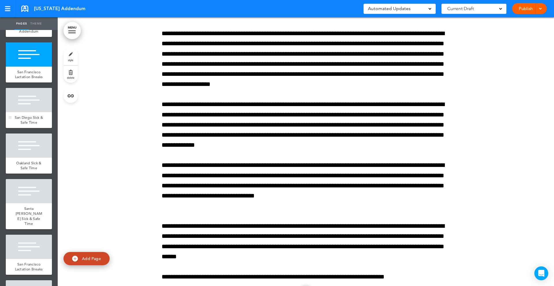
scroll to position [4549, 0]
click at [35, 67] on div at bounding box center [29, 55] width 46 height 24
click at [70, 73] on link "delete" at bounding box center [70, 74] width 14 height 17
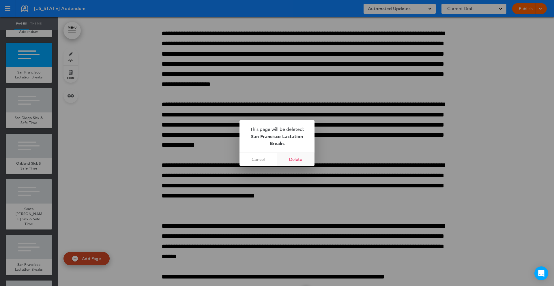
click at [294, 160] on link "Delete" at bounding box center [296, 159] width 38 height 13
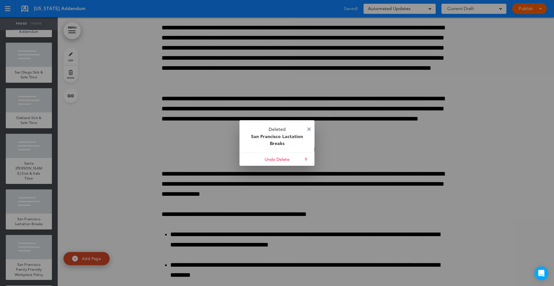
click at [309, 129] on img at bounding box center [308, 129] width 3 height 3
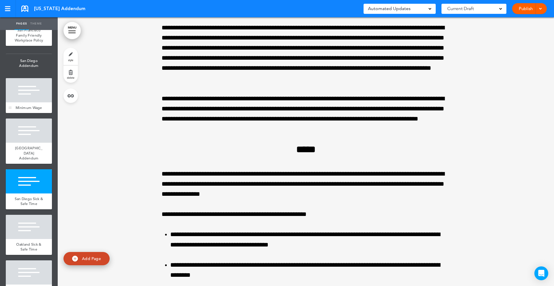
scroll to position [4422, 0]
click at [36, 103] on div at bounding box center [29, 90] width 46 height 24
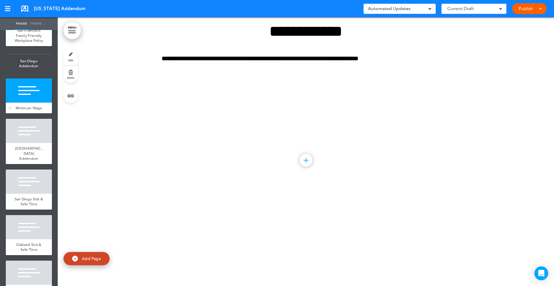
scroll to position [57361, 0]
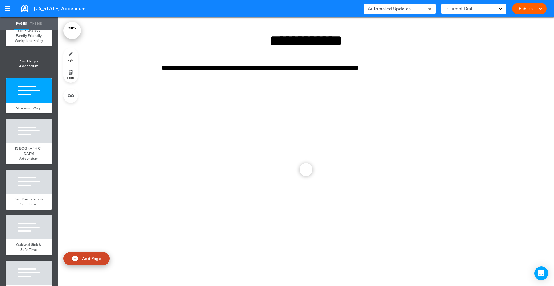
click at [72, 75] on link "delete" at bounding box center [70, 74] width 14 height 17
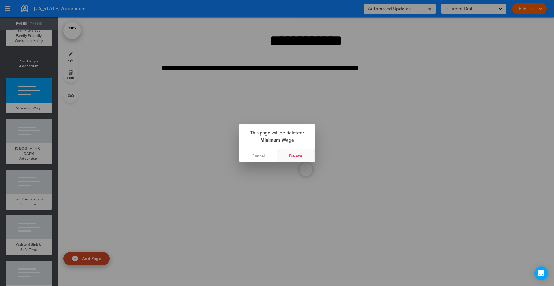
click at [298, 156] on link "Delete" at bounding box center [296, 155] width 38 height 13
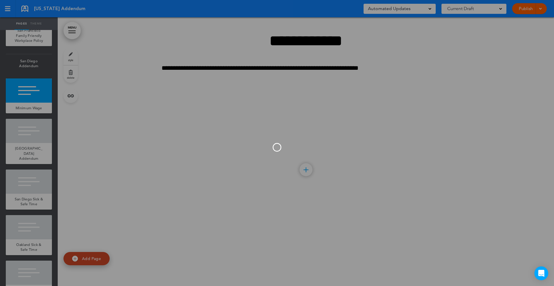
scroll to position [57092, 0]
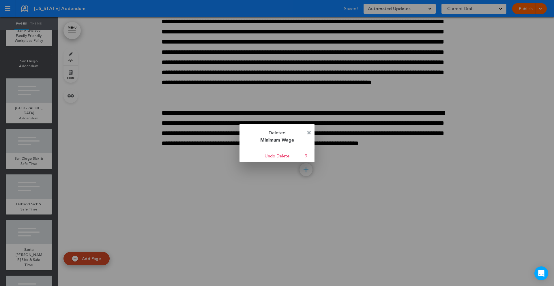
click at [308, 132] on img at bounding box center [308, 132] width 3 height 3
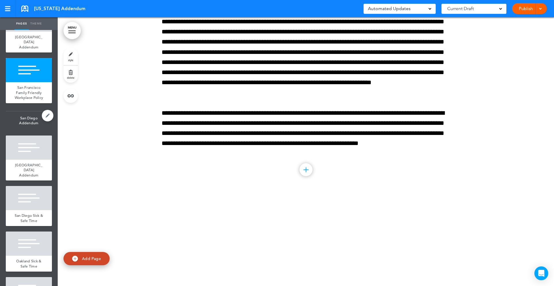
scroll to position [4360, 0]
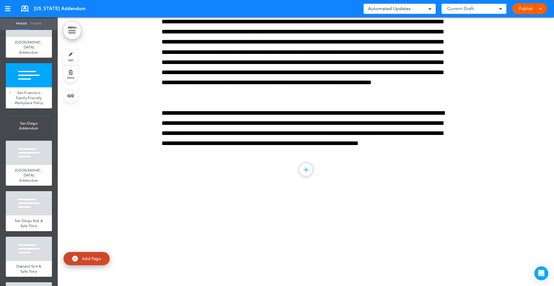
click at [21, 105] on span "San Francisco Family Friendly Workplace Policy" at bounding box center [29, 97] width 29 height 15
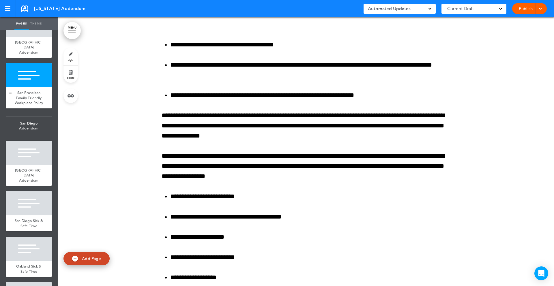
scroll to position [56669, 0]
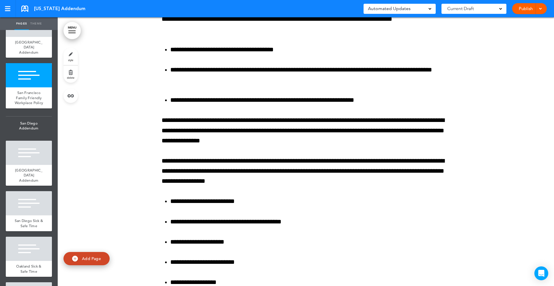
click at [69, 73] on link "delete" at bounding box center [70, 74] width 14 height 17
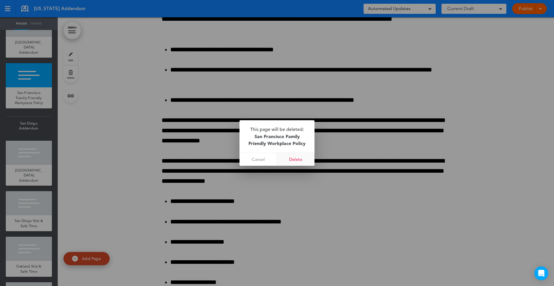
click at [299, 160] on link "Delete" at bounding box center [296, 159] width 38 height 13
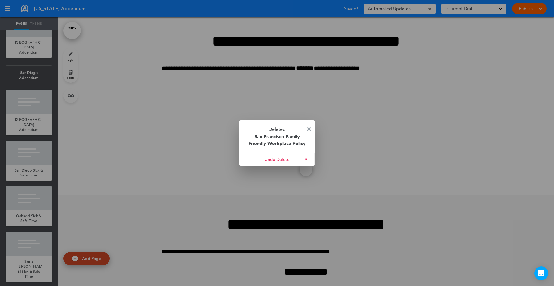
click at [310, 128] on img at bounding box center [308, 129] width 3 height 3
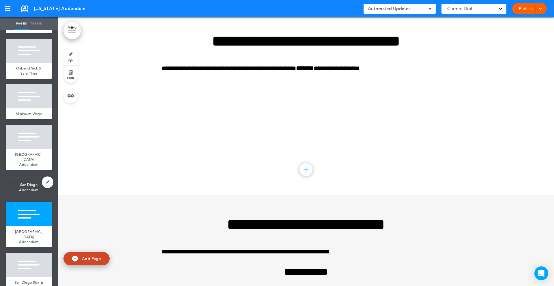
scroll to position [4244, 0]
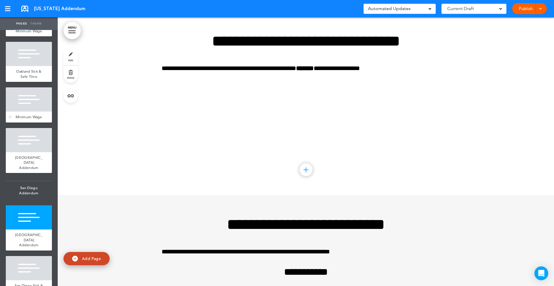
click at [25, 110] on div at bounding box center [29, 99] width 46 height 24
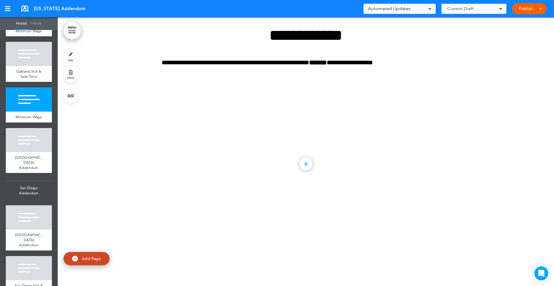
scroll to position [56131, 0]
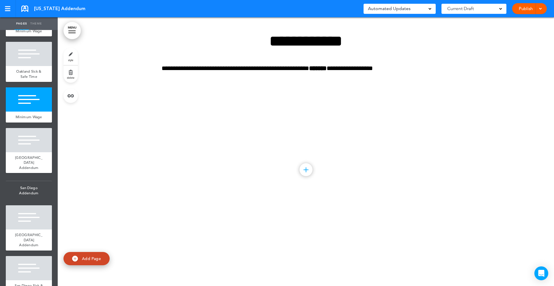
click at [73, 75] on link "delete" at bounding box center [70, 74] width 14 height 17
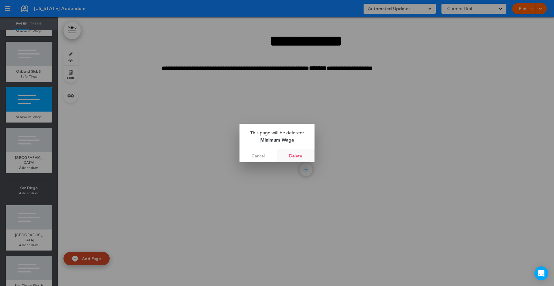
click at [293, 153] on link "Delete" at bounding box center [296, 155] width 38 height 13
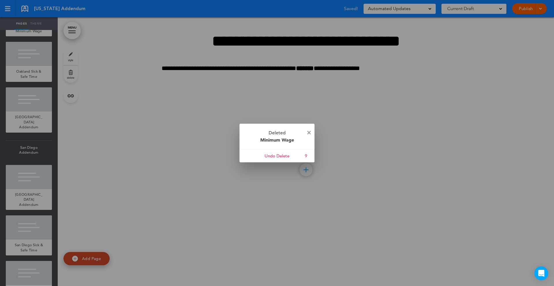
click at [309, 131] on img at bounding box center [308, 132] width 3 height 3
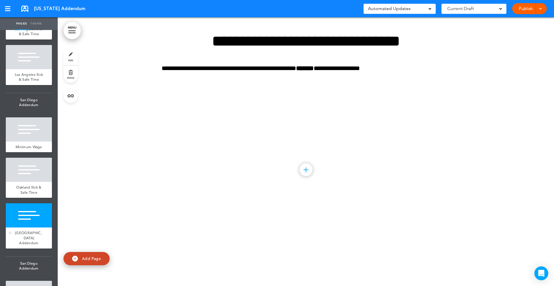
scroll to position [4126, 0]
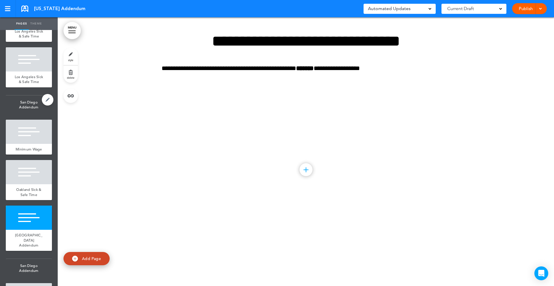
click at [26, 110] on span "San Diego Addendum" at bounding box center [29, 105] width 46 height 19
click at [49, 103] on link at bounding box center [48, 100] width 12 height 12
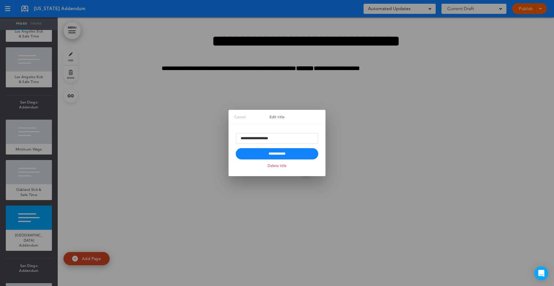
click at [281, 168] on link "Delete title" at bounding box center [277, 165] width 22 height 7
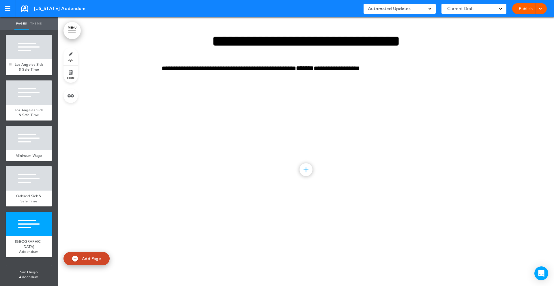
scroll to position [4093, 0]
click at [32, 66] on div "Los Angeles Sick & Safe Time" at bounding box center [29, 67] width 46 height 16
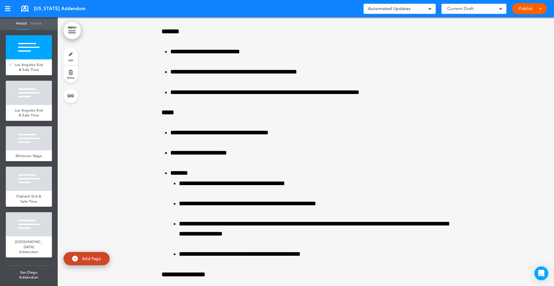
scroll to position [53163, 0]
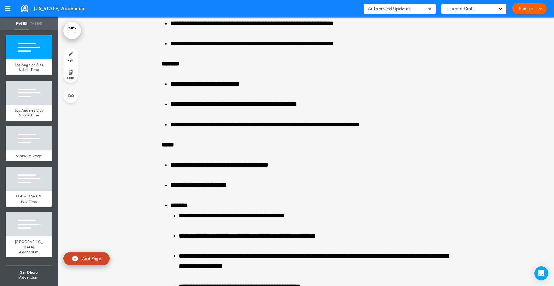
click at [71, 72] on link "delete" at bounding box center [70, 74] width 14 height 17
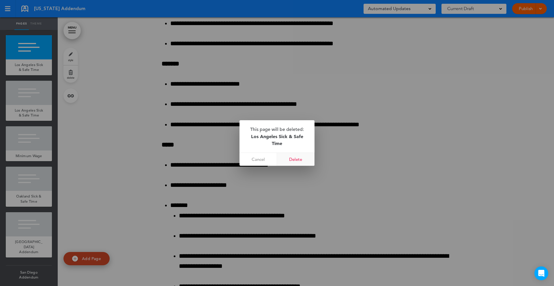
click at [295, 157] on link "Delete" at bounding box center [296, 159] width 38 height 13
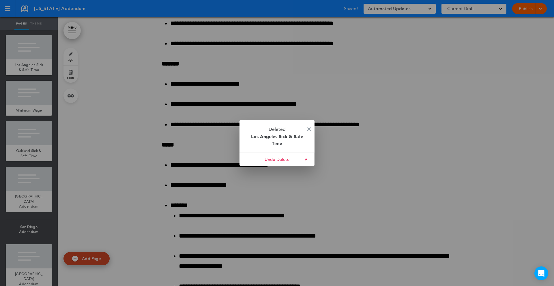
click at [307, 130] on p "Deleted Los Angeles Sick & Safe Time" at bounding box center [277, 136] width 75 height 32
click at [311, 129] on img at bounding box center [308, 129] width 3 height 3
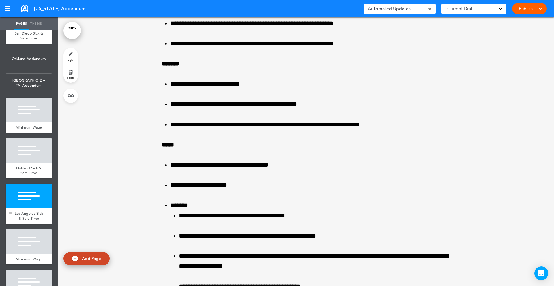
scroll to position [3942, 0]
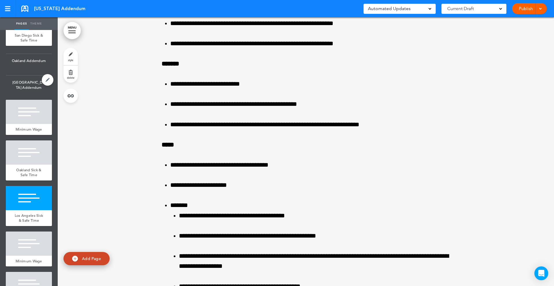
click at [31, 92] on span "San Francisco City Addendum" at bounding box center [29, 85] width 46 height 19
click at [0, 0] on link at bounding box center [0, 0] width 0 height 0
type input "**********"
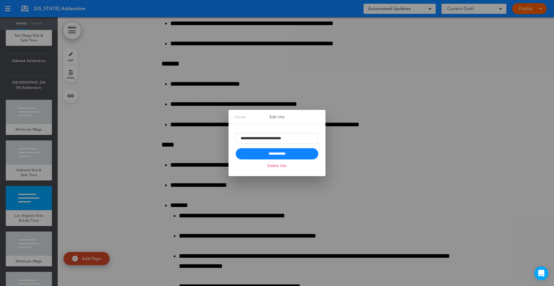
click at [272, 169] on link "Delete title" at bounding box center [277, 165] width 22 height 7
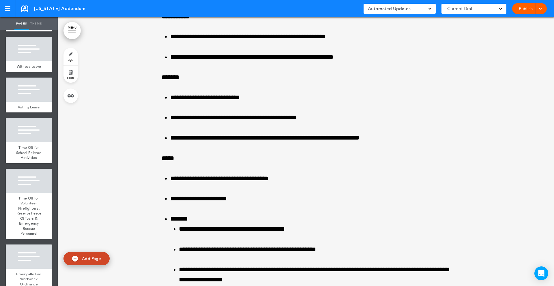
scroll to position [3428, 0]
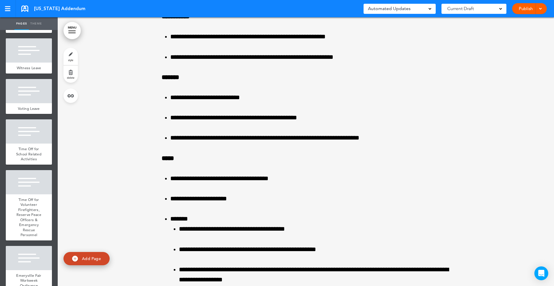
click at [21, 23] on link "Pages" at bounding box center [21, 23] width 14 height 13
click at [35, 23] on link "Theme" at bounding box center [36, 23] width 14 height 13
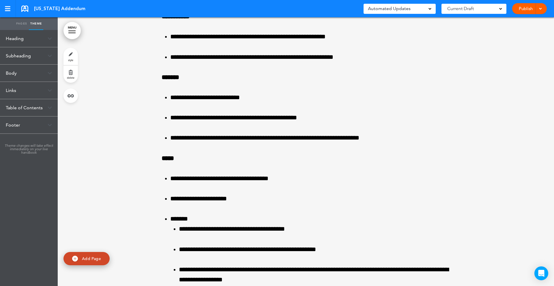
click at [22, 22] on link "Pages" at bounding box center [21, 23] width 14 height 13
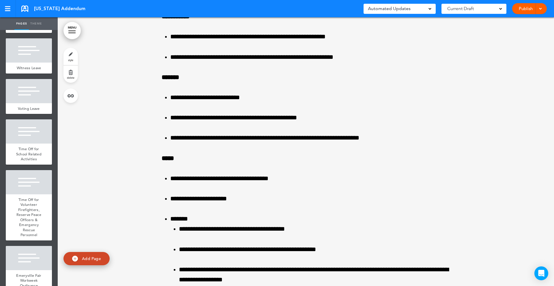
click at [72, 31] on link "MENU" at bounding box center [71, 30] width 17 height 17
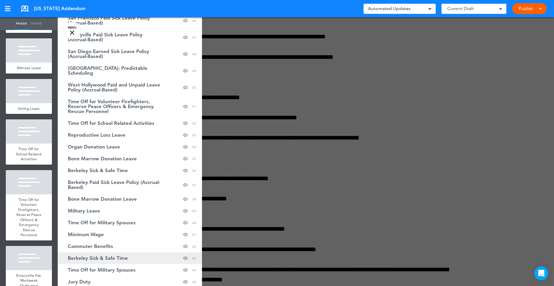
scroll to position [622, 0]
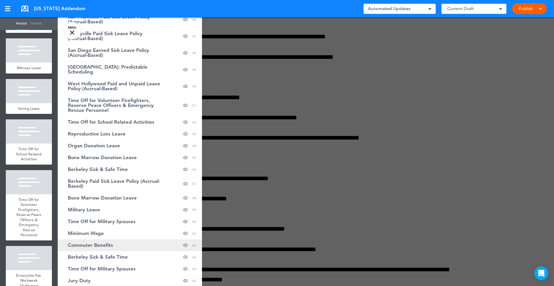
click at [93, 248] on link "Commuter Benefits hide page in table of contents 62" at bounding box center [130, 246] width 144 height 12
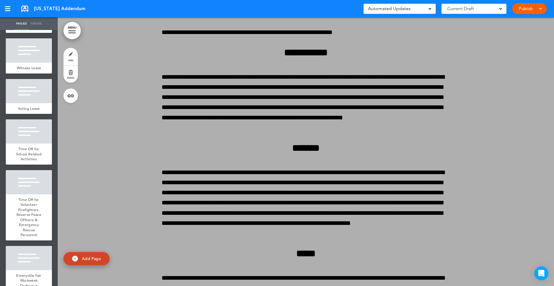
scroll to position [40169, 0]
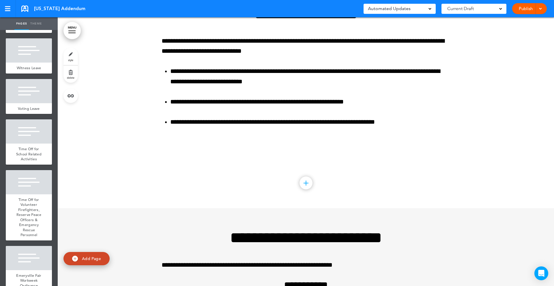
click at [68, 76] on span "delete" at bounding box center [71, 77] width 8 height 3
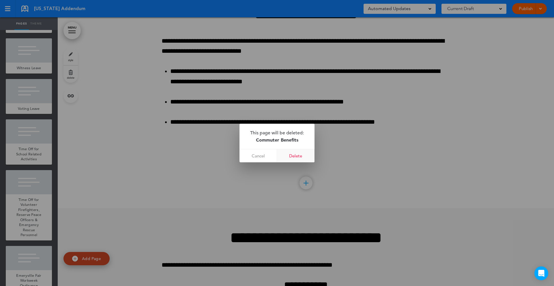
click at [303, 156] on link "Delete" at bounding box center [296, 155] width 38 height 13
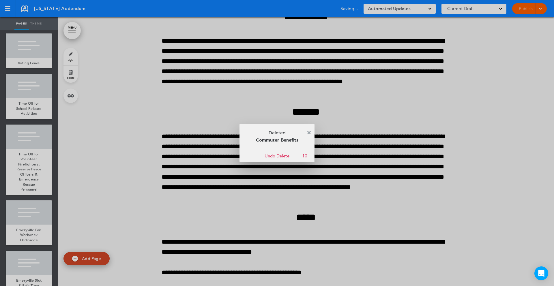
scroll to position [3382, 0]
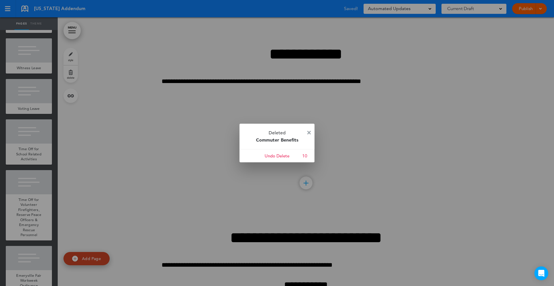
click at [311, 131] on img at bounding box center [308, 132] width 3 height 3
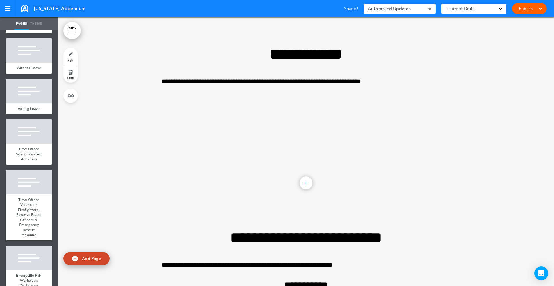
click at [70, 31] on div at bounding box center [71, 31] width 7 height 1
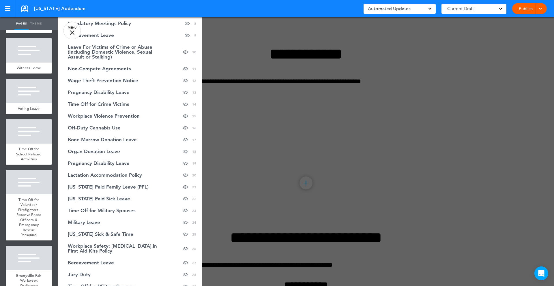
scroll to position [0, 0]
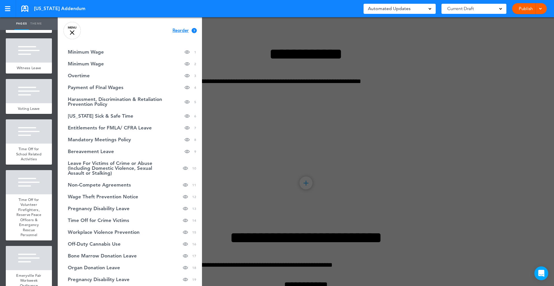
click at [255, 70] on div at bounding box center [335, 143] width 554 height 286
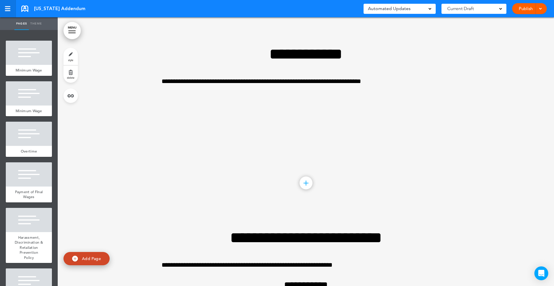
click at [5, 8] on div at bounding box center [7, 8] width 5 height 1
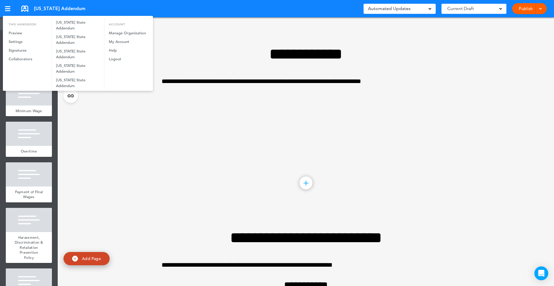
scroll to position [214, 0]
click at [215, 83] on div at bounding box center [277, 143] width 554 height 286
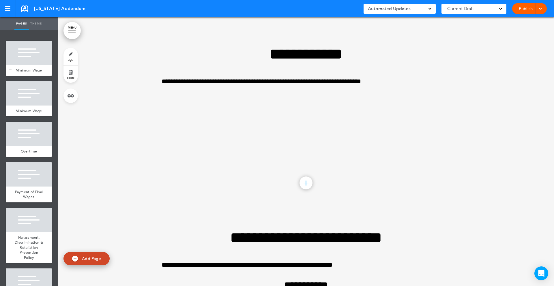
click at [32, 63] on div at bounding box center [29, 53] width 46 height 24
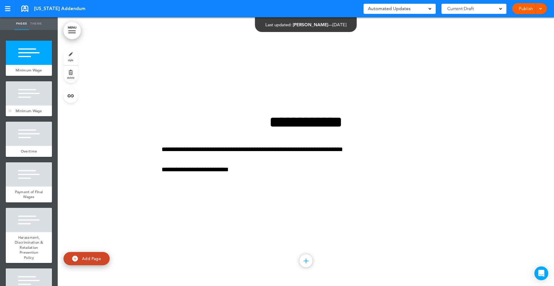
click at [35, 88] on div at bounding box center [29, 93] width 46 height 24
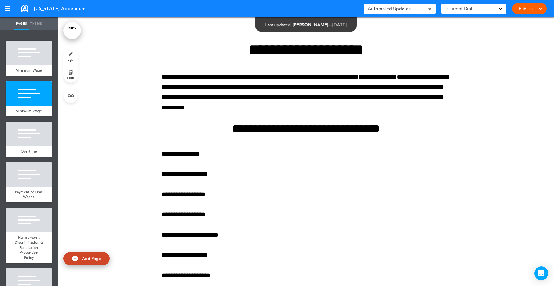
scroll to position [269, 0]
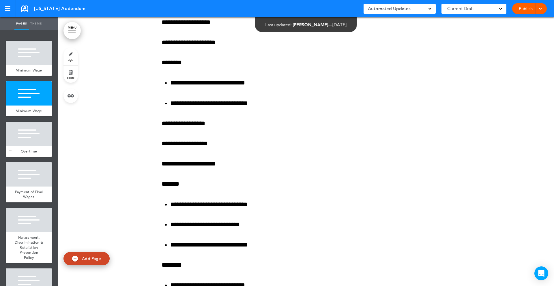
click at [22, 140] on div at bounding box center [29, 134] width 46 height 24
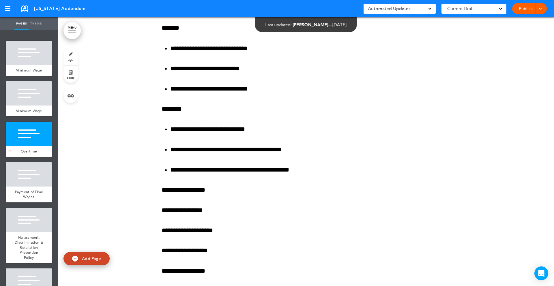
scroll to position [1240, 0]
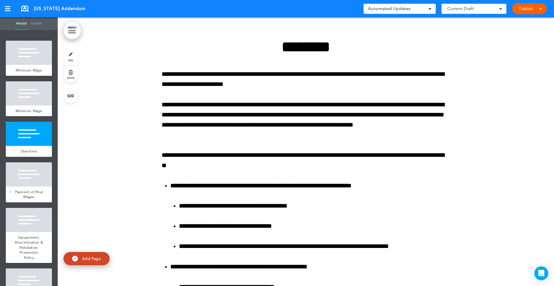
click at [27, 173] on div at bounding box center [29, 174] width 46 height 24
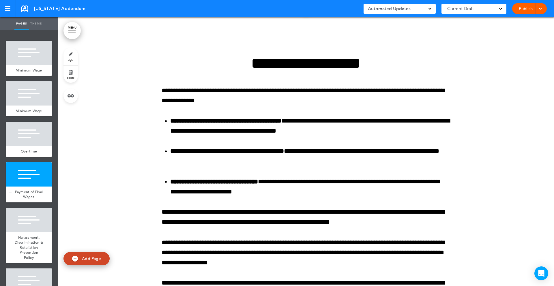
scroll to position [1804, 0]
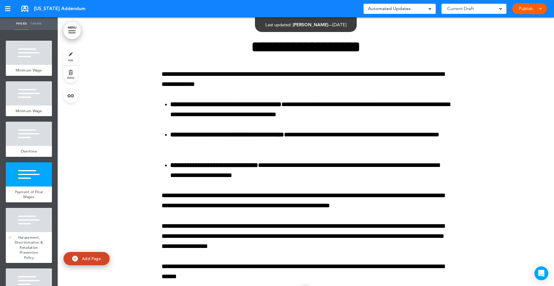
click at [27, 230] on div at bounding box center [29, 220] width 46 height 24
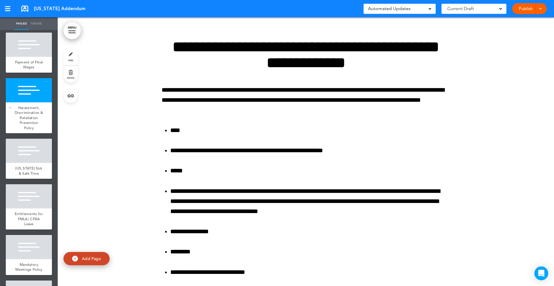
scroll to position [139, 0]
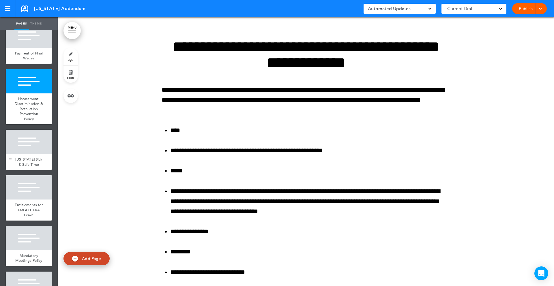
click at [29, 158] on span "[US_STATE] Sick & Safe Time" at bounding box center [28, 162] width 27 height 10
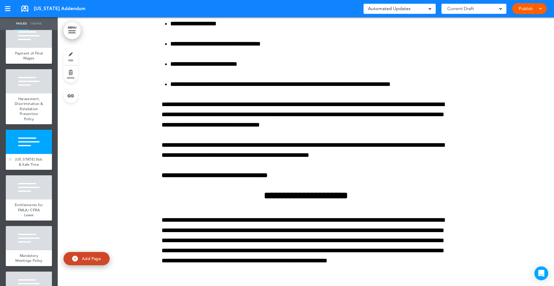
scroll to position [4106, 0]
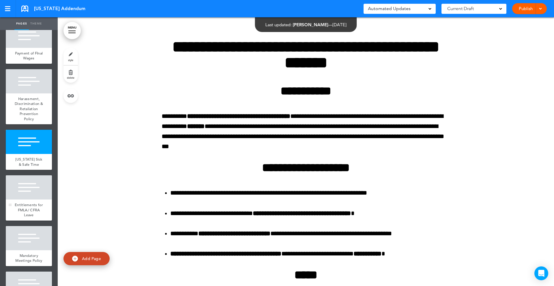
click at [30, 193] on div at bounding box center [29, 187] width 46 height 24
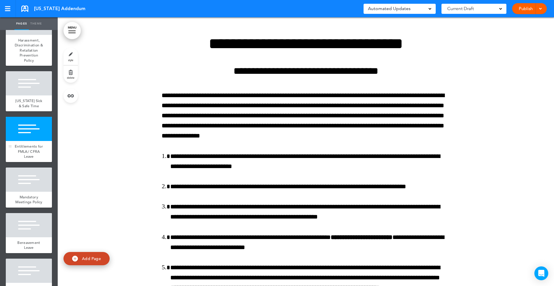
scroll to position [198, 0]
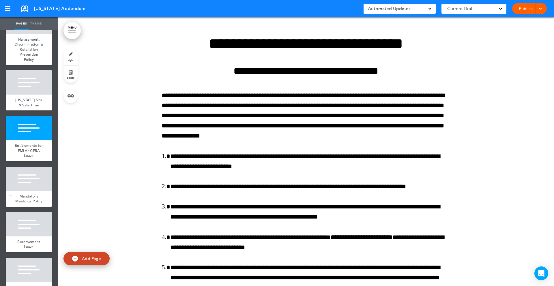
click at [30, 196] on span "Mandatory Meetings Policy" at bounding box center [28, 199] width 27 height 10
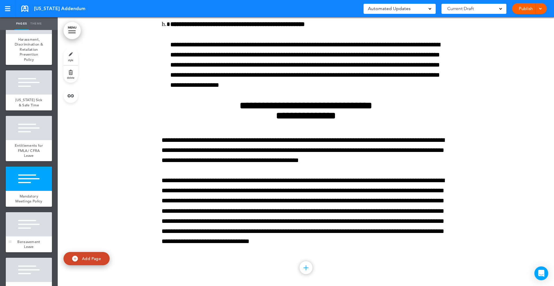
scroll to position [9333, 0]
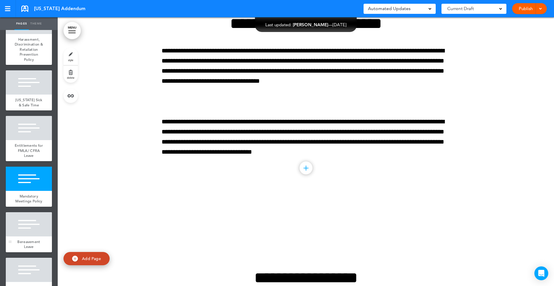
click at [30, 228] on div at bounding box center [29, 224] width 46 height 24
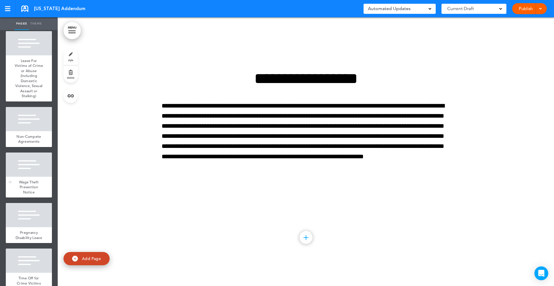
scroll to position [426, 0]
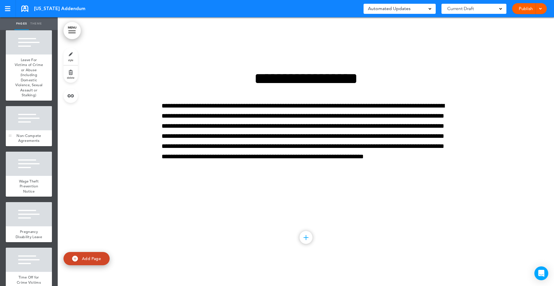
click at [35, 136] on span "Non-Compete Agreements" at bounding box center [28, 138] width 25 height 10
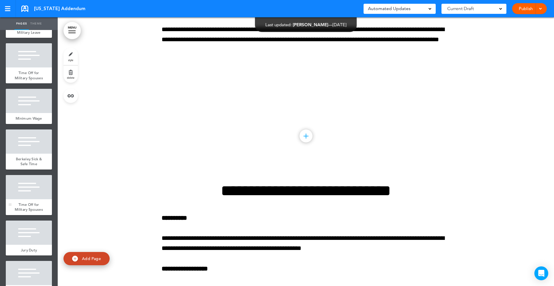
scroll to position [2941, 0]
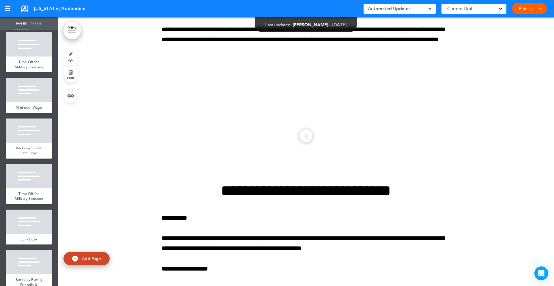
click at [526, 8] on link "Publish" at bounding box center [526, 8] width 18 height 11
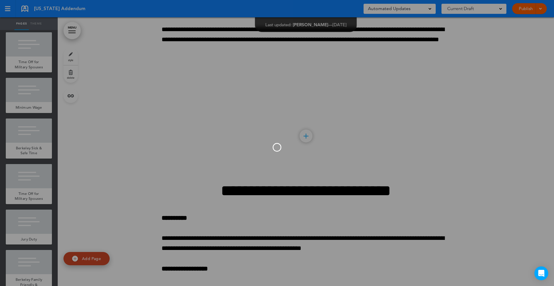
scroll to position [0, 0]
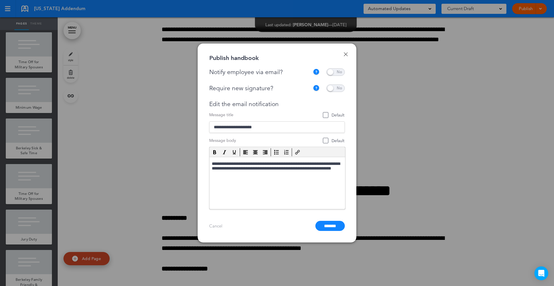
click at [212, 225] on link "Cancel" at bounding box center [215, 225] width 13 height 5
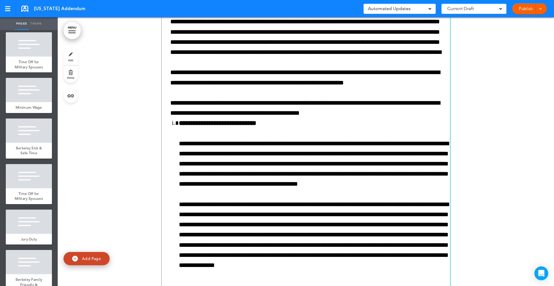
scroll to position [7445, 0]
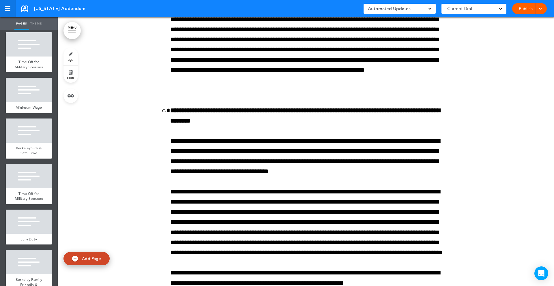
click at [6, 7] on div at bounding box center [7, 8] width 5 height 5
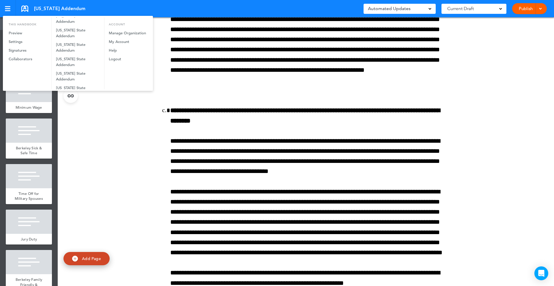
click at [484, 84] on div at bounding box center [277, 143] width 554 height 286
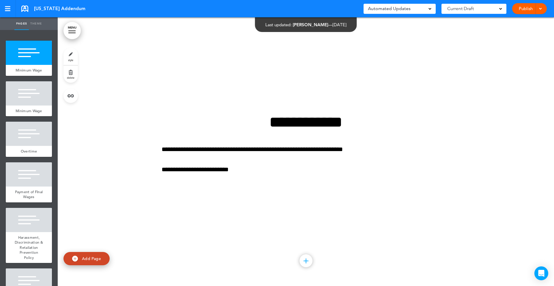
click at [75, 33] on div at bounding box center [71, 33] width 7 height 1
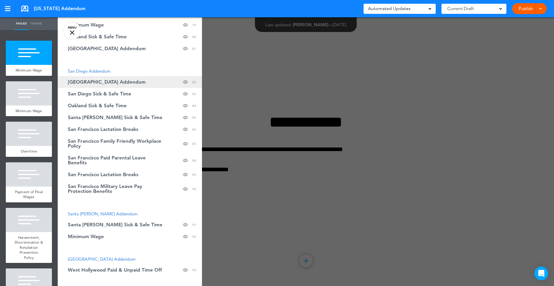
scroll to position [1115, 0]
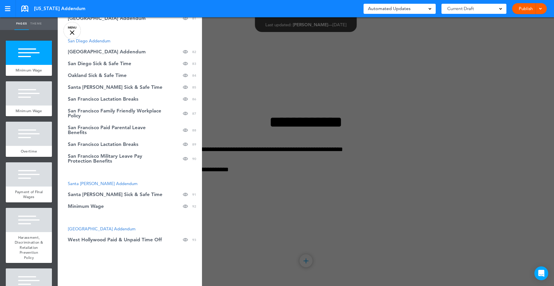
click at [112, 228] on span "[GEOGRAPHIC_DATA] Addendum" at bounding box center [102, 228] width 68 height 5
click at [112, 234] on link "West Hollywood Paid & Unpaid Time Off Hide page in table of contents 93" at bounding box center [130, 240] width 144 height 12
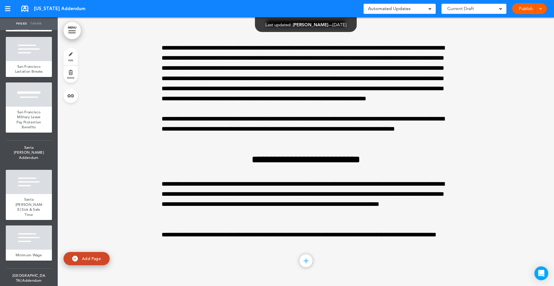
scroll to position [4421, 0]
